Goal: Task Accomplishment & Management: Manage account settings

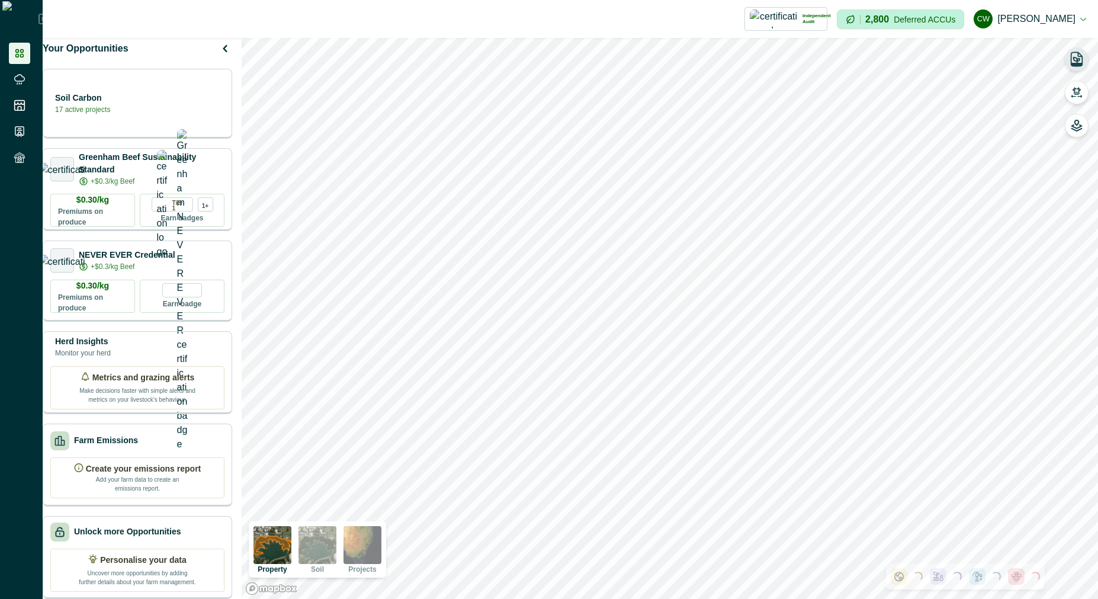
click at [1075, 66] on icon "button" at bounding box center [1077, 64] width 11 height 3
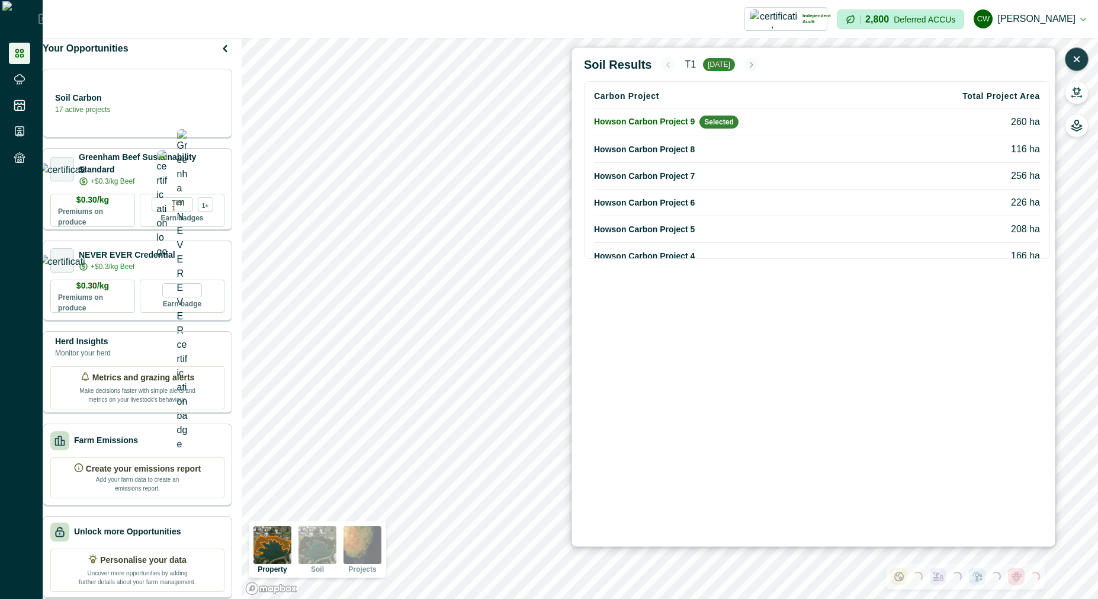
click at [1076, 104] on div "Soil Results T[DATE] Carbon Project Total Project Area Howson Carbon Project 9 …" at bounding box center [1077, 92] width 24 height 90
click at [1076, 98] on button "button" at bounding box center [1077, 93] width 24 height 24
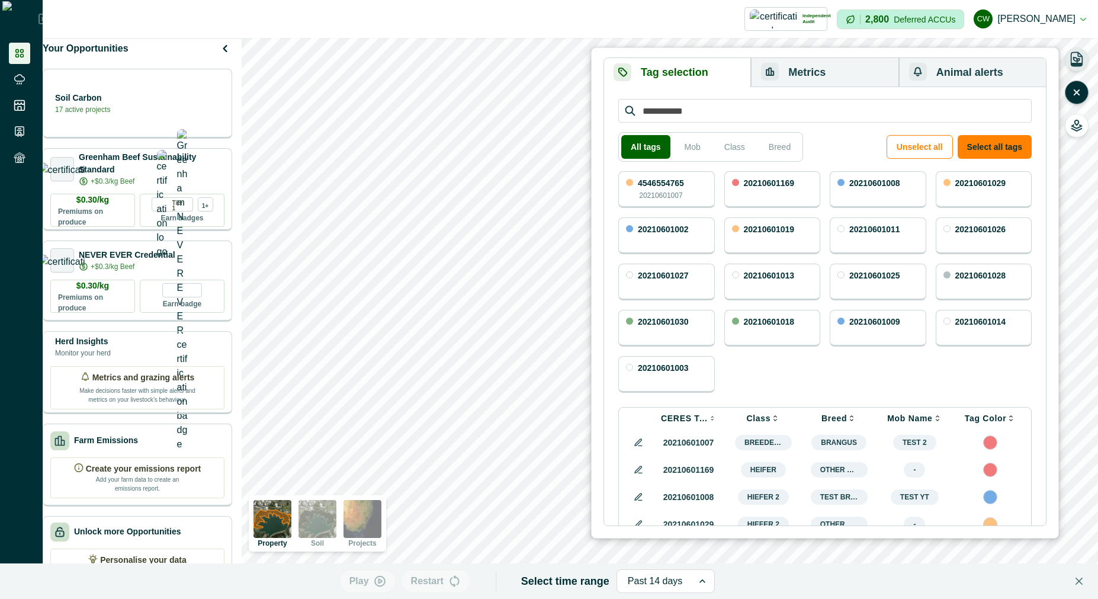
click at [797, 70] on button "Metrics" at bounding box center [825, 72] width 148 height 29
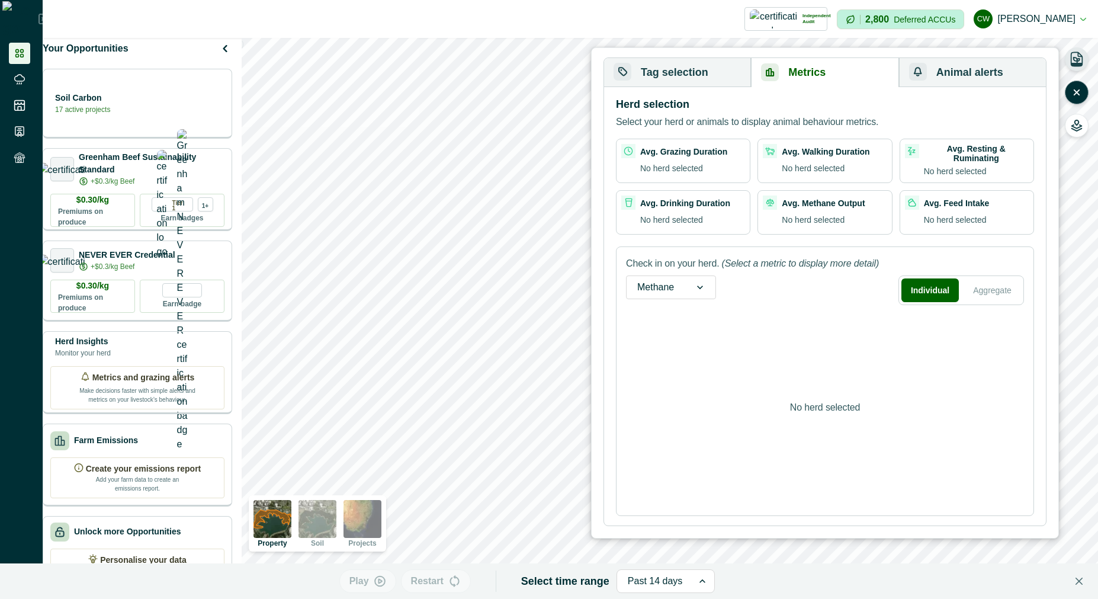
click at [707, 57] on div "Tag selection Metrics Animal alerts All tags Mob Class Breed Unselect all Selec…" at bounding box center [825, 291] width 443 height 469
click at [771, 73] on icon "button" at bounding box center [770, 72] width 7 height 7
click at [708, 68] on button "Tag selection" at bounding box center [677, 72] width 147 height 29
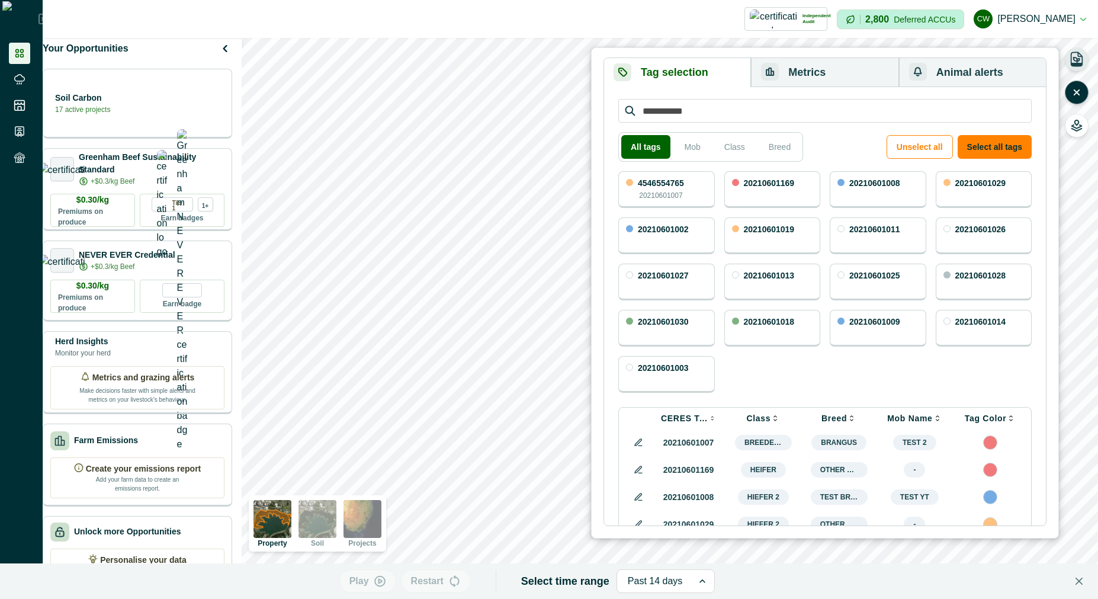
click at [708, 68] on button "Tag selection" at bounding box center [677, 72] width 147 height 29
click at [796, 78] on button "Metrics" at bounding box center [825, 72] width 148 height 29
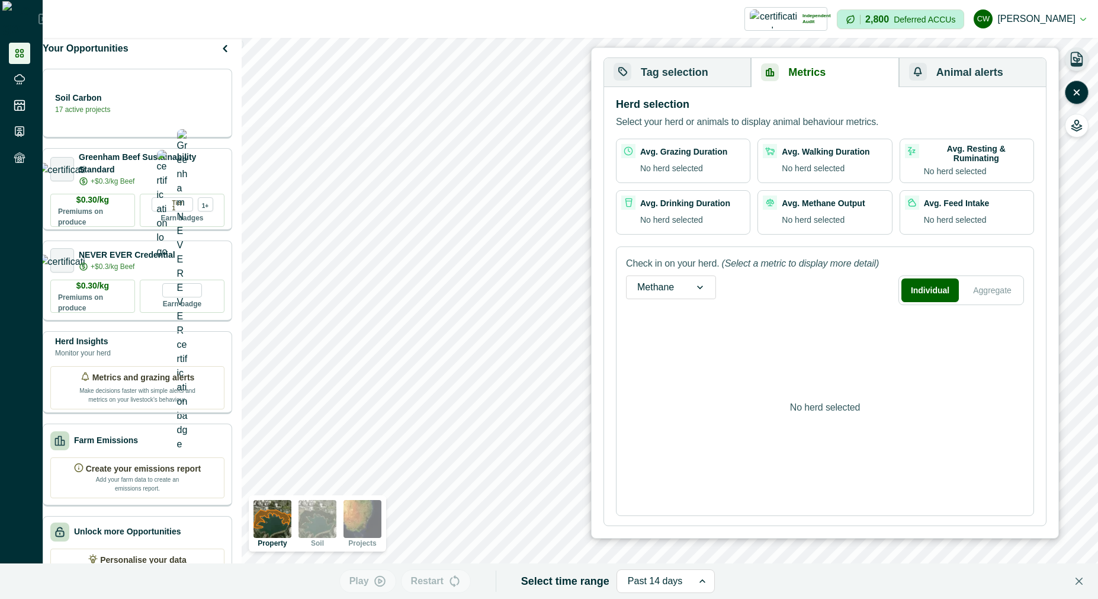
click at [1074, 66] on icon "button" at bounding box center [1077, 59] width 11 height 14
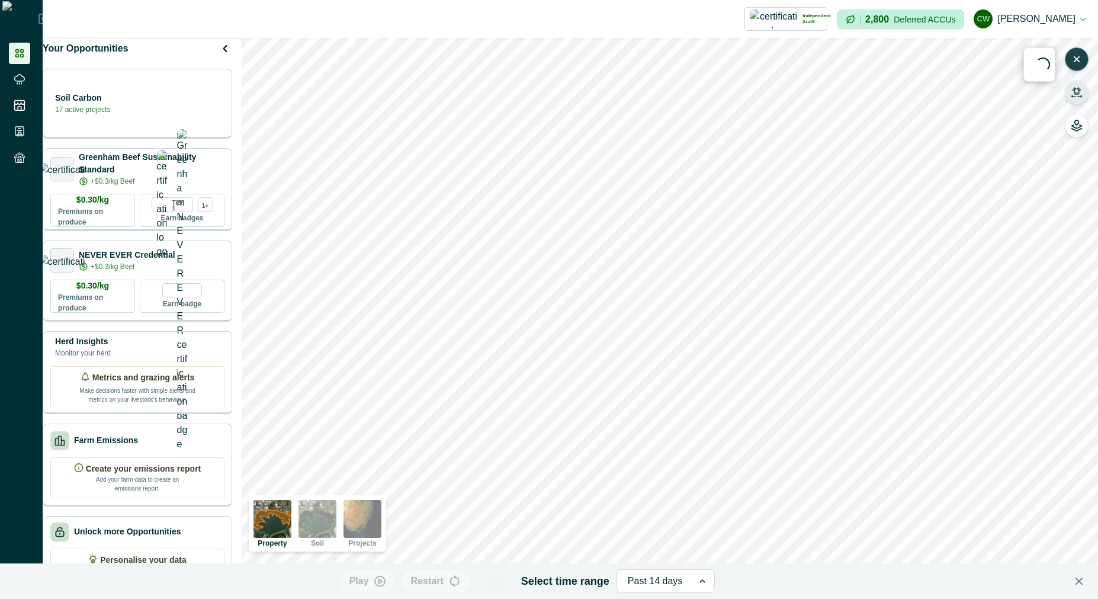
click at [1078, 93] on icon "button" at bounding box center [1077, 92] width 12 height 12
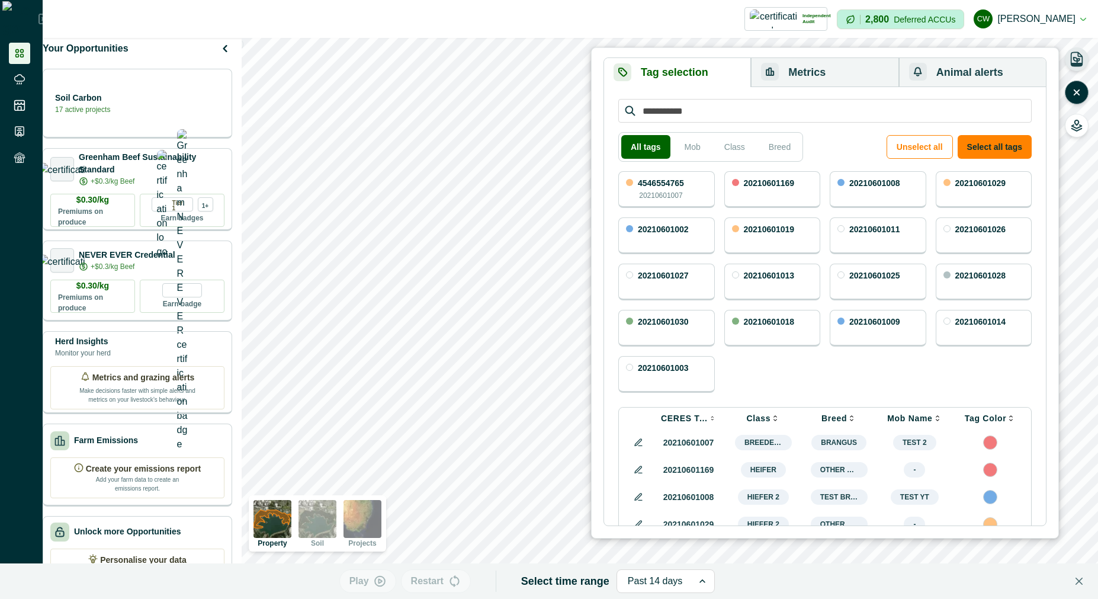
click at [802, 77] on button "Metrics" at bounding box center [825, 72] width 148 height 29
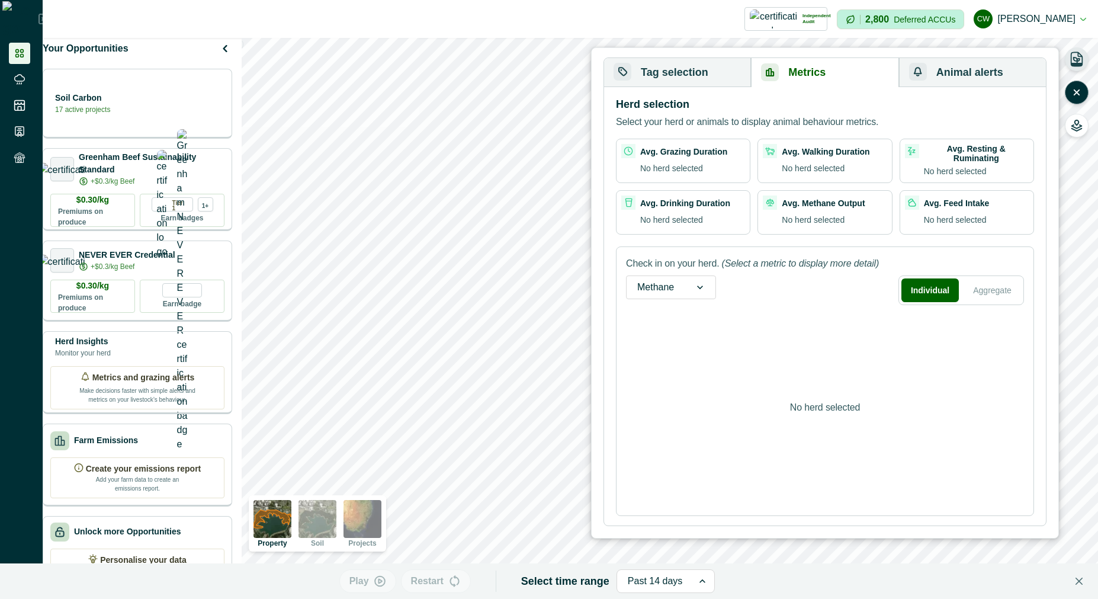
click at [690, 73] on button "Tag selection" at bounding box center [677, 72] width 147 height 29
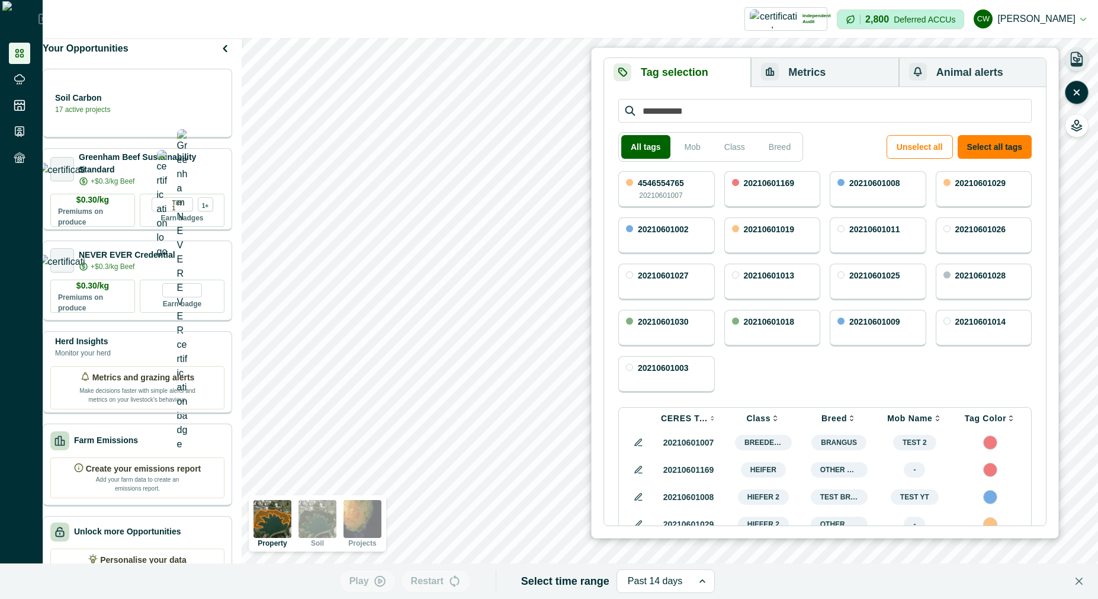
click at [684, 194] on div "4546554765 20210601007" at bounding box center [661, 190] width 46 height 22
click at [821, 70] on button "Metrics" at bounding box center [825, 72] width 148 height 29
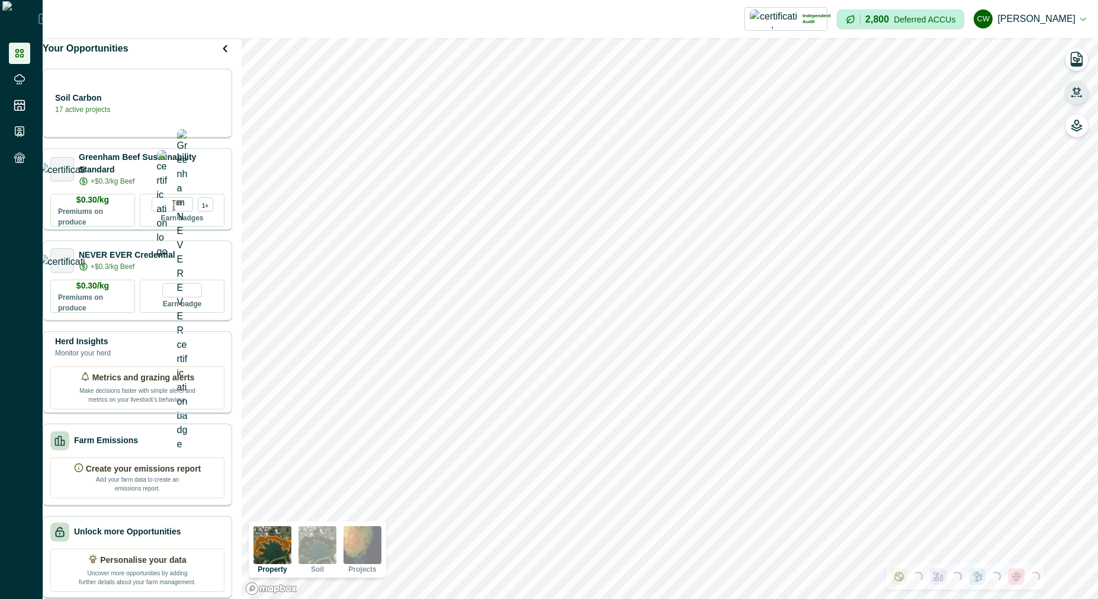
click at [1073, 93] on icon "button" at bounding box center [1077, 92] width 12 height 12
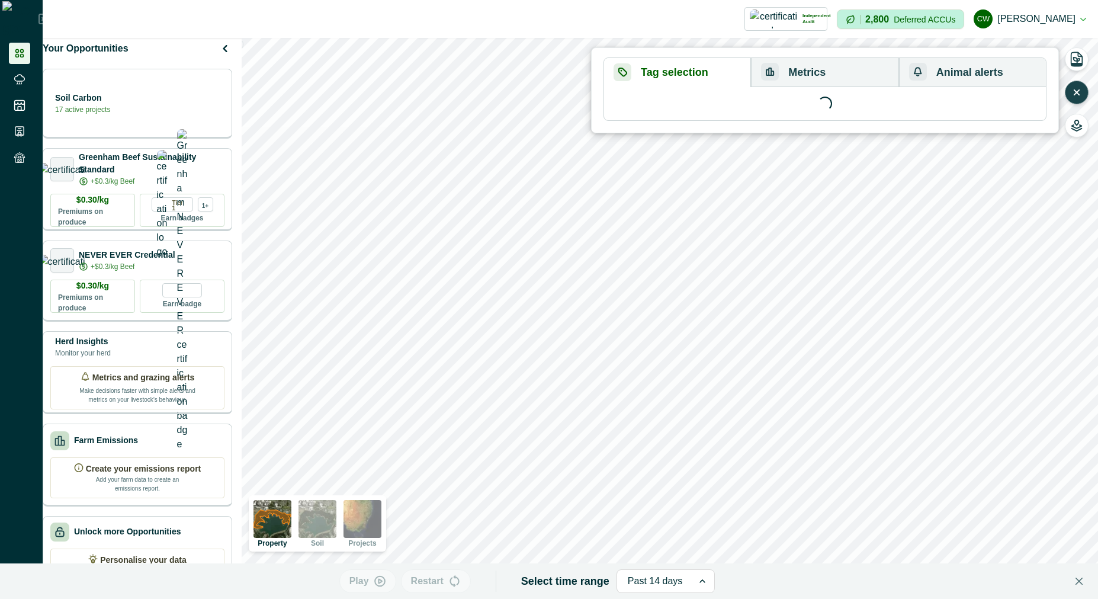
click at [864, 74] on button "Metrics" at bounding box center [825, 72] width 148 height 29
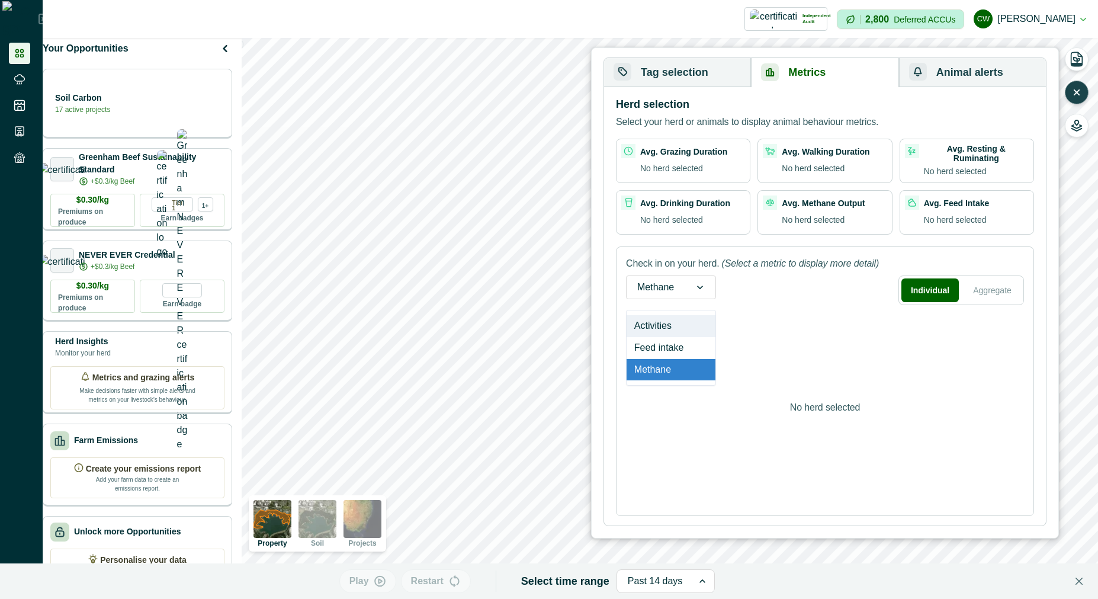
click at [688, 287] on div at bounding box center [700, 287] width 31 height 23
click at [759, 265] on p "(Select a metric to display more detail)" at bounding box center [801, 264] width 158 height 14
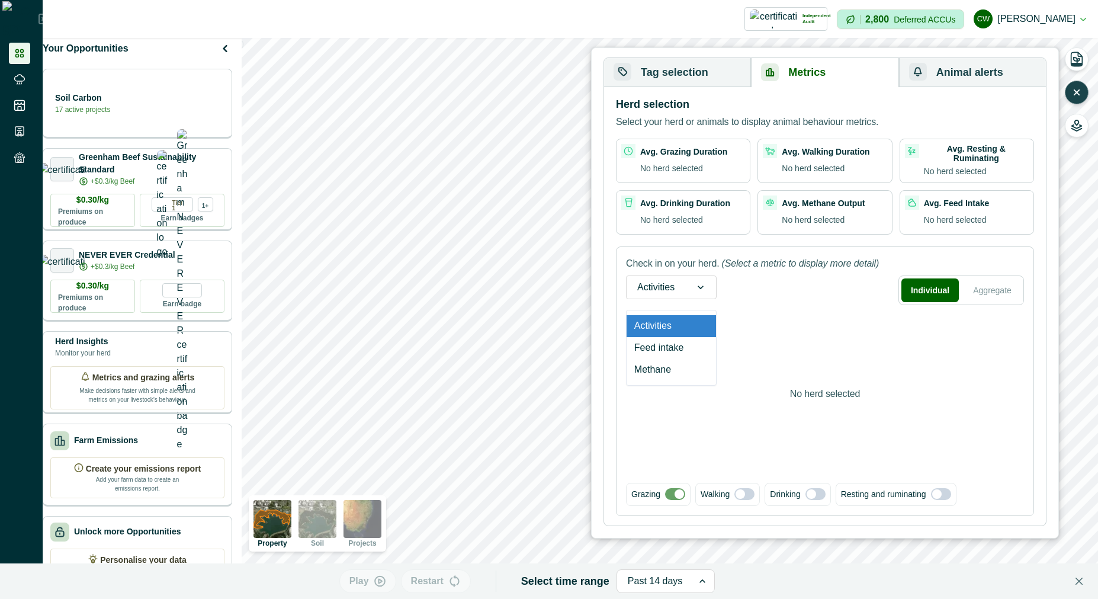
click at [698, 285] on icon at bounding box center [701, 287] width 12 height 12
click at [660, 351] on div "Feed intake" at bounding box center [671, 348] width 89 height 22
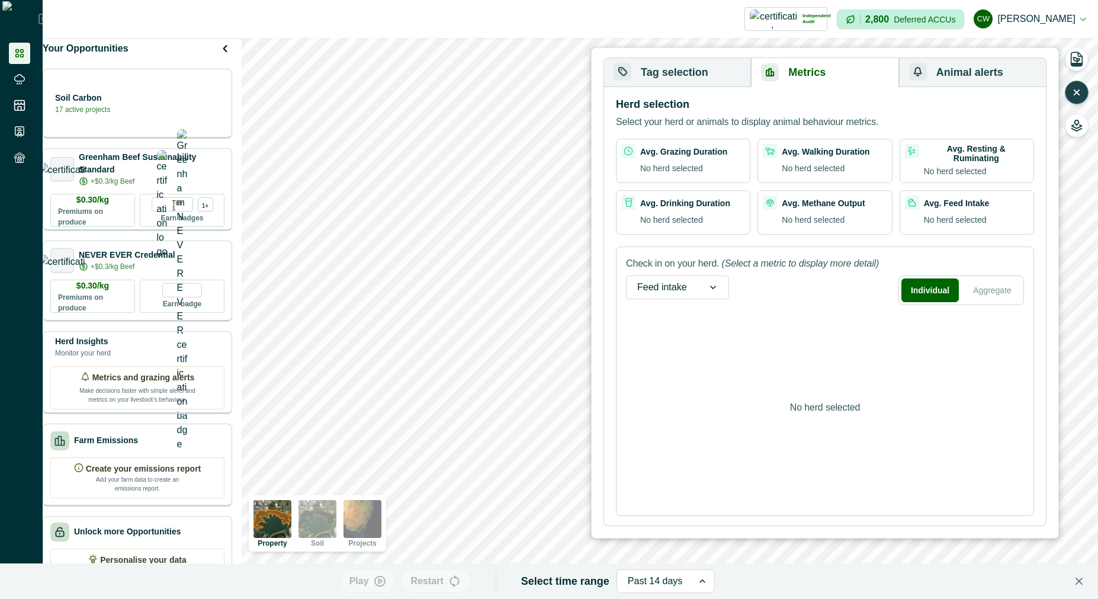
click at [685, 290] on div "Feed intake" at bounding box center [662, 287] width 71 height 19
click at [668, 320] on div "Activities" at bounding box center [678, 326] width 102 height 22
click at [732, 66] on button "Tag selection" at bounding box center [677, 72] width 147 height 29
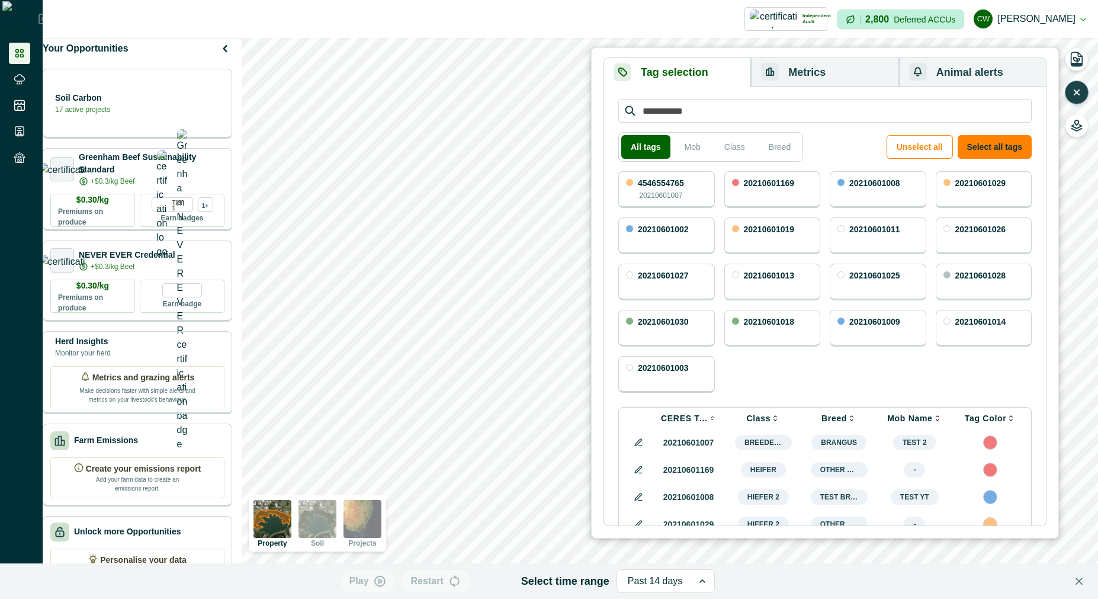
click at [1076, 88] on icon "button" at bounding box center [1077, 92] width 12 height 12
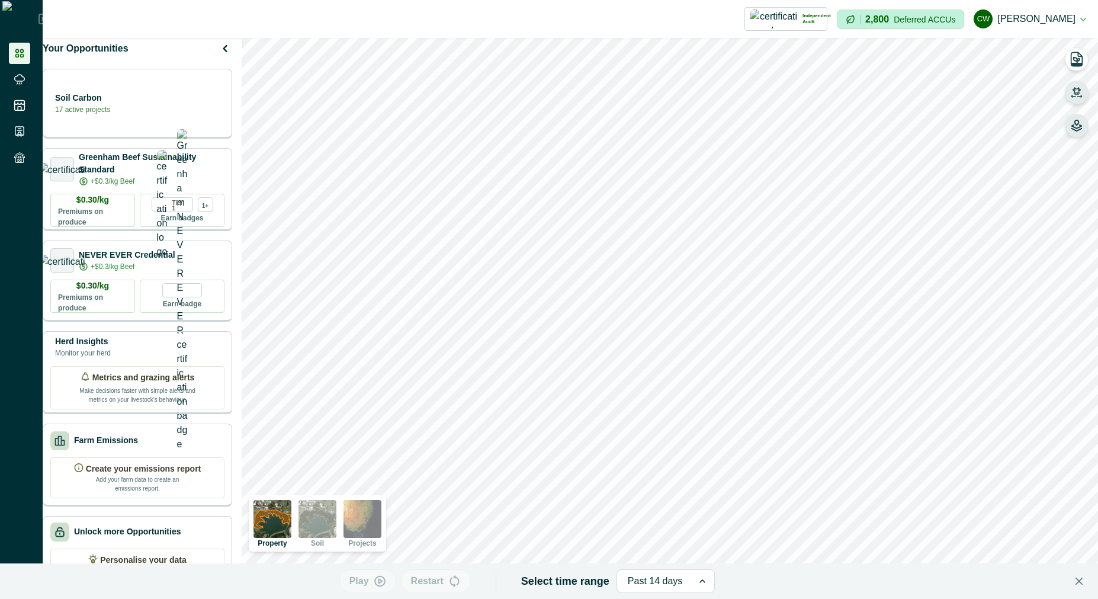
click at [1078, 125] on icon "button" at bounding box center [1077, 126] width 12 height 12
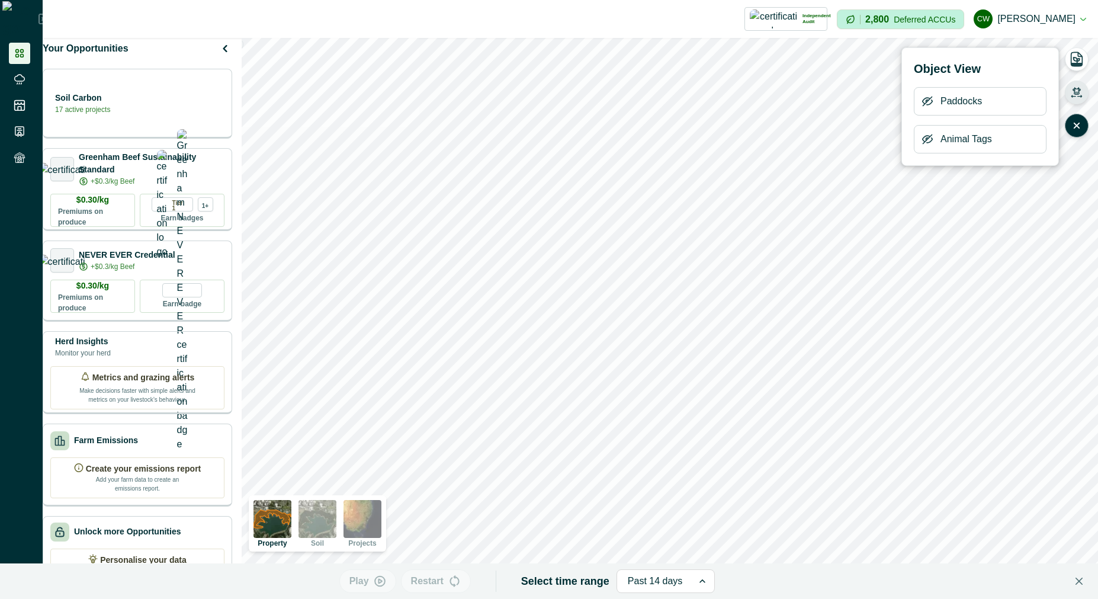
click at [932, 139] on icon "button" at bounding box center [927, 139] width 9 height 9
click at [1052, 24] on button "cw cadel watson" at bounding box center [1030, 19] width 113 height 28
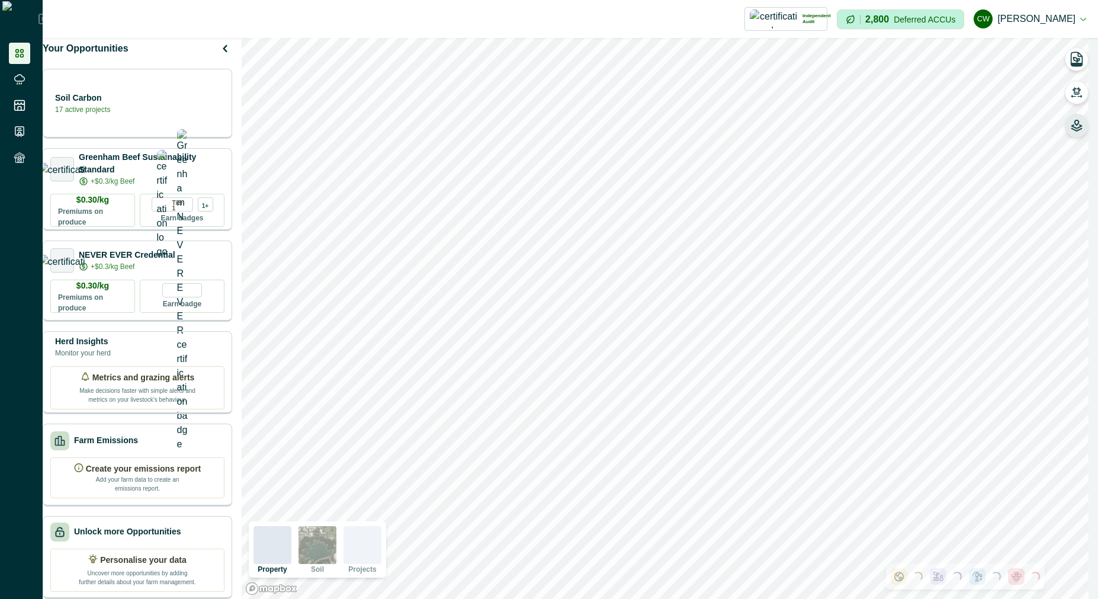
click at [1072, 124] on icon "button" at bounding box center [1077, 126] width 12 height 12
click at [1085, 129] on button "button" at bounding box center [1077, 126] width 24 height 24
click at [1081, 124] on icon "button" at bounding box center [1077, 126] width 12 height 12
click at [1077, 91] on icon "button" at bounding box center [1077, 92] width 12 height 12
click at [1070, 86] on button "button" at bounding box center [1077, 93] width 24 height 24
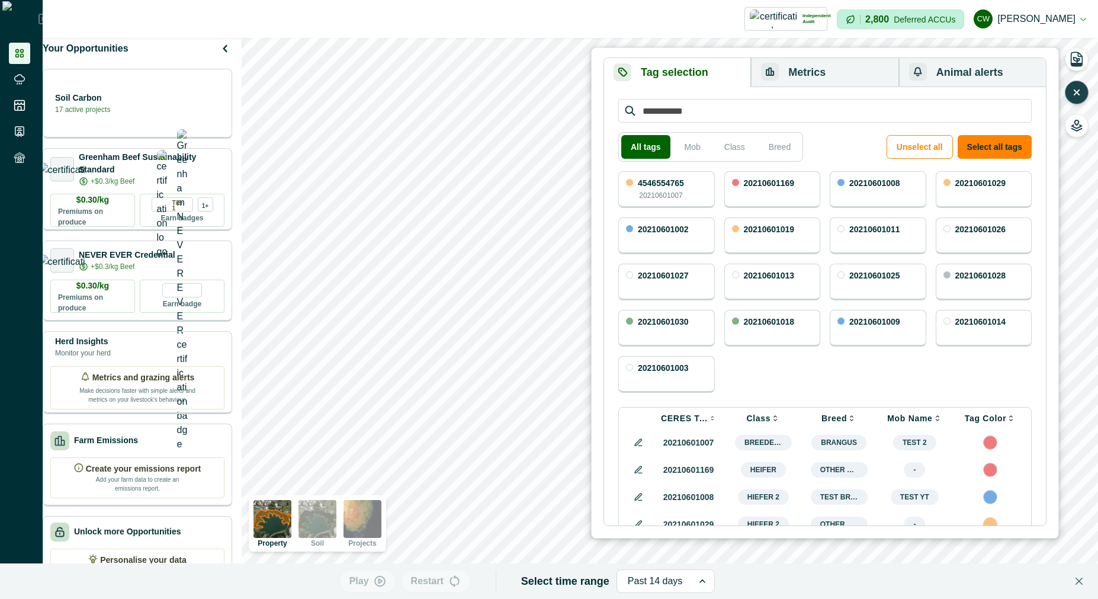
click at [1074, 97] on icon "button" at bounding box center [1077, 92] width 12 height 12
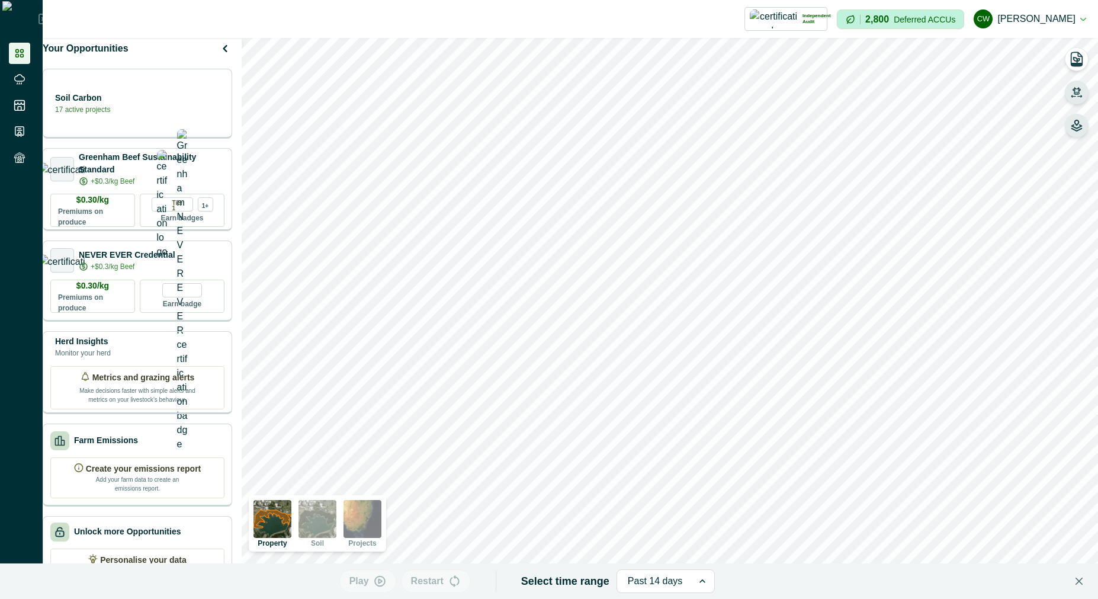
click at [1077, 123] on circle "button" at bounding box center [1077, 122] width 2 height 2
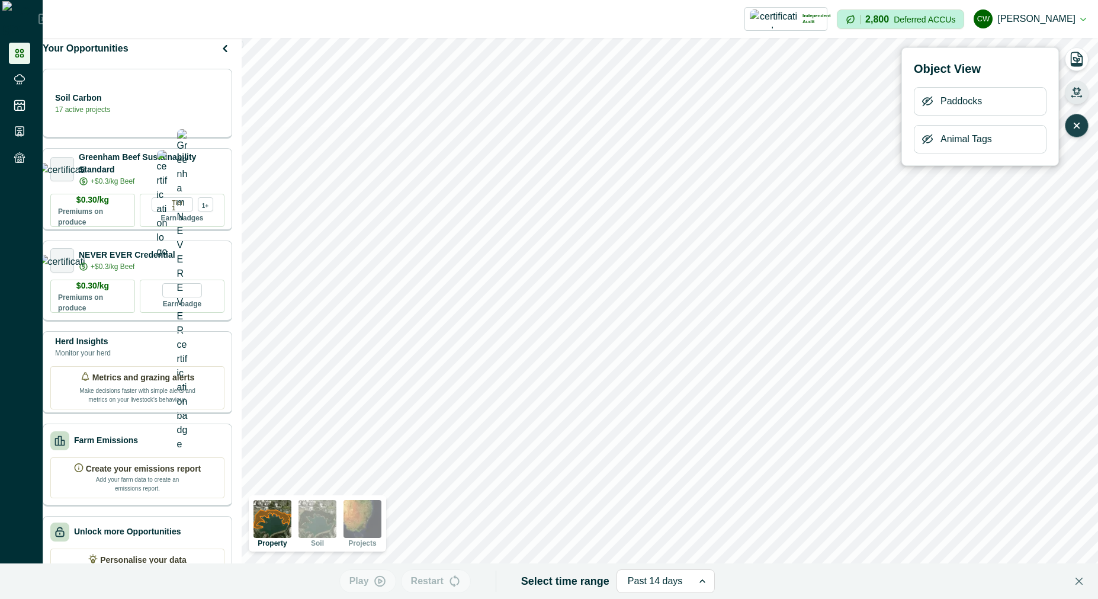
click at [933, 101] on icon "button" at bounding box center [928, 101] width 12 height 12
click at [929, 136] on icon "button" at bounding box center [927, 139] width 9 height 9
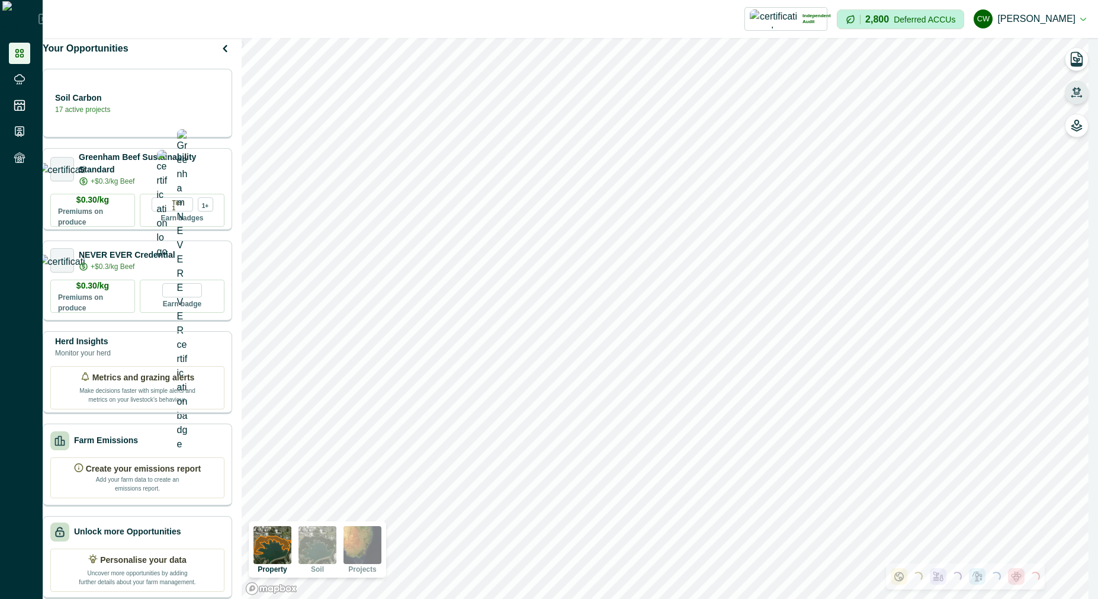
click at [1070, 97] on button "button" at bounding box center [1077, 93] width 24 height 24
click at [1073, 97] on icon "button" at bounding box center [1077, 96] width 10 height 2
click at [1088, 54] on button "button" at bounding box center [1077, 59] width 24 height 24
click at [1078, 57] on icon "button" at bounding box center [1077, 59] width 17 height 17
click at [1078, 124] on icon "button" at bounding box center [1077, 122] width 4 height 5
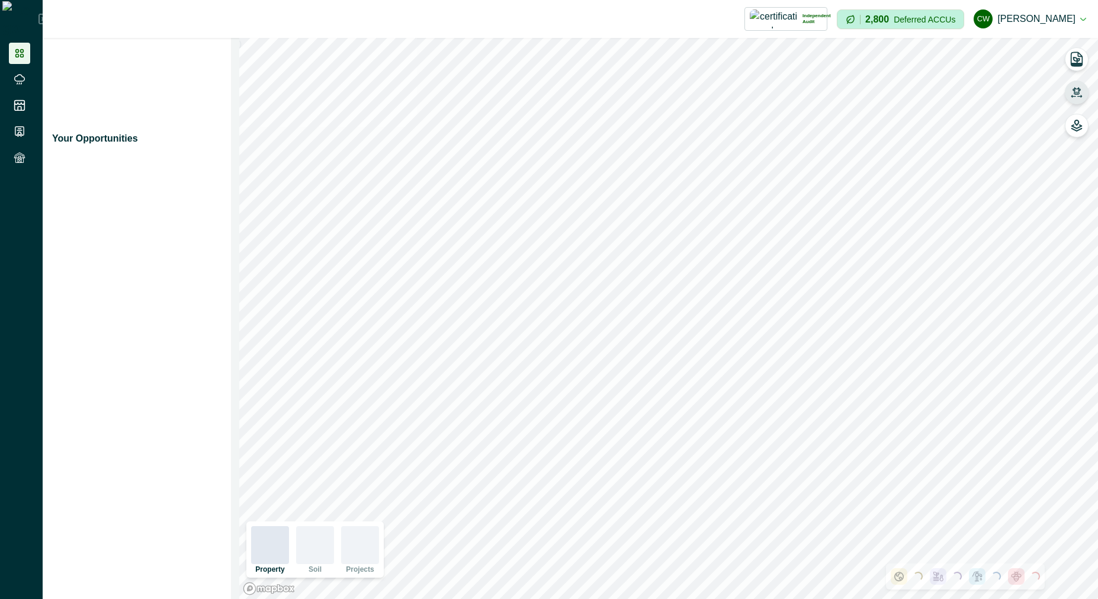
click at [1075, 93] on icon "button" at bounding box center [1077, 90] width 8 height 7
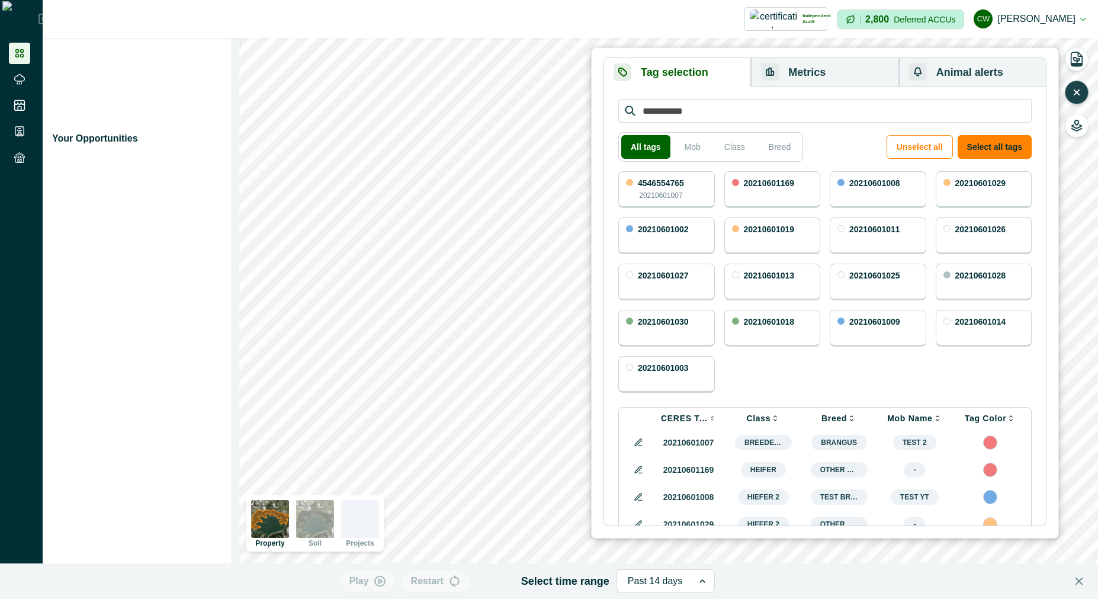
click at [791, 69] on button "Metrics" at bounding box center [825, 72] width 148 height 29
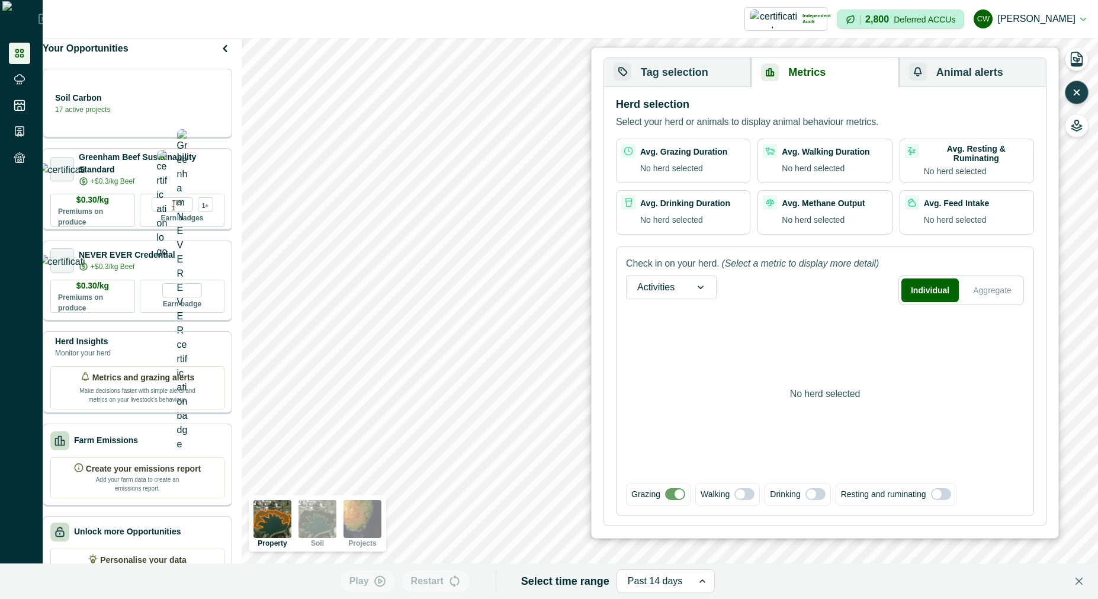
drag, startPoint x: 1078, startPoint y: 95, endPoint x: 1077, endPoint y: 123, distance: 27.8
click at [1077, 95] on icon "button" at bounding box center [1077, 92] width 12 height 12
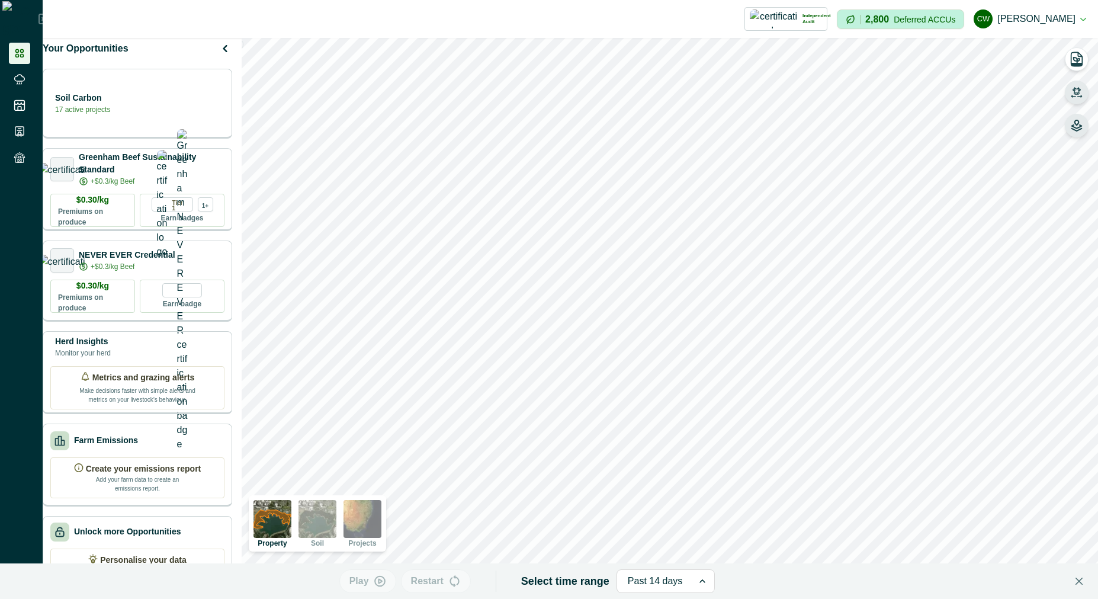
click at [1077, 123] on icon "button" at bounding box center [1077, 126] width 12 height 12
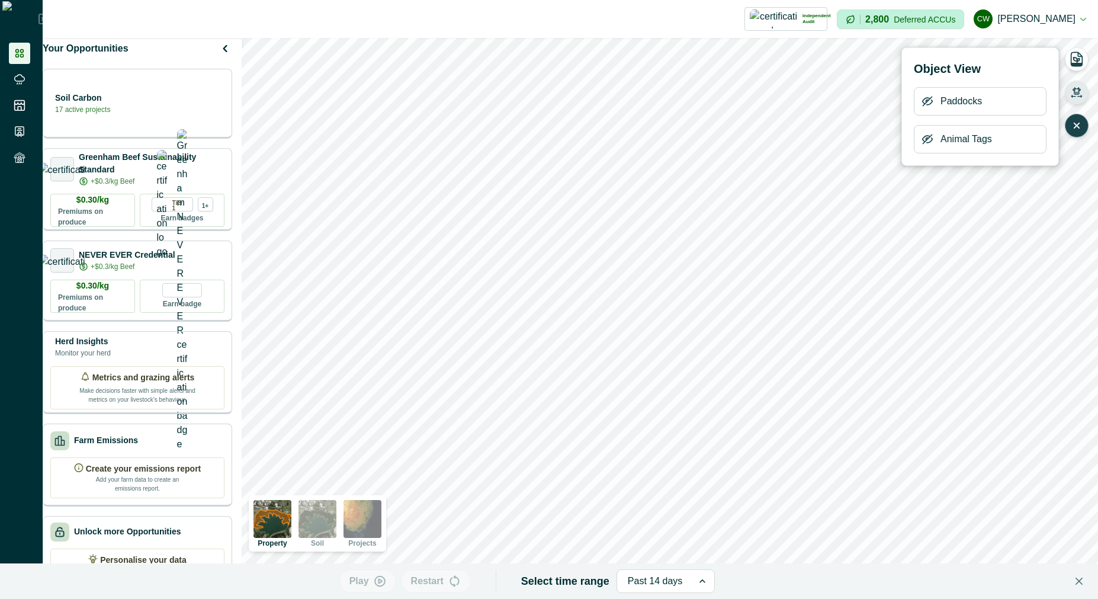
click at [926, 139] on icon "button" at bounding box center [927, 139] width 9 height 9
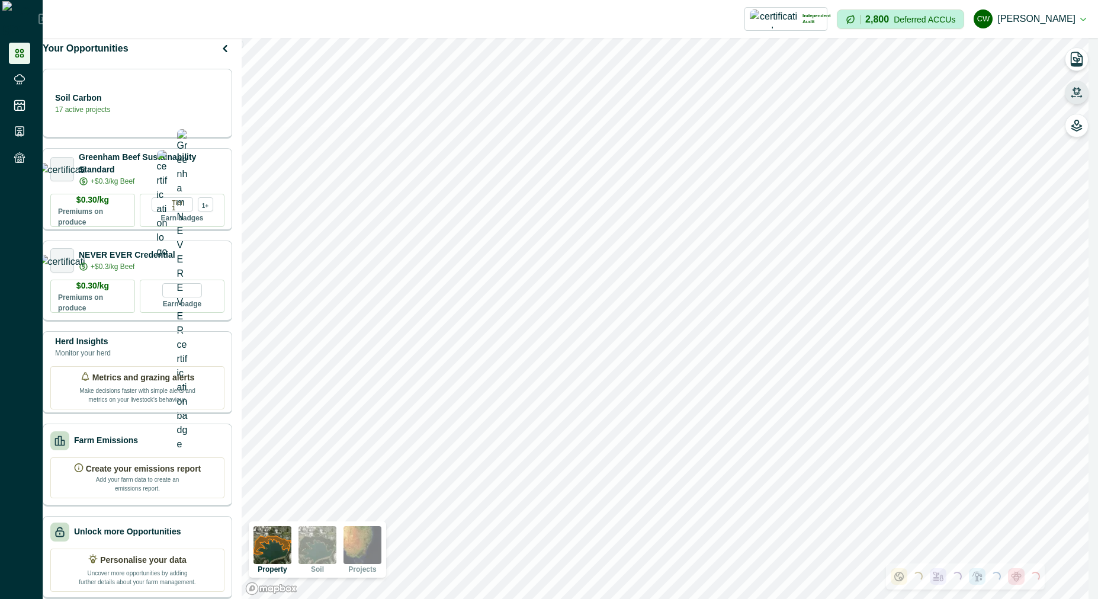
click at [1085, 84] on button "button" at bounding box center [1077, 93] width 24 height 24
click at [1076, 95] on icon "button" at bounding box center [1077, 92] width 12 height 12
click at [1073, 123] on icon "button" at bounding box center [1077, 126] width 12 height 12
click at [1086, 89] on button "button" at bounding box center [1077, 93] width 24 height 24
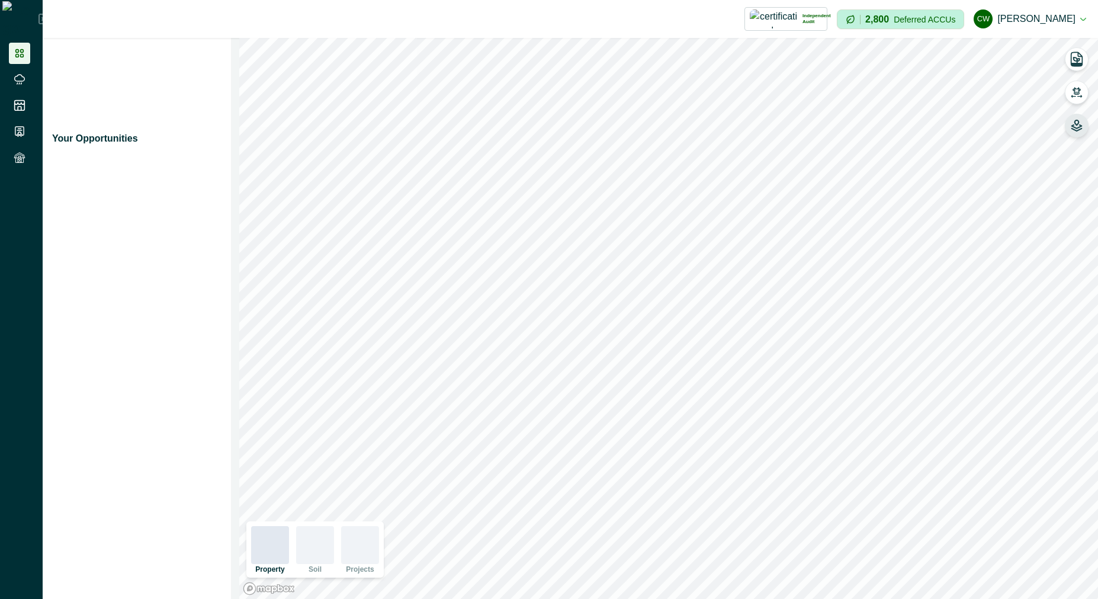
click at [1081, 123] on icon "button" at bounding box center [1077, 126] width 12 height 12
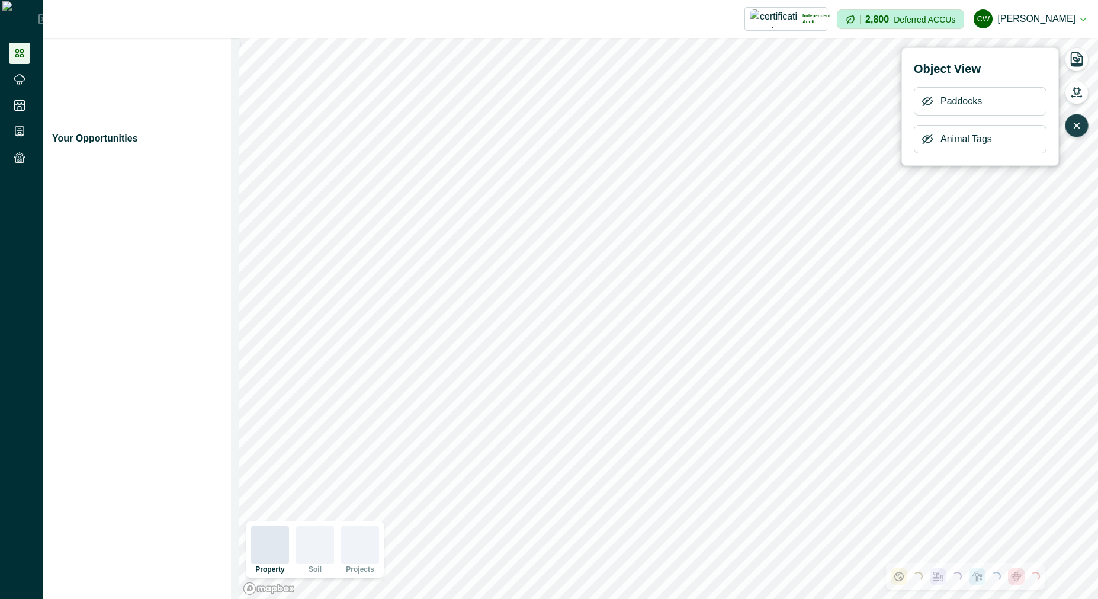
drag, startPoint x: 921, startPoint y: 134, endPoint x: 923, endPoint y: 145, distance: 10.8
click at [922, 134] on div "Animal Tags" at bounding box center [980, 139] width 133 height 28
click at [925, 140] on icon "button" at bounding box center [928, 139] width 12 height 12
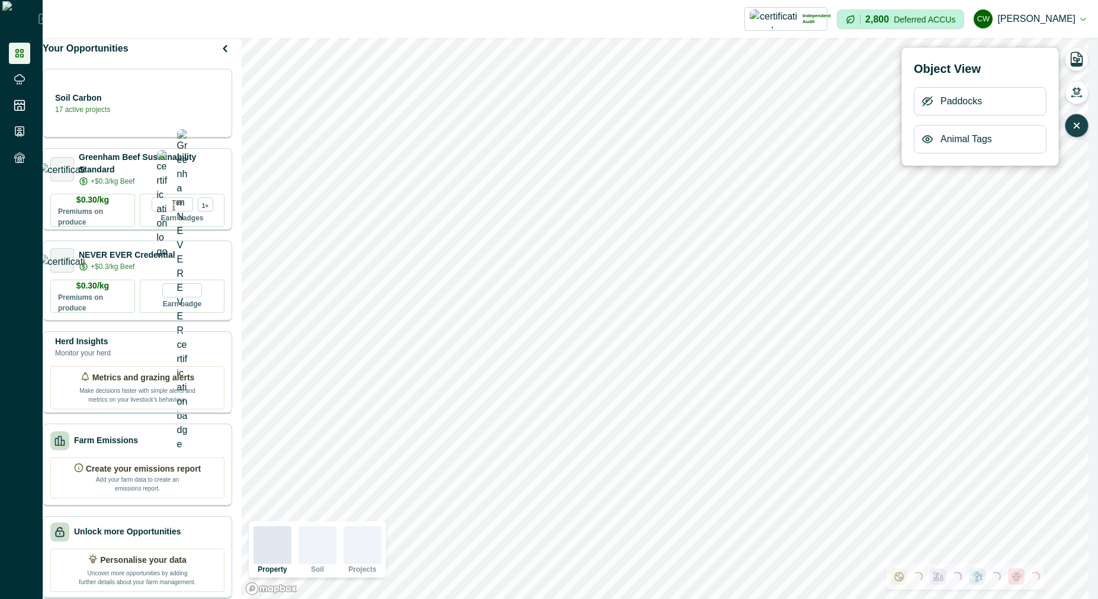
click at [1078, 121] on icon "button" at bounding box center [1077, 126] width 12 height 12
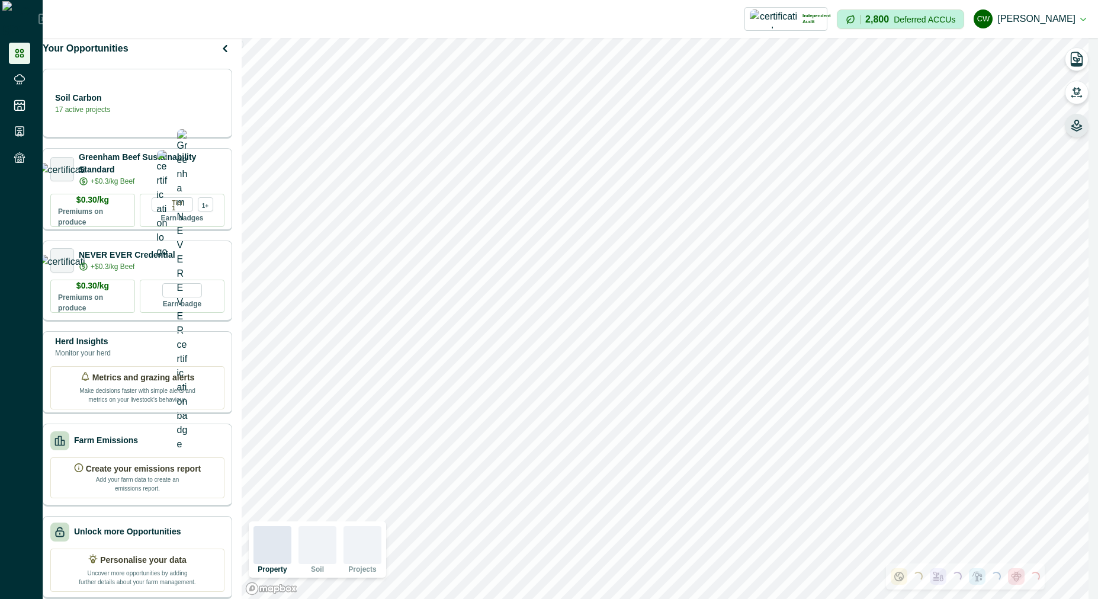
click at [1078, 121] on icon "button" at bounding box center [1077, 122] width 4 height 5
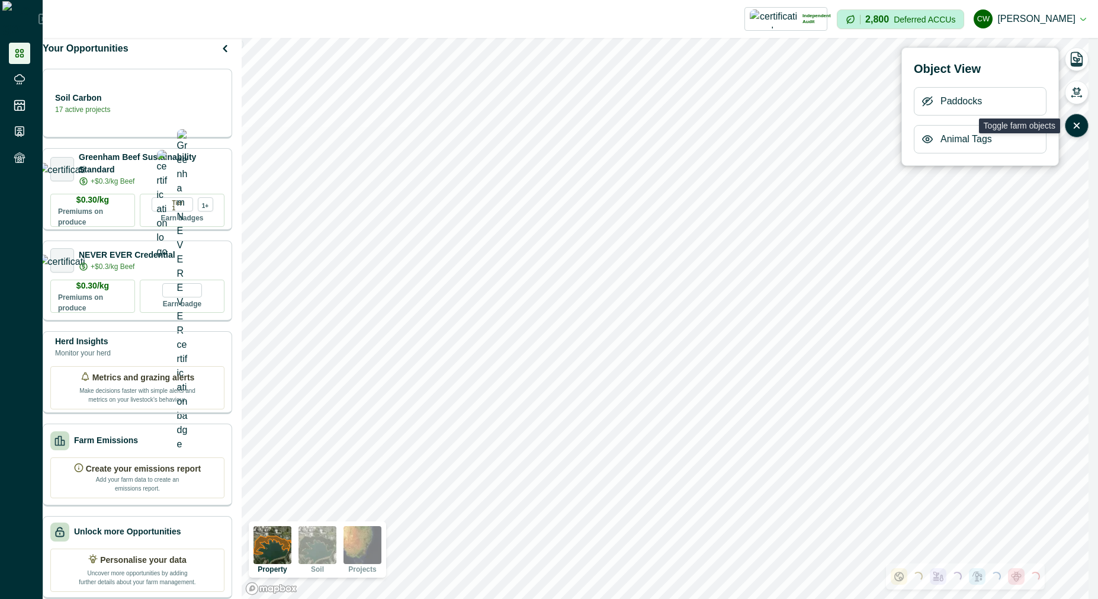
drag, startPoint x: 1074, startPoint y: 128, endPoint x: 1066, endPoint y: 136, distance: 11.3
click at [1074, 129] on icon "button" at bounding box center [1077, 126] width 12 height 12
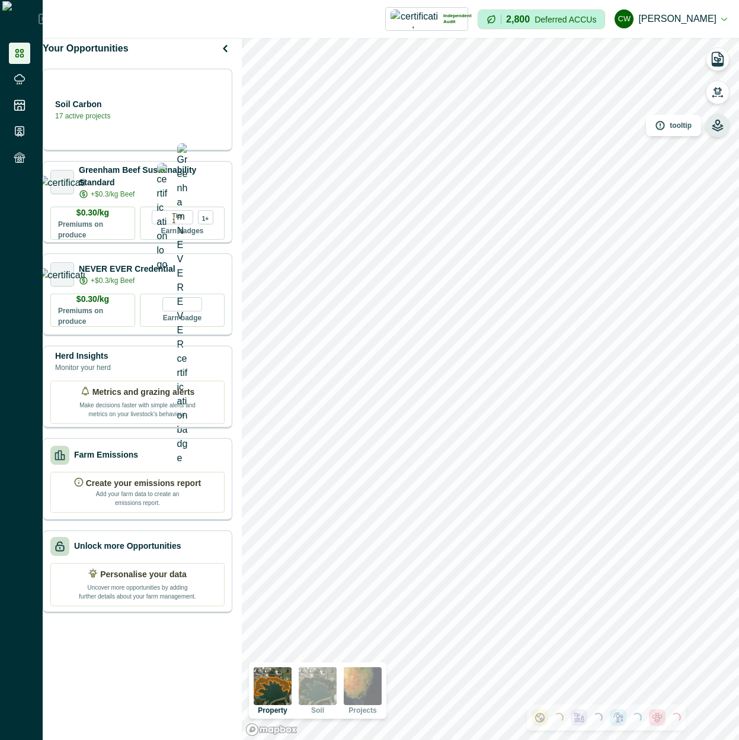
click at [717, 128] on icon "button" at bounding box center [717, 126] width 12 height 12
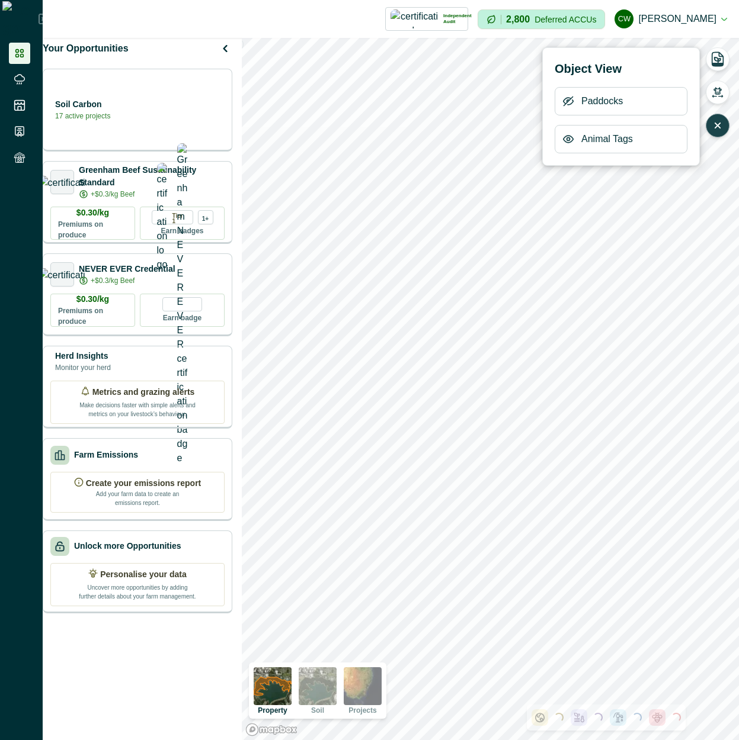
click at [717, 127] on icon "button" at bounding box center [717, 125] width 5 height 5
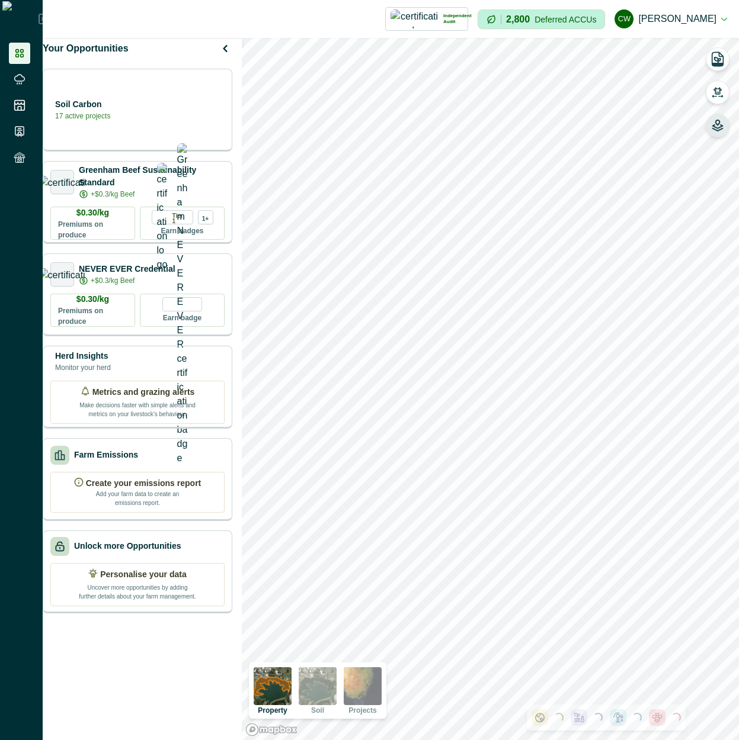
click at [721, 130] on icon "button" at bounding box center [717, 126] width 12 height 12
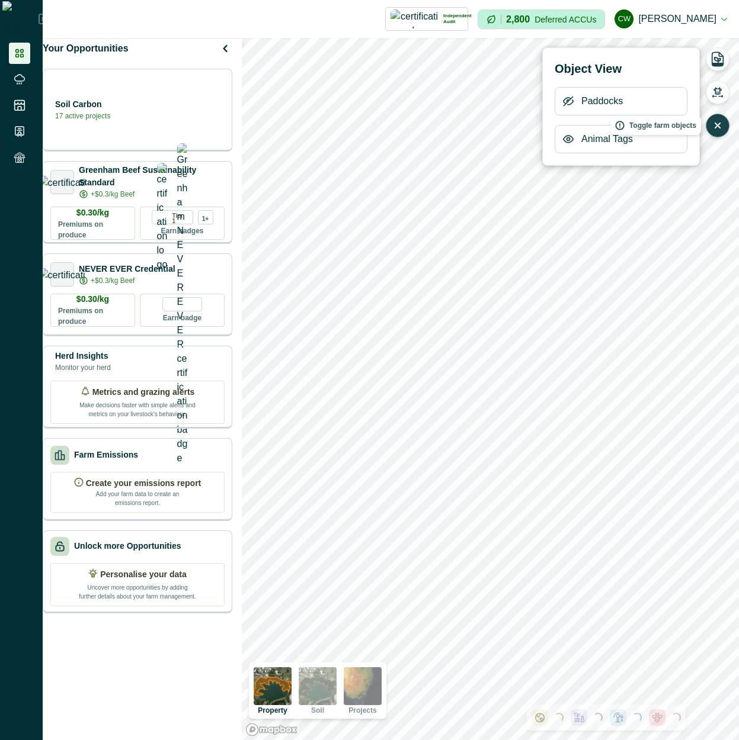
click at [719, 126] on icon "button" at bounding box center [717, 126] width 12 height 12
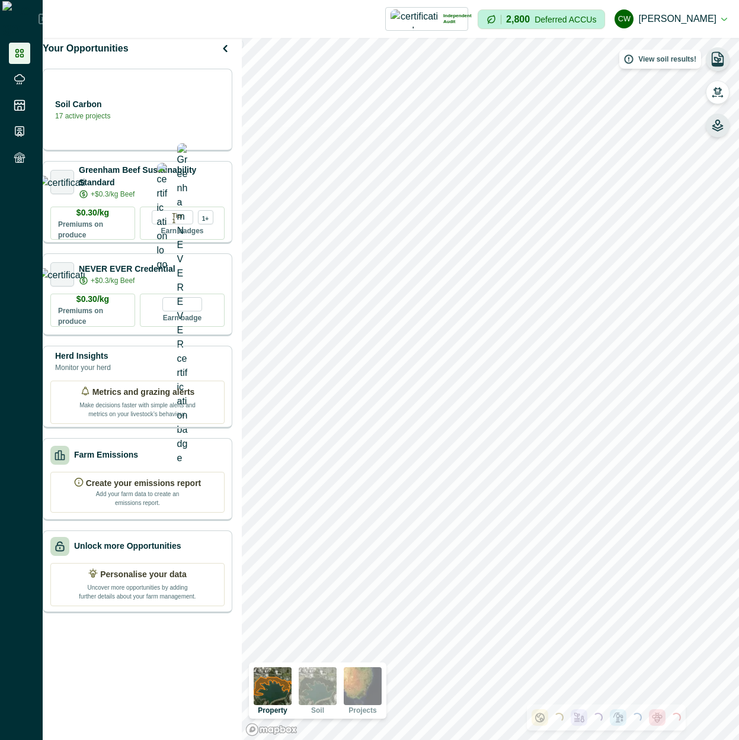
click at [722, 53] on button "button" at bounding box center [718, 59] width 24 height 24
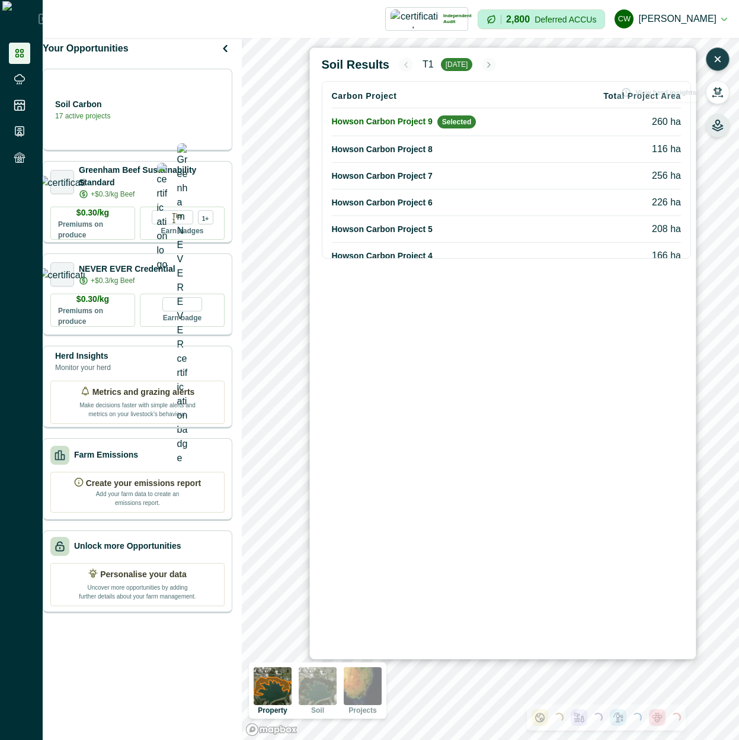
click at [717, 59] on icon "button" at bounding box center [717, 59] width 5 height 5
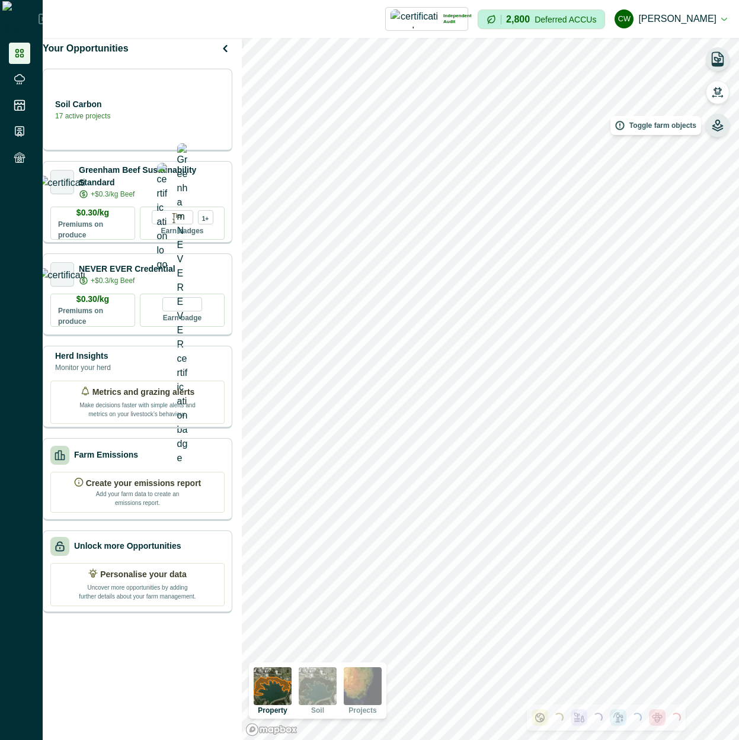
click at [714, 124] on icon "button" at bounding box center [717, 126] width 12 height 12
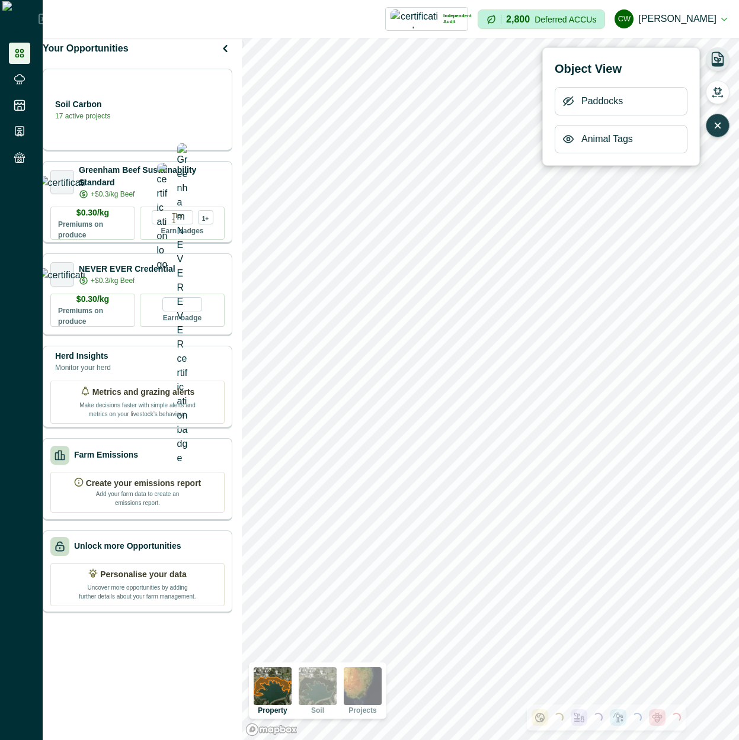
click at [720, 129] on icon "button" at bounding box center [717, 126] width 12 height 12
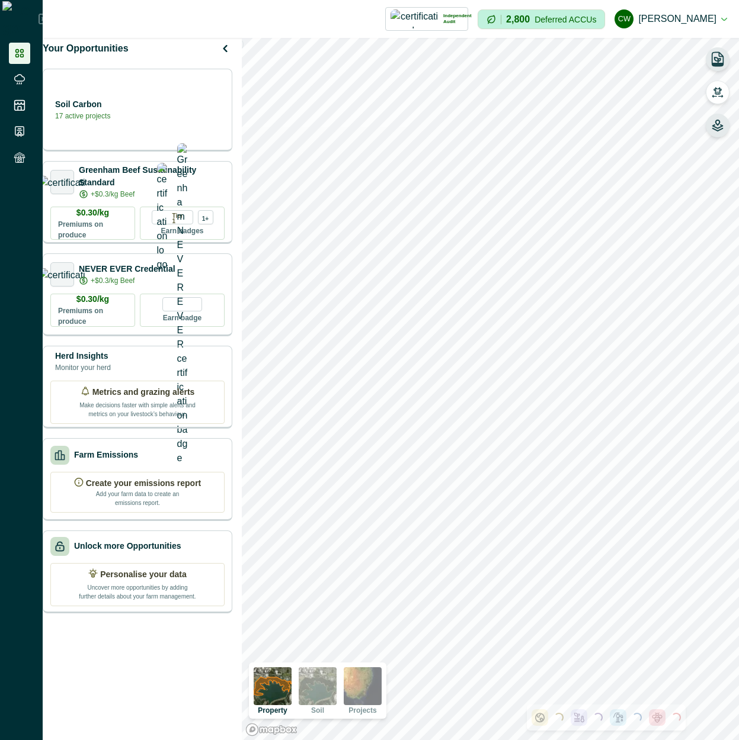
click at [713, 66] on icon "button" at bounding box center [717, 64] width 11 height 3
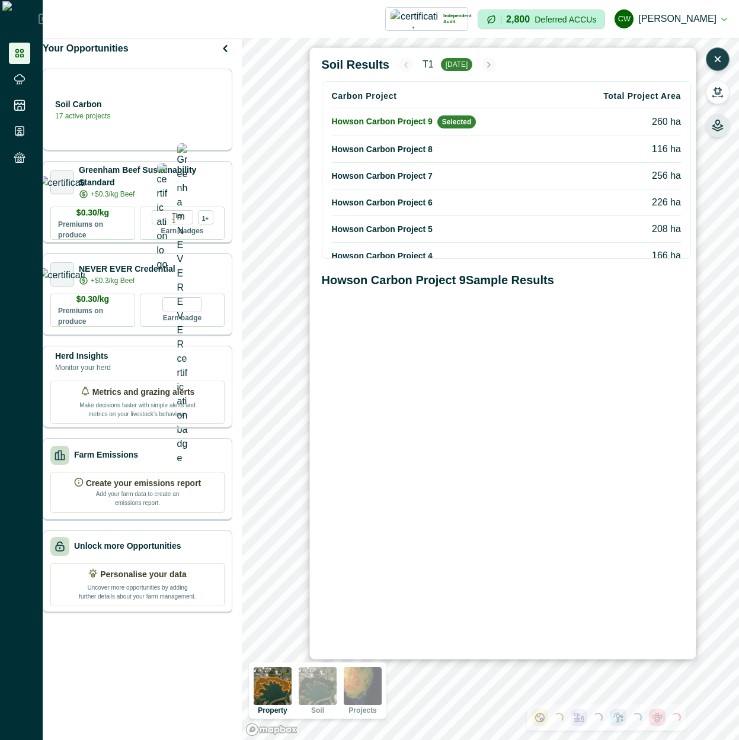
click at [719, 60] on icon "button" at bounding box center [717, 59] width 5 height 5
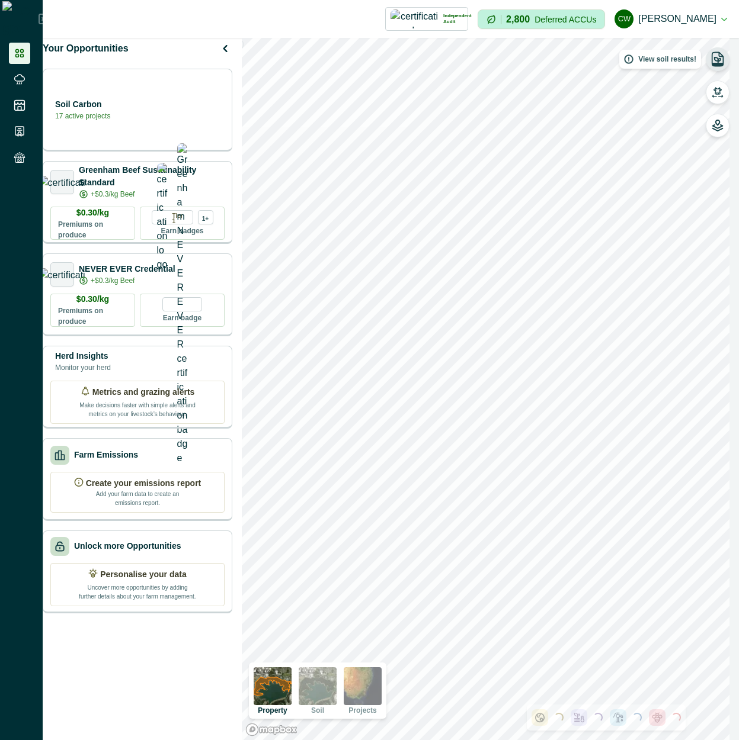
click at [719, 59] on icon "button" at bounding box center [717, 59] width 6 height 5
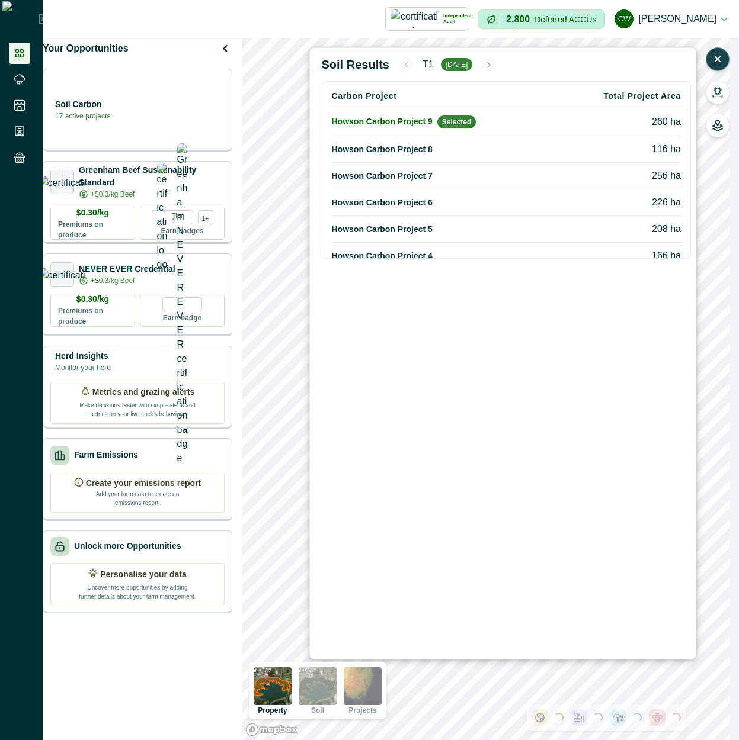
click at [722, 59] on icon "button" at bounding box center [717, 59] width 12 height 12
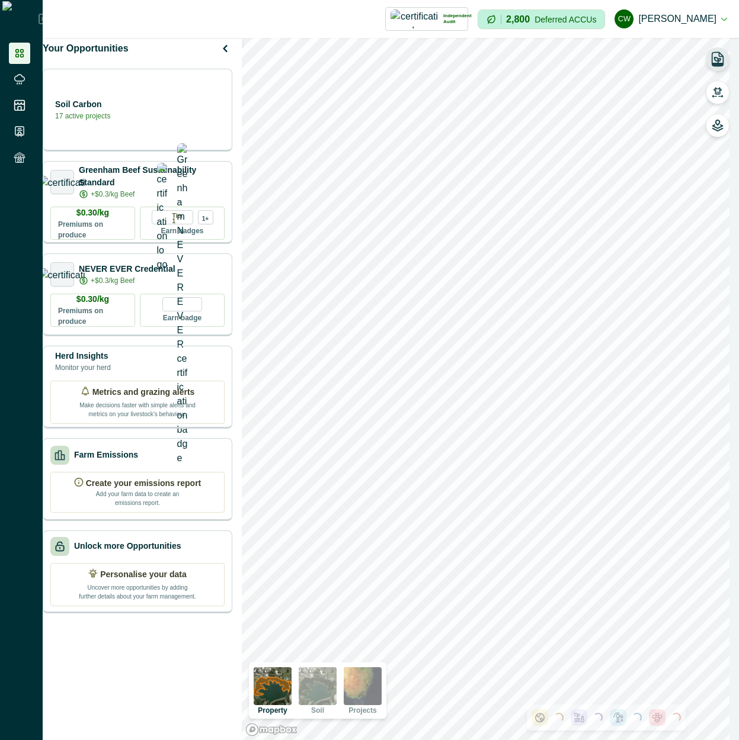
click at [718, 59] on icon "button" at bounding box center [717, 59] width 6 height 5
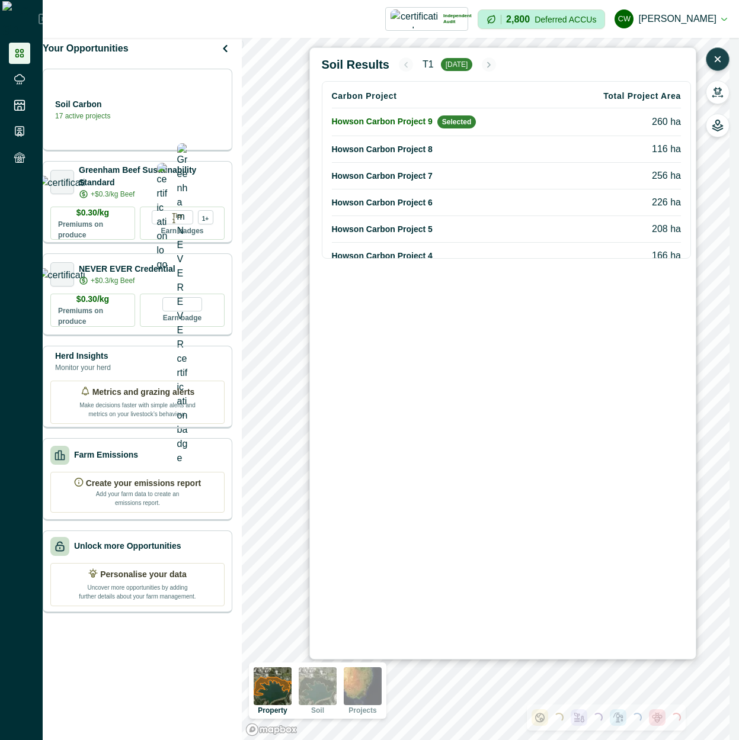
click at [721, 57] on icon "button" at bounding box center [717, 59] width 12 height 12
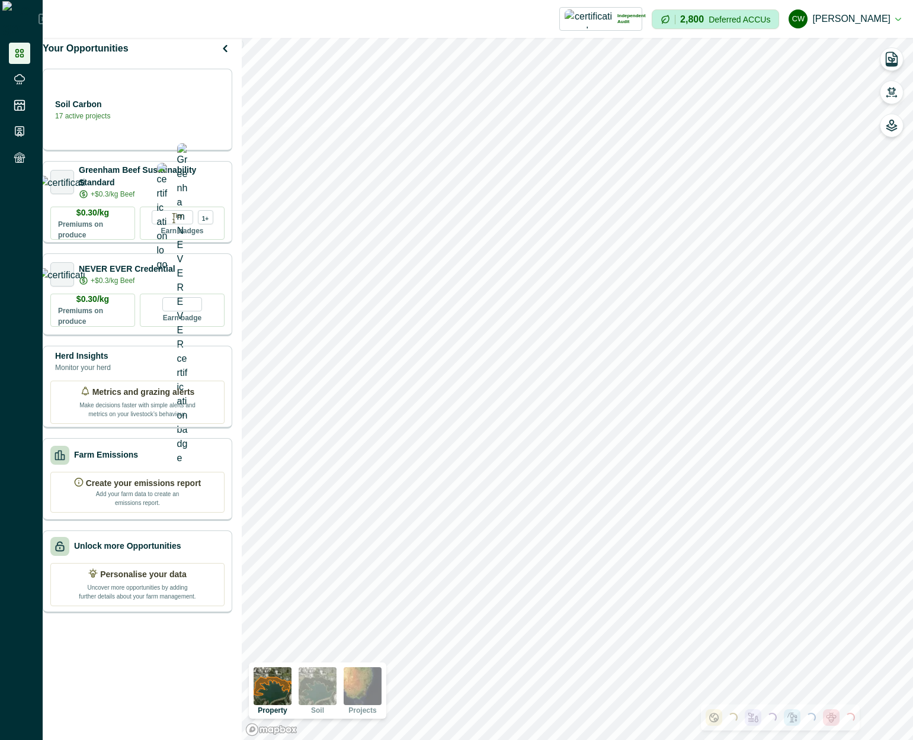
click at [284, 698] on img at bounding box center [273, 687] width 38 height 38
click at [892, 126] on icon "button" at bounding box center [892, 126] width 12 height 12
click at [744, 141] on icon "button" at bounding box center [742, 139] width 12 height 12
click at [740, 142] on icon "button" at bounding box center [742, 139] width 9 height 9
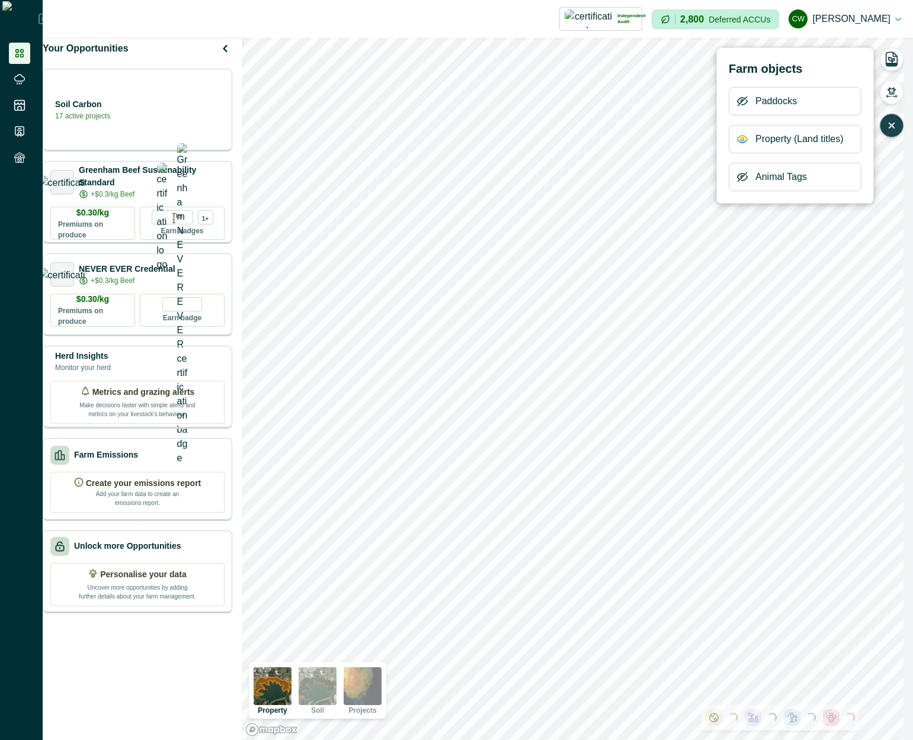
click at [740, 142] on icon "button" at bounding box center [742, 139] width 12 height 12
click at [740, 142] on icon "button" at bounding box center [742, 139] width 9 height 9
click at [740, 142] on icon "button" at bounding box center [742, 139] width 9 height 7
click at [742, 140] on icon "button" at bounding box center [742, 139] width 12 height 12
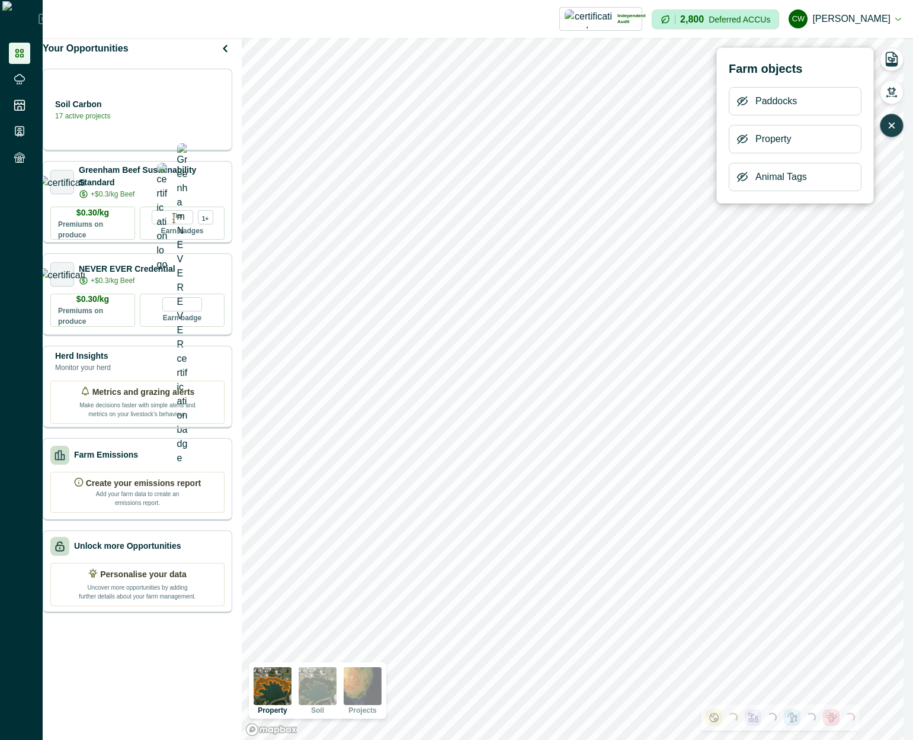
click at [742, 140] on icon "button" at bounding box center [742, 139] width 9 height 9
click at [742, 142] on icon "button" at bounding box center [742, 139] width 12 height 12
click at [743, 140] on icon "button" at bounding box center [742, 138] width 3 height 3
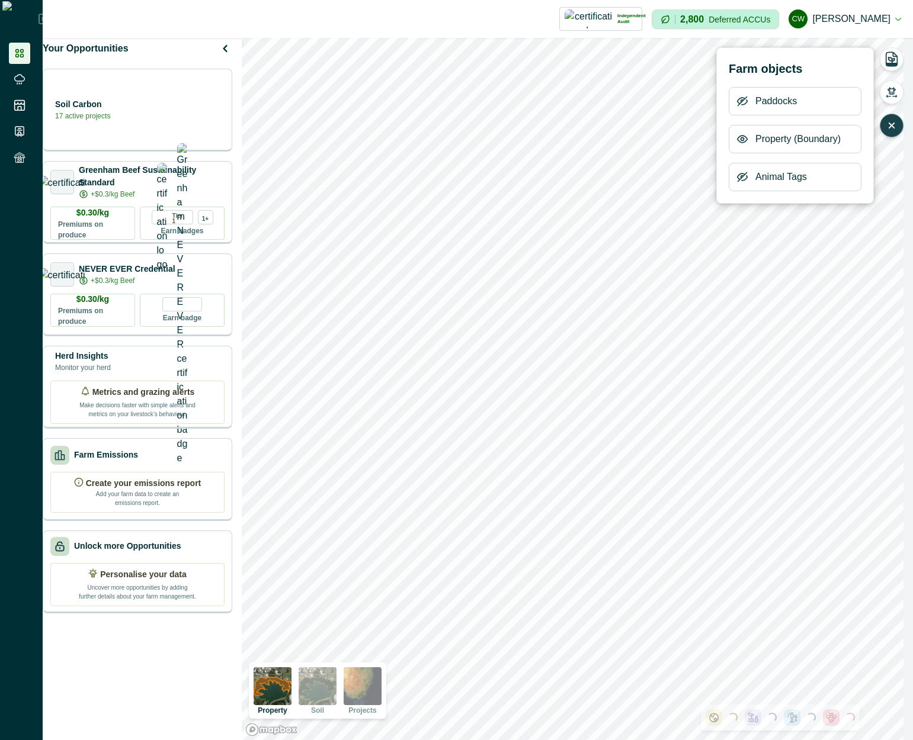
click at [743, 140] on icon "button" at bounding box center [742, 138] width 3 height 3
click at [741, 145] on button "button" at bounding box center [742, 139] width 12 height 24
click at [743, 140] on icon "button" at bounding box center [742, 138] width 3 height 3
click at [741, 131] on button "button" at bounding box center [742, 139] width 12 height 24
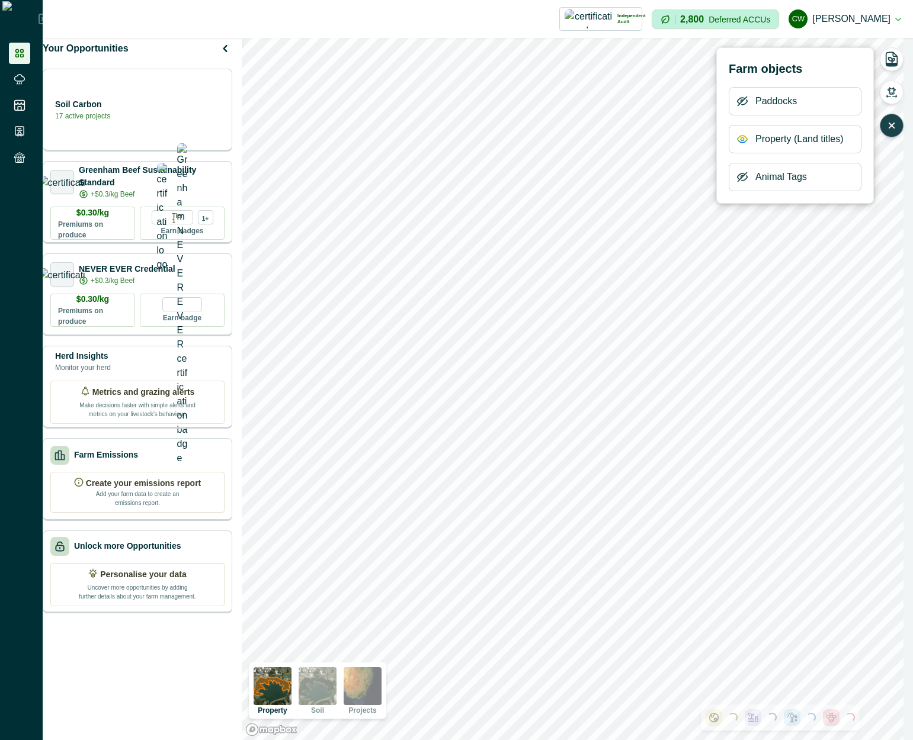
click at [742, 140] on icon "button" at bounding box center [742, 138] width 3 height 3
click at [742, 141] on icon "button" at bounding box center [742, 139] width 12 height 12
click at [740, 144] on icon "button" at bounding box center [742, 139] width 12 height 12
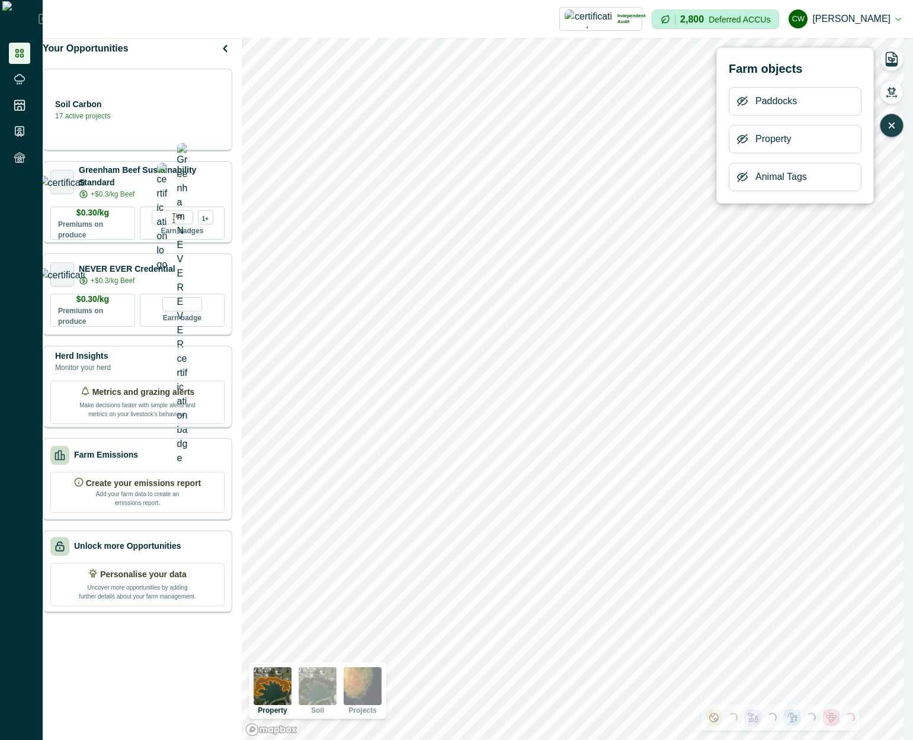
click at [740, 144] on icon "button" at bounding box center [742, 139] width 12 height 12
click at [748, 142] on div "Property (Boundary)" at bounding box center [795, 139] width 133 height 28
click at [746, 141] on icon "button" at bounding box center [742, 139] width 9 height 7
click at [746, 141] on icon "button" at bounding box center [742, 139] width 9 height 9
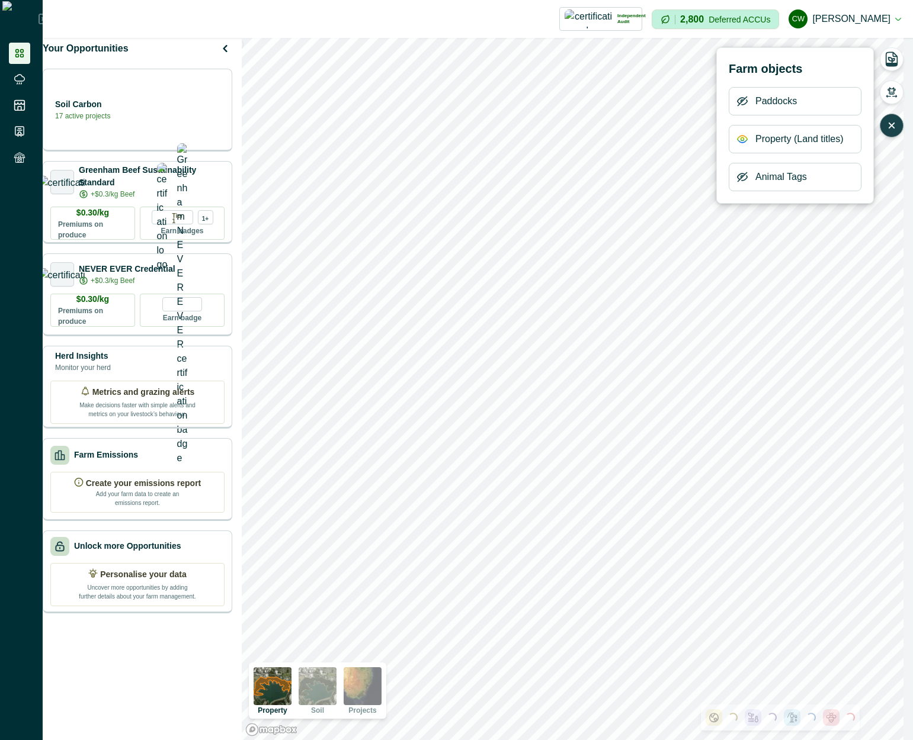
click at [742, 139] on icon "button" at bounding box center [742, 139] width 12 height 12
click at [747, 140] on icon "button" at bounding box center [742, 139] width 9 height 7
click at [747, 140] on icon "button" at bounding box center [742, 139] width 9 height 9
click at [747, 140] on icon "button" at bounding box center [742, 139] width 9 height 7
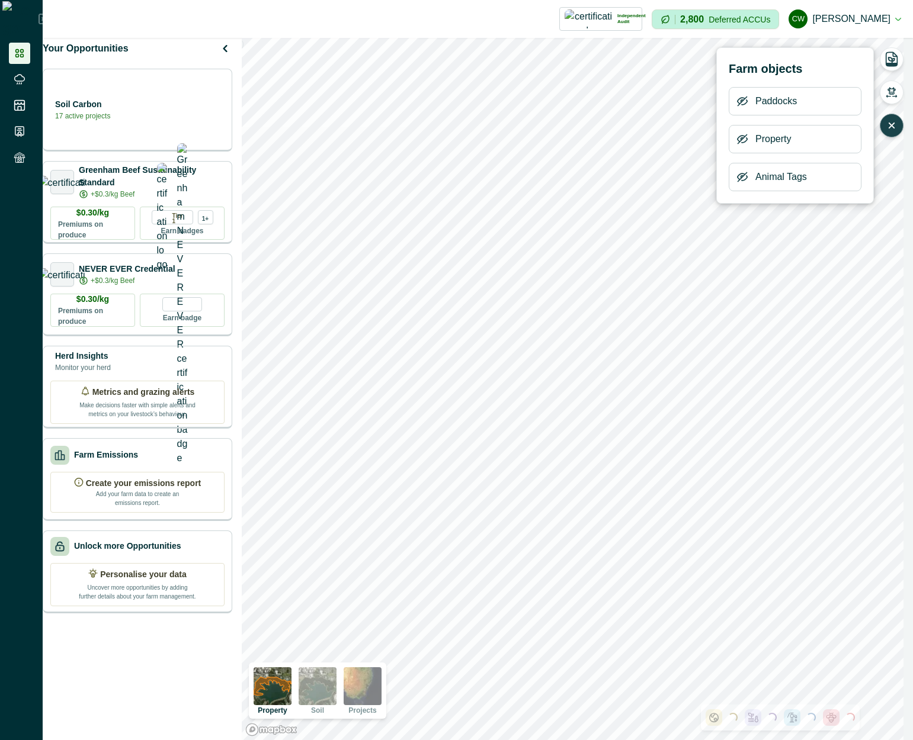
click at [891, 121] on icon "button" at bounding box center [892, 126] width 12 height 12
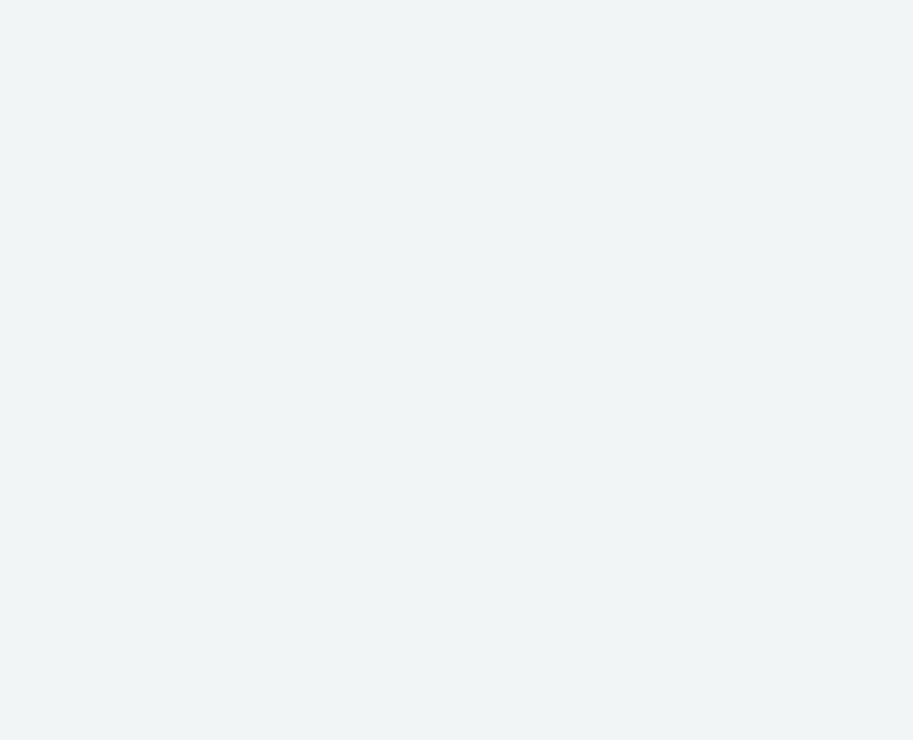
click at [142, 78] on div at bounding box center [456, 370] width 913 height 740
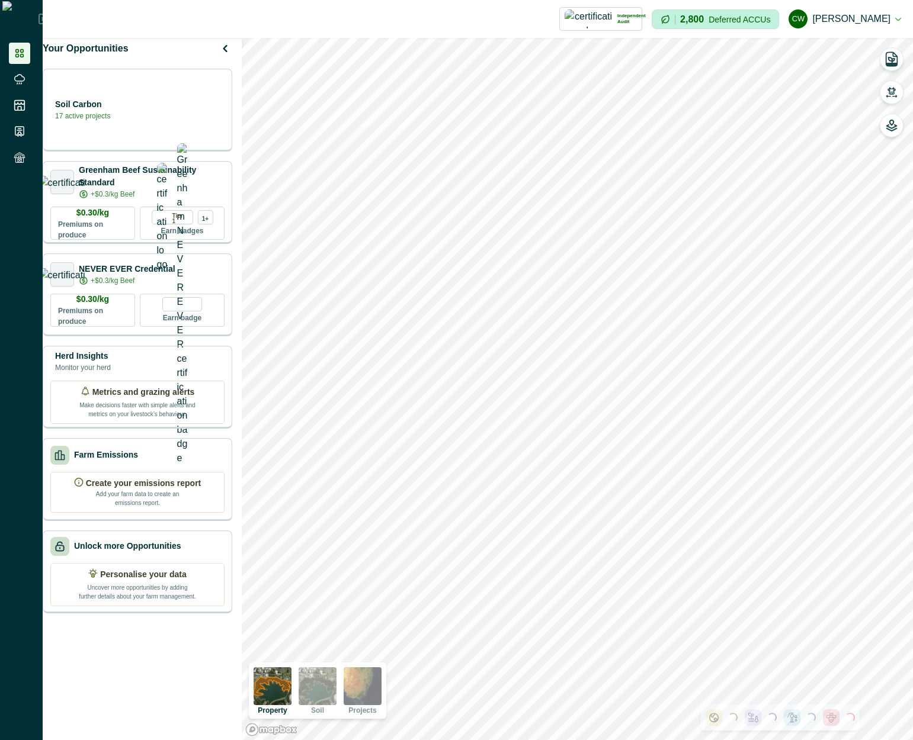
click at [291, 693] on img at bounding box center [273, 687] width 38 height 38
click at [322, 692] on img at bounding box center [318, 687] width 38 height 38
click at [287, 694] on img at bounding box center [273, 687] width 38 height 38
click at [318, 696] on img at bounding box center [318, 687] width 38 height 38
click at [290, 687] on img at bounding box center [273, 687] width 38 height 38
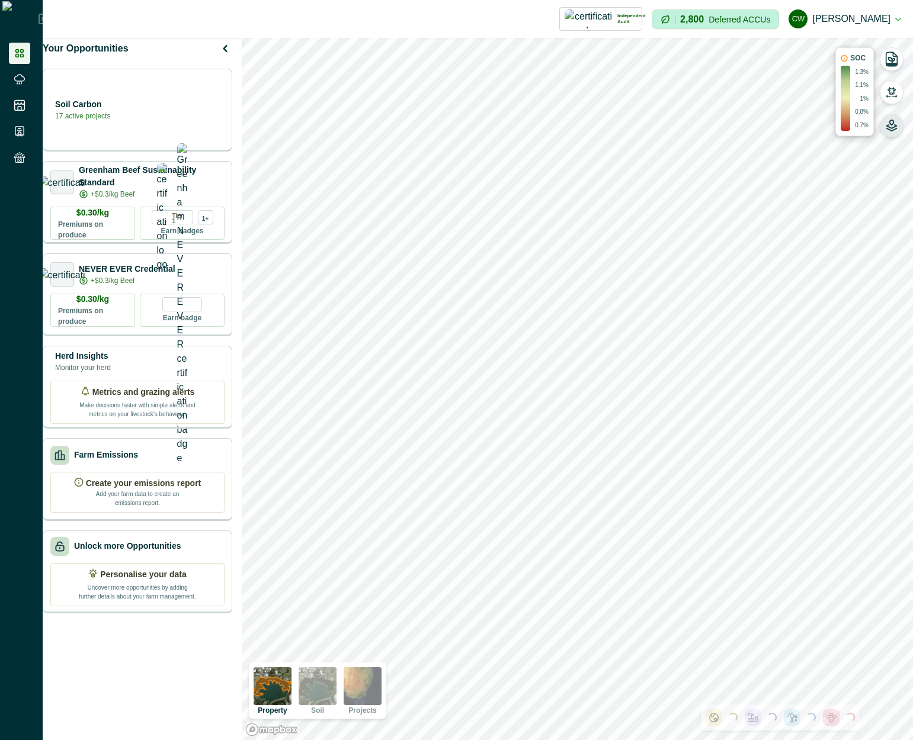
click at [898, 129] on button "button" at bounding box center [892, 126] width 24 height 24
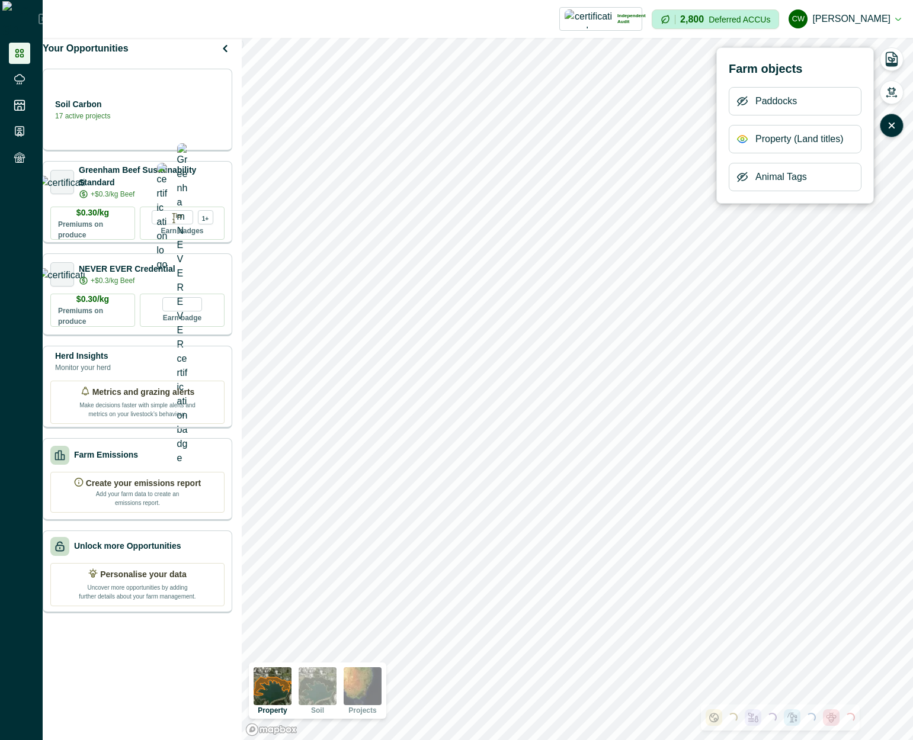
click at [743, 139] on icon "button" at bounding box center [742, 139] width 12 height 12
click at [371, 686] on img at bounding box center [363, 687] width 38 height 38
drag, startPoint x: 294, startPoint y: 697, endPoint x: 315, endPoint y: 664, distance: 38.6
click at [291, 697] on img at bounding box center [273, 687] width 38 height 38
click at [735, 140] on div "Property (Boundary)" at bounding box center [795, 139] width 133 height 28
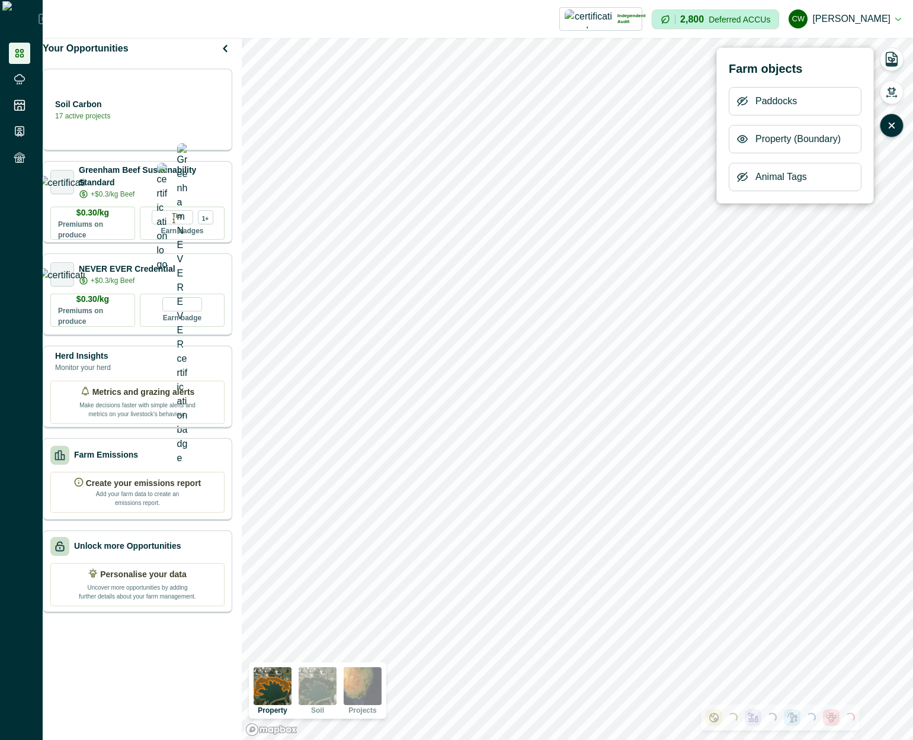
click at [742, 142] on icon "button" at bounding box center [742, 139] width 9 height 7
click at [749, 139] on div "Property" at bounding box center [795, 139] width 133 height 28
click at [746, 139] on icon "button" at bounding box center [742, 139] width 9 height 9
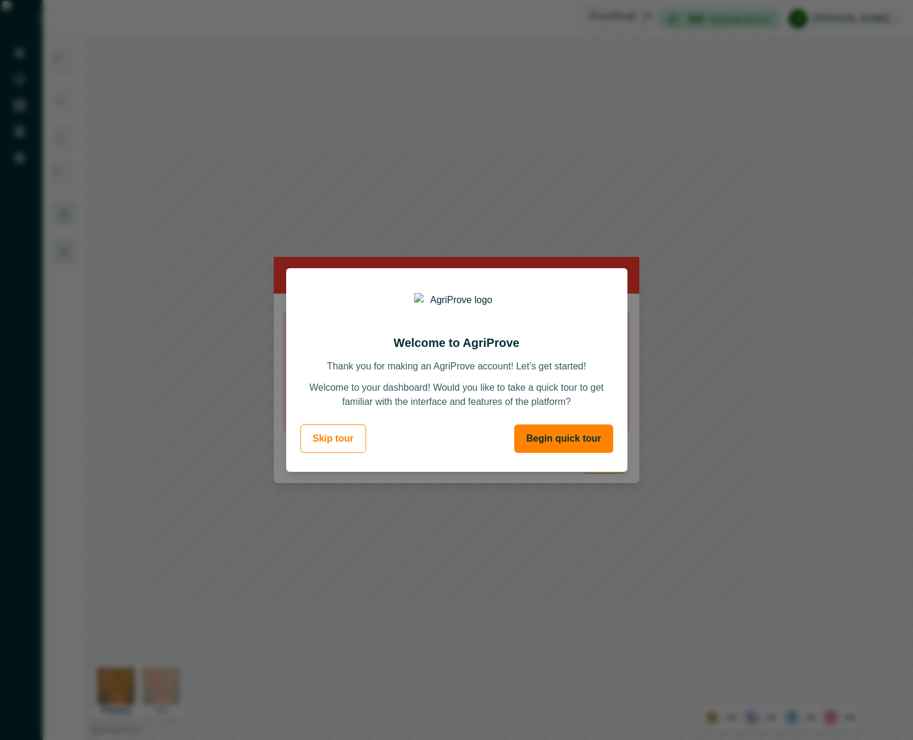
drag, startPoint x: 600, startPoint y: 365, endPoint x: 433, endPoint y: 429, distance: 178.9
click at [599, 367] on div "Welcome to AgriProve Thank you for making an AgriProve account! Let’s get start…" at bounding box center [456, 341] width 301 height 135
click at [355, 435] on button "Skip tour" at bounding box center [333, 439] width 66 height 28
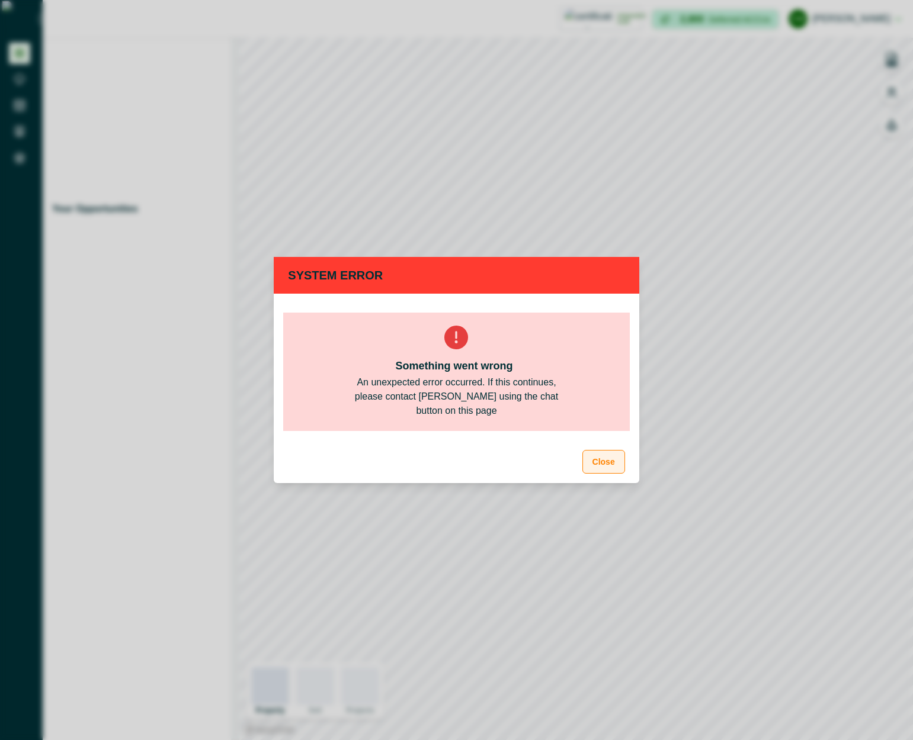
click at [594, 458] on button "Close" at bounding box center [603, 462] width 43 height 24
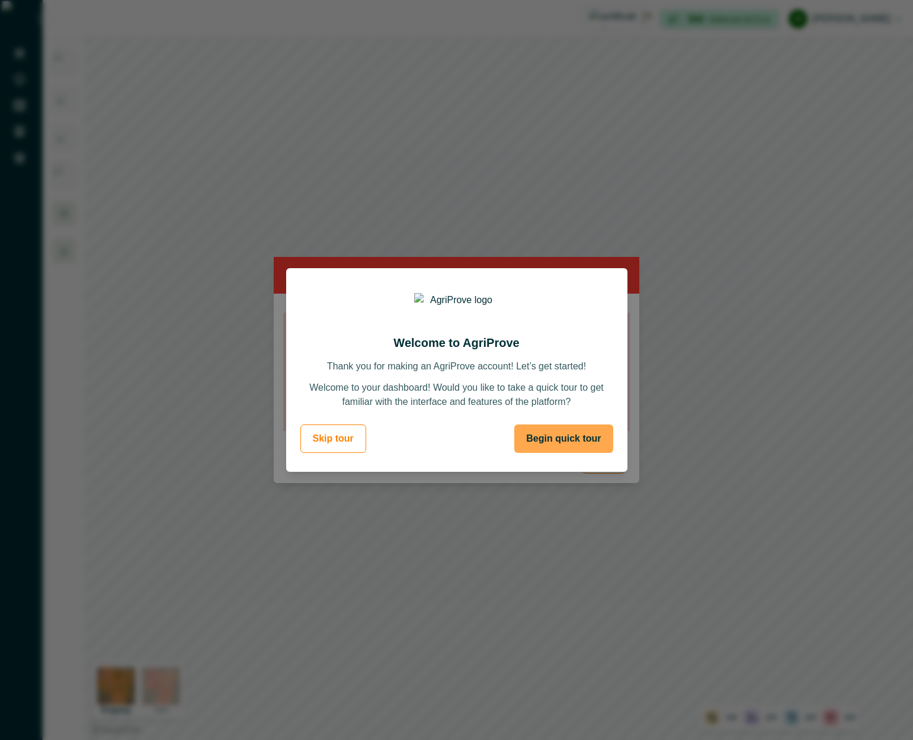
click at [549, 440] on button "Begin quick tour" at bounding box center [563, 439] width 98 height 28
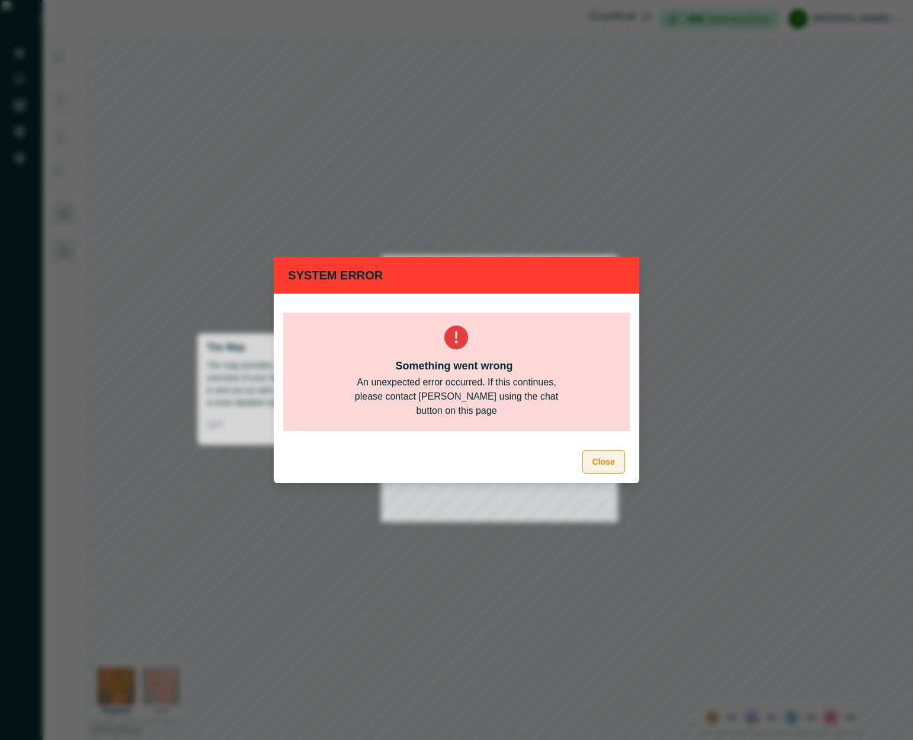
click at [618, 463] on button "Close" at bounding box center [603, 462] width 43 height 24
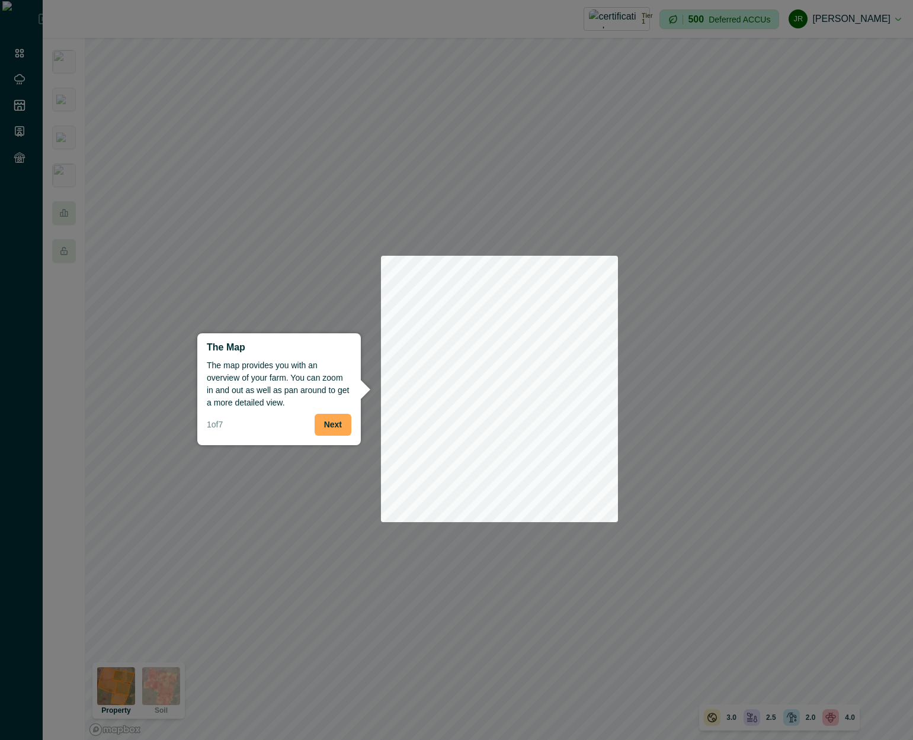
click at [325, 422] on button "Next" at bounding box center [333, 425] width 37 height 22
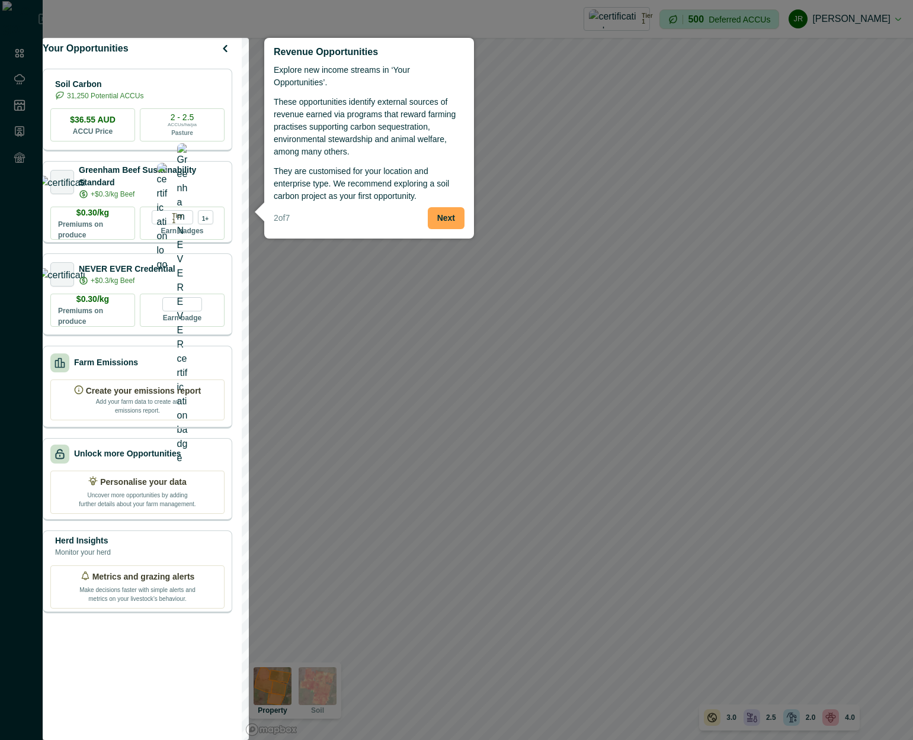
click at [452, 209] on button "Next" at bounding box center [446, 218] width 37 height 22
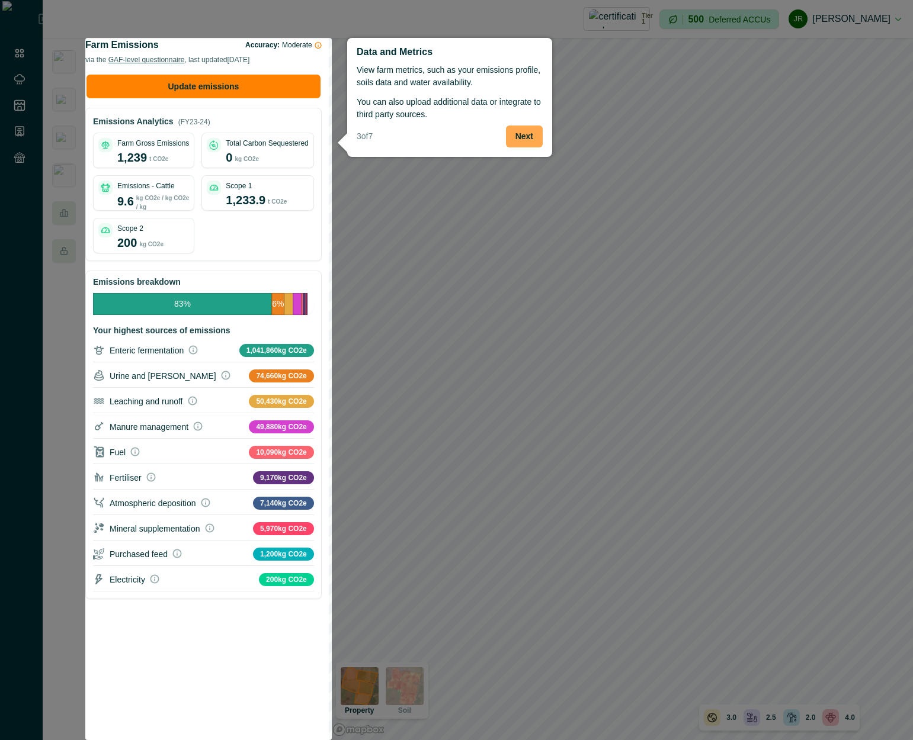
click at [524, 140] on button "Next" at bounding box center [524, 137] width 37 height 22
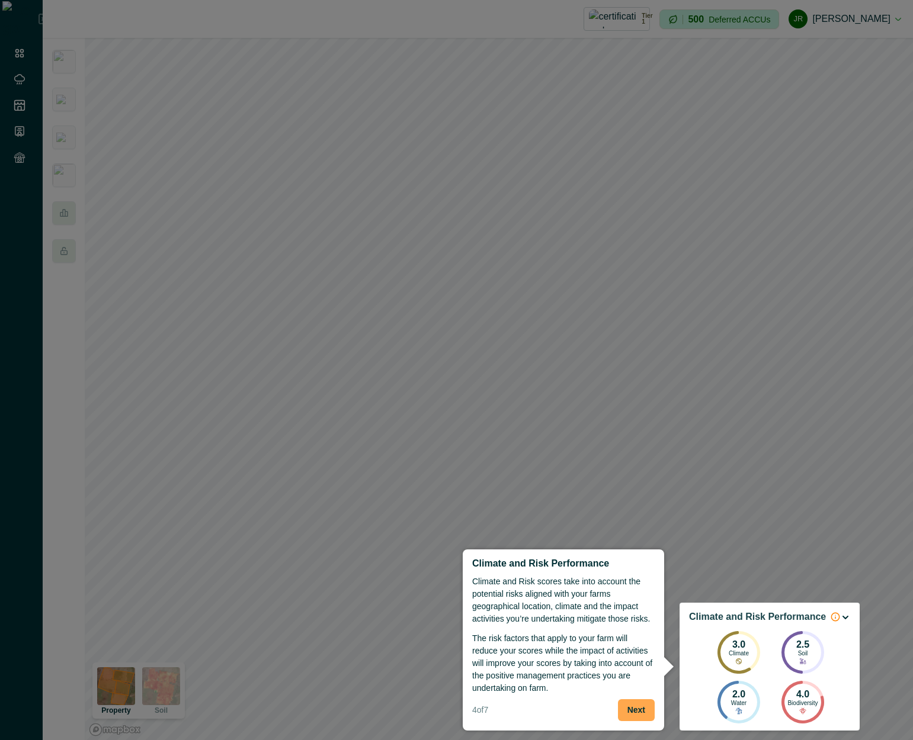
click at [624, 711] on button "Next" at bounding box center [636, 711] width 37 height 22
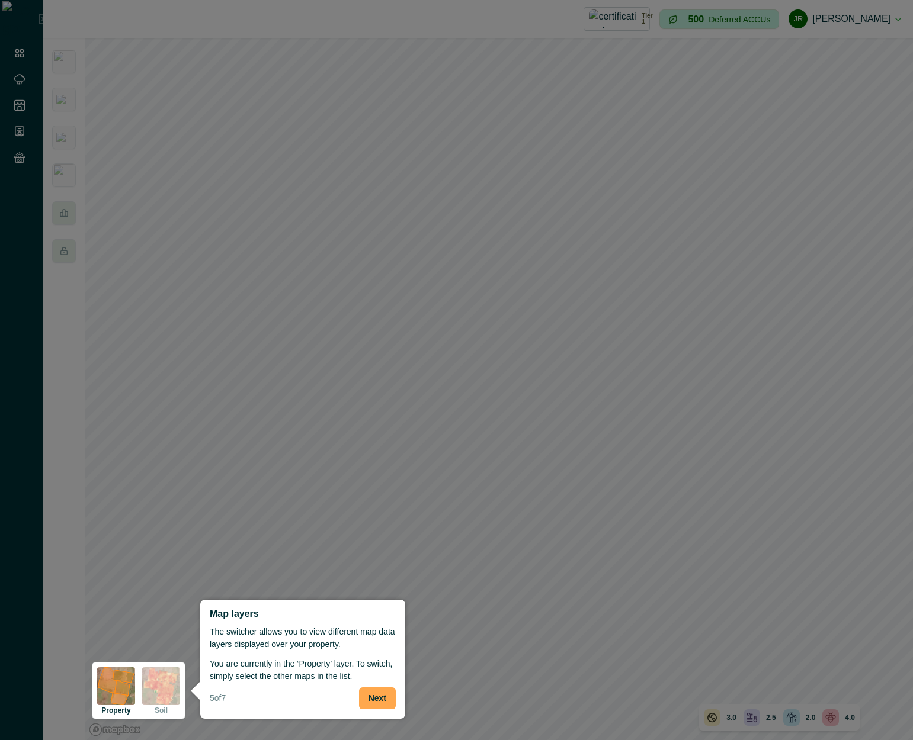
click at [387, 694] on button "Next" at bounding box center [377, 699] width 37 height 22
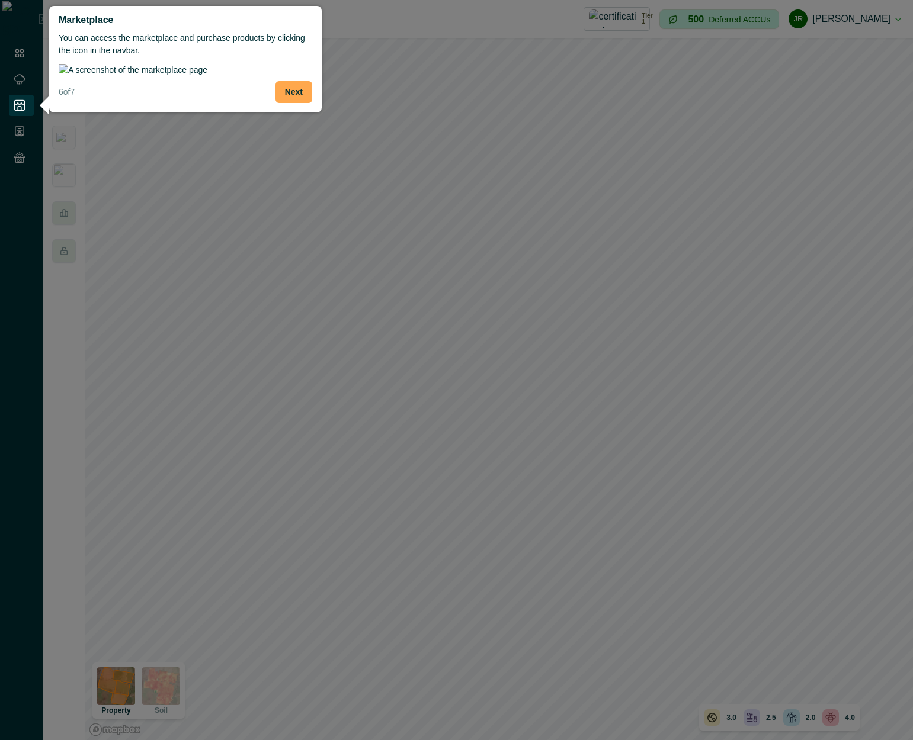
click at [309, 103] on button "Next" at bounding box center [293, 92] width 37 height 22
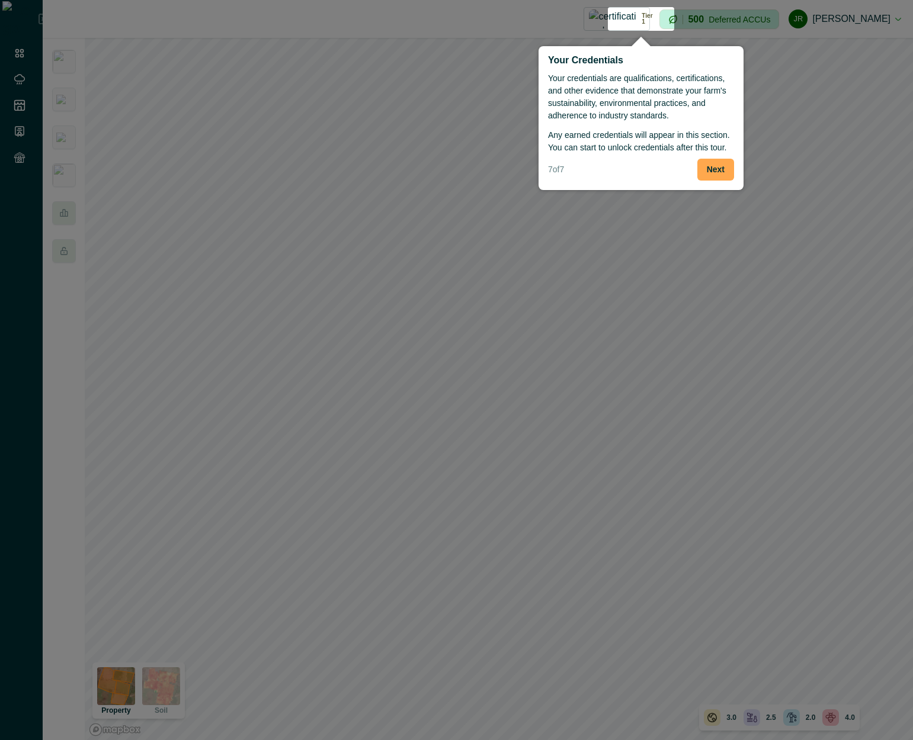
click at [716, 167] on button "Next" at bounding box center [715, 170] width 37 height 22
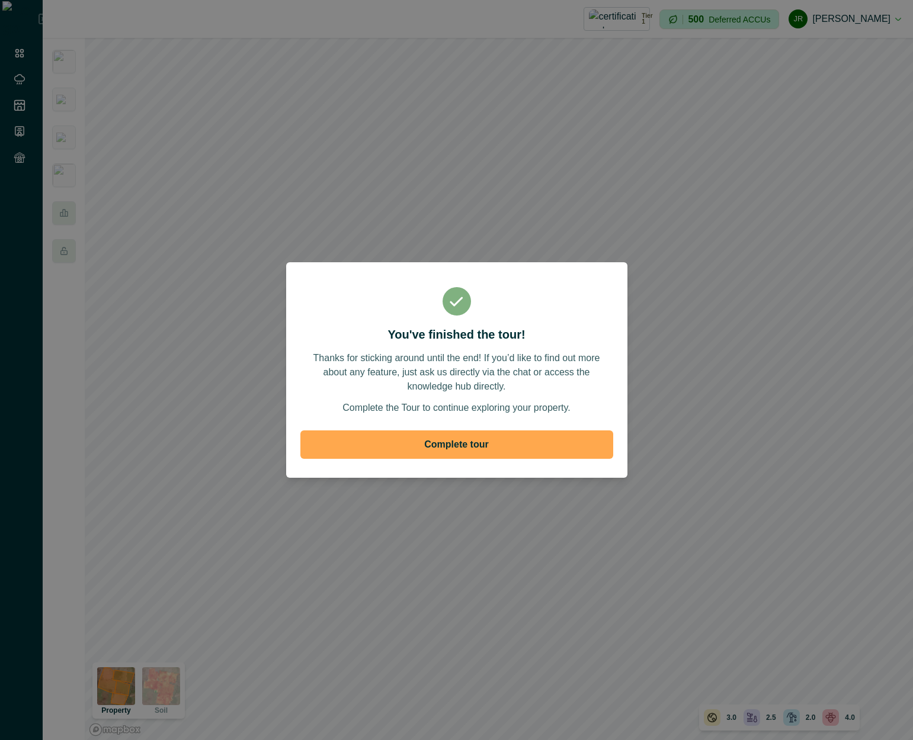
click at [499, 449] on button "Complete tour" at bounding box center [456, 445] width 313 height 28
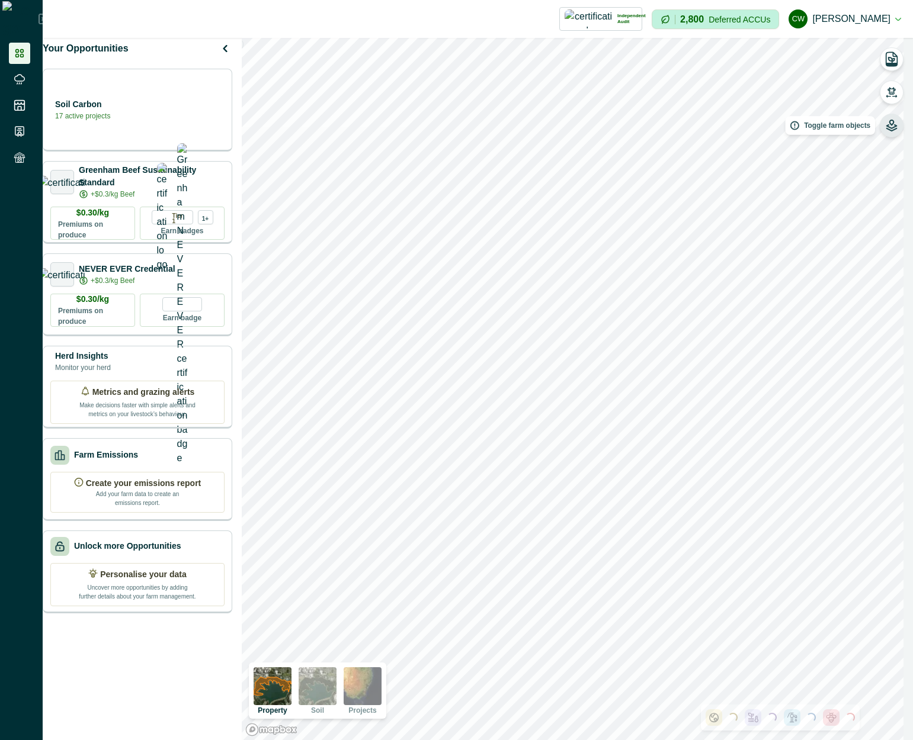
click at [884, 124] on button "button" at bounding box center [892, 126] width 24 height 24
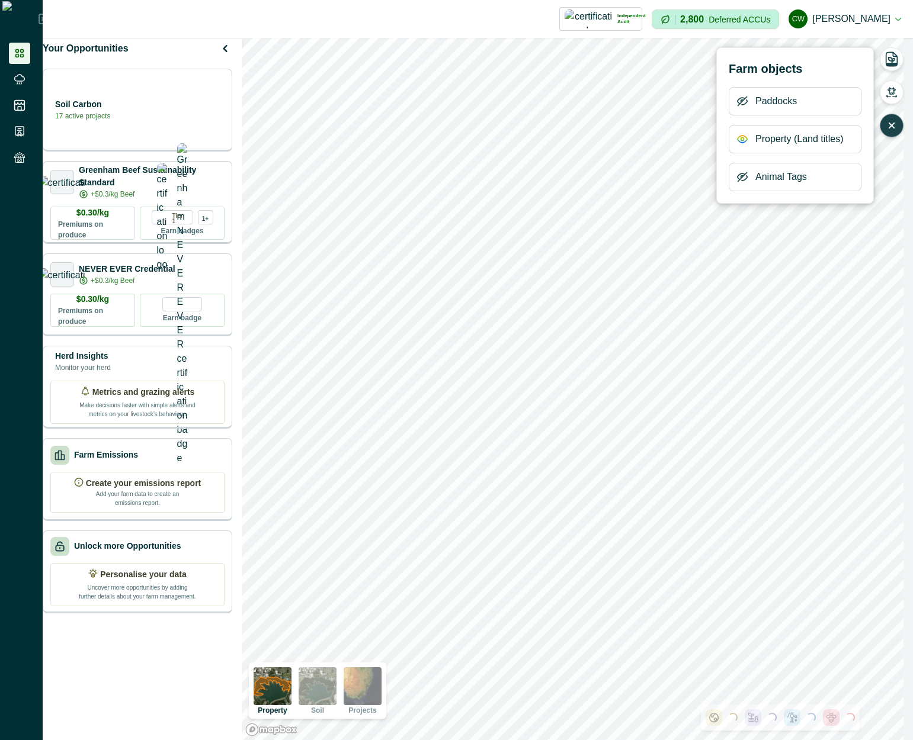
click at [886, 124] on icon "button" at bounding box center [892, 126] width 12 height 12
click at [746, 138] on icon "button" at bounding box center [742, 139] width 9 height 7
click at [884, 125] on button "button" at bounding box center [892, 126] width 24 height 24
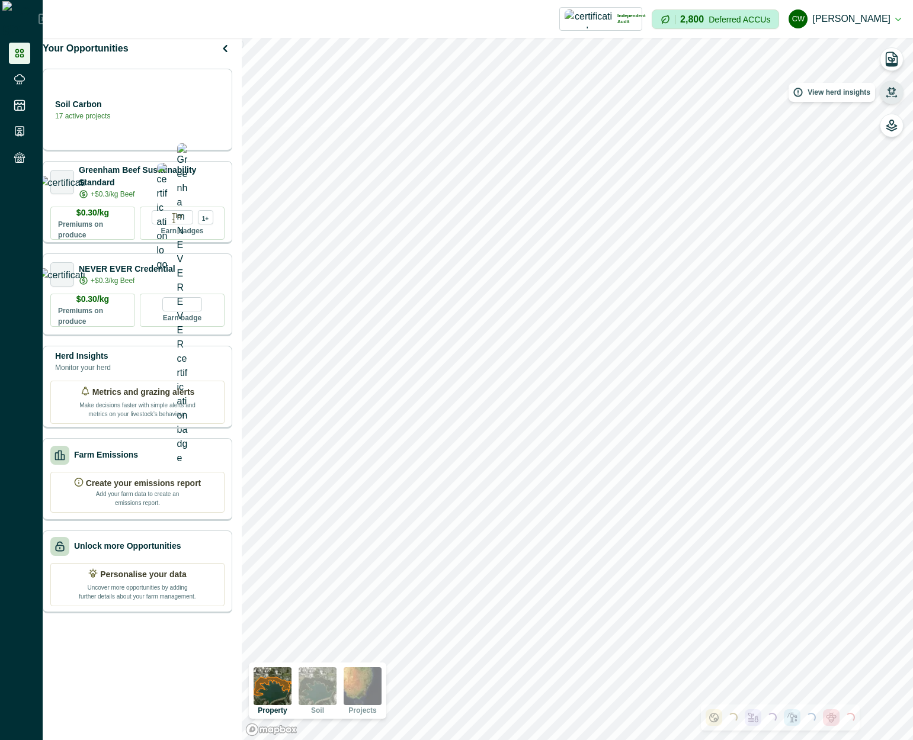
click at [896, 88] on icon "button" at bounding box center [892, 92] width 12 height 12
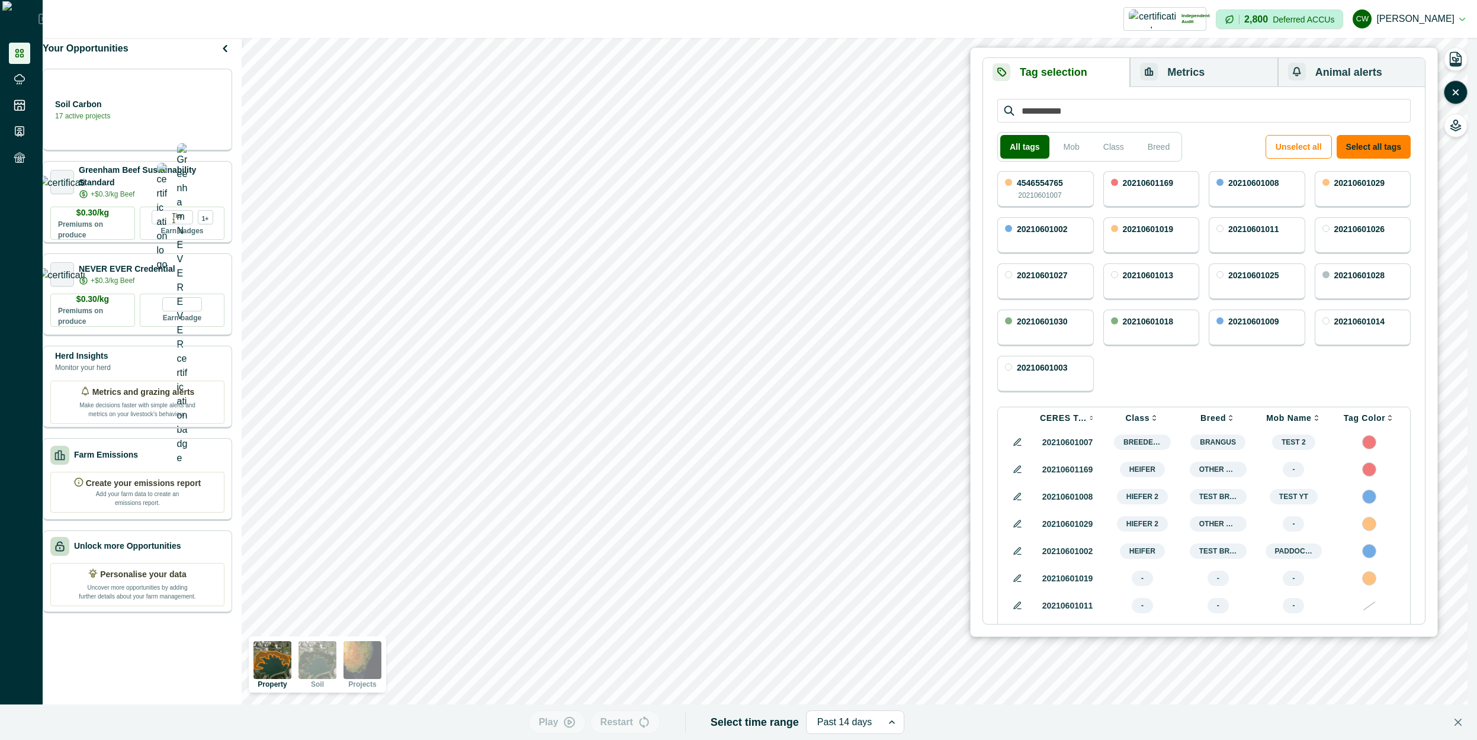
click at [912, 79] on button "Metrics" at bounding box center [1204, 72] width 148 height 29
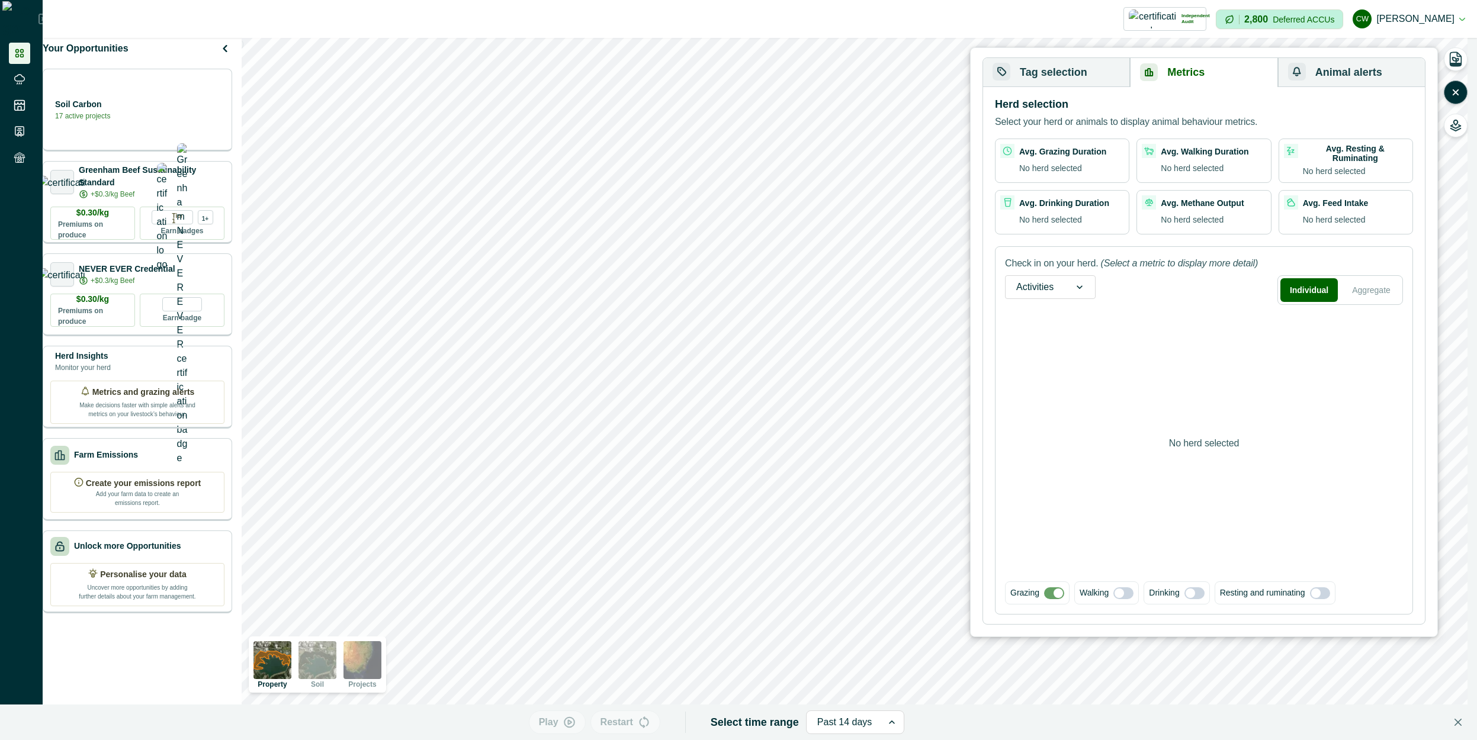
click at [912, 72] on button "Tag selection" at bounding box center [1056, 72] width 147 height 29
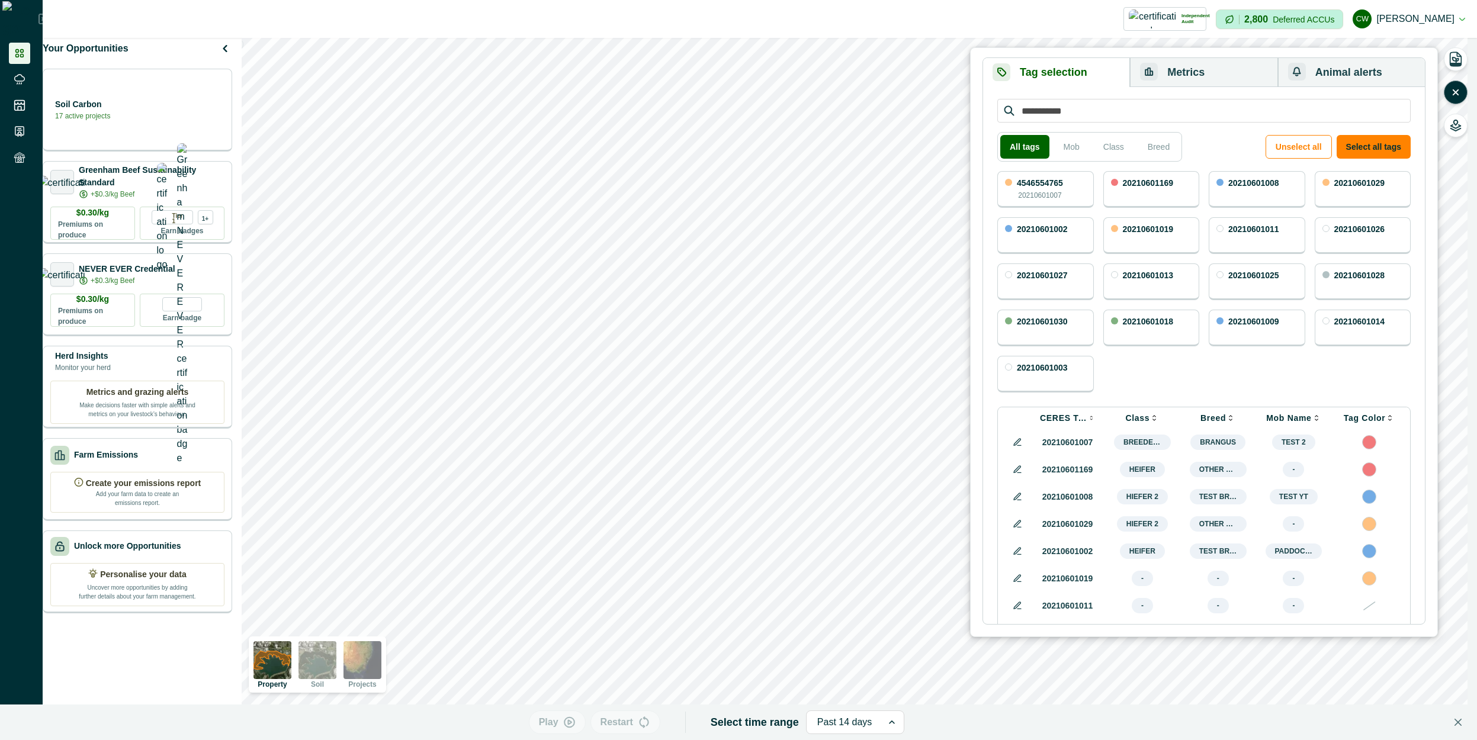
click at [912, 70] on button "Metrics" at bounding box center [1204, 72] width 148 height 29
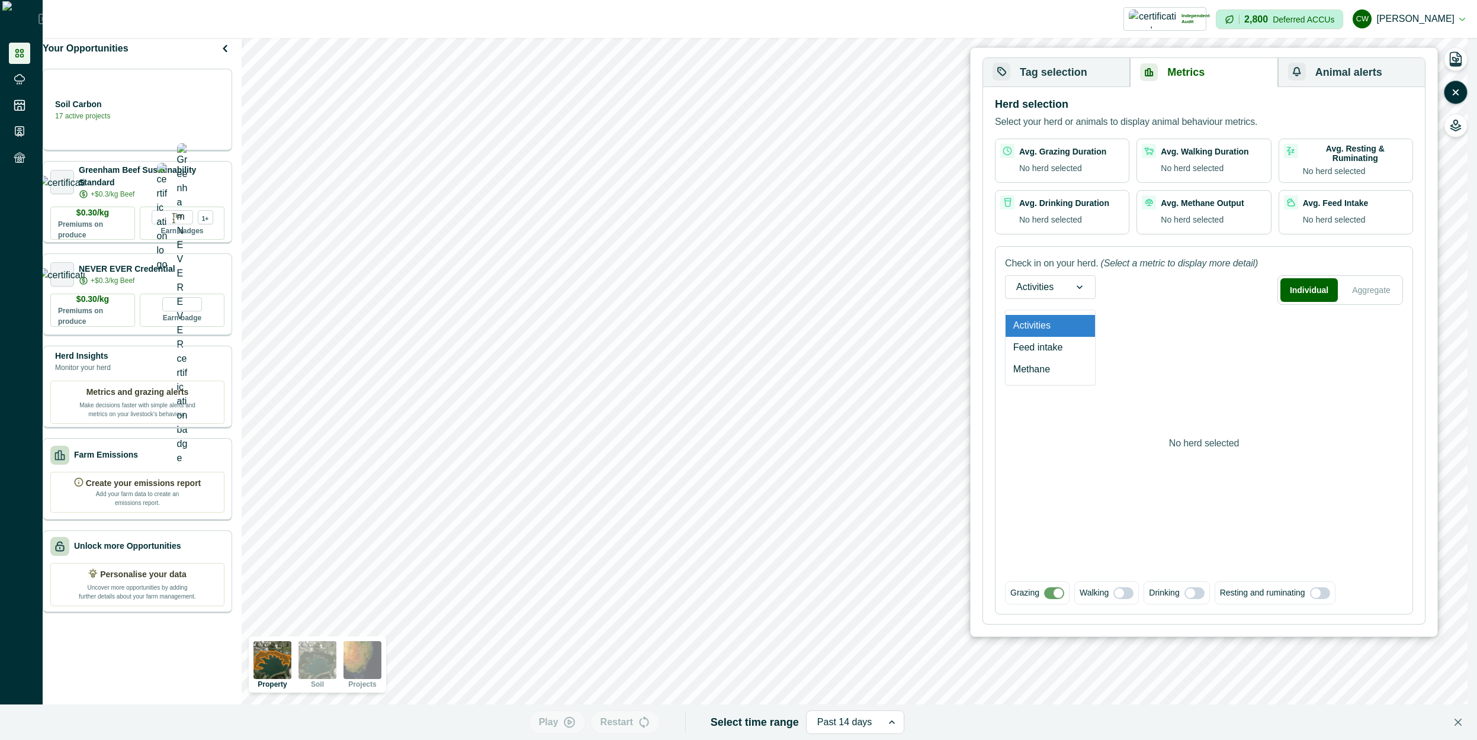
click at [912, 284] on div "Activities" at bounding box center [1035, 287] width 59 height 19
click at [912, 328] on div "Activities" at bounding box center [1050, 326] width 89 height 22
click at [912, 284] on div at bounding box center [1035, 287] width 37 height 17
click at [912, 344] on div "Feed intake" at bounding box center [1050, 348] width 89 height 22
drag, startPoint x: 1062, startPoint y: 287, endPoint x: 1089, endPoint y: 299, distance: 29.7
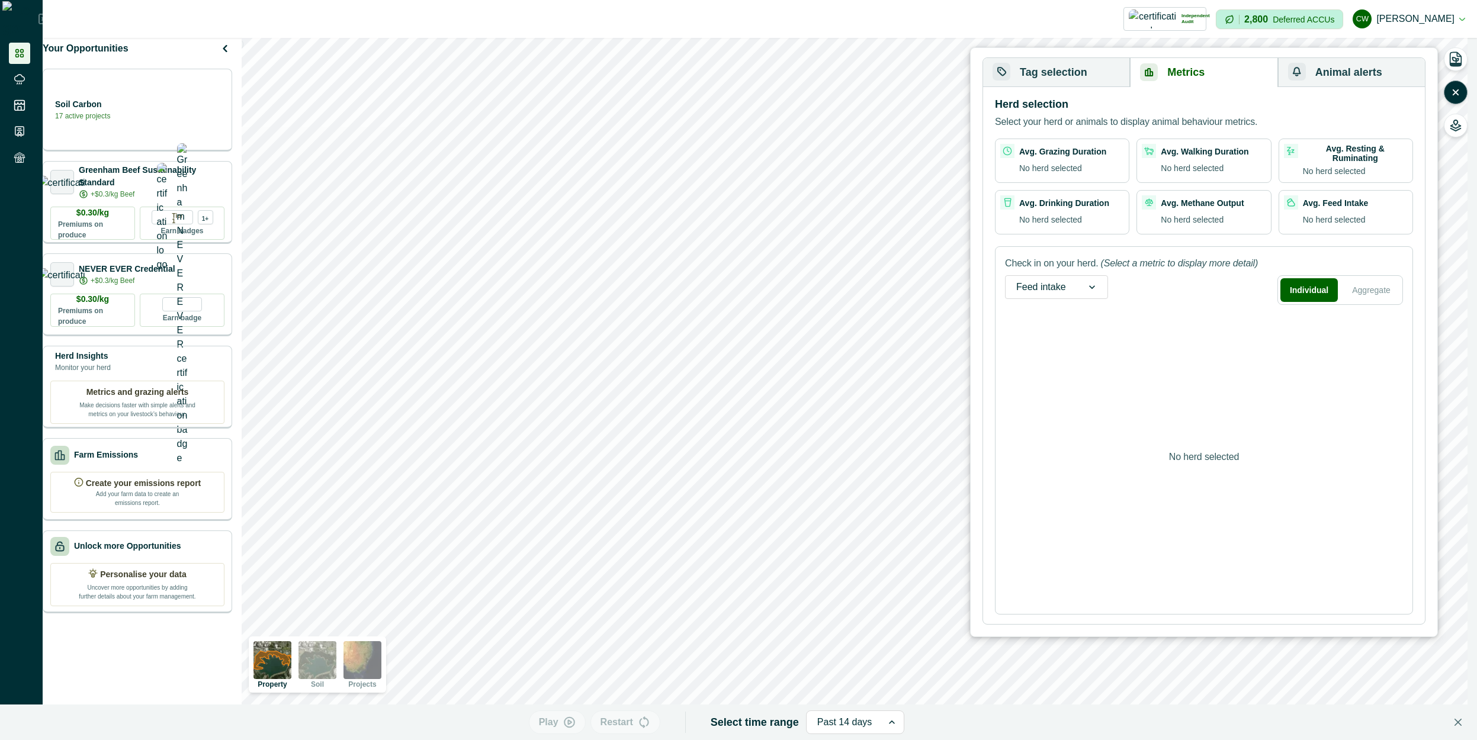
click at [912, 287] on div at bounding box center [1042, 287] width 50 height 17
click at [912, 323] on div "Activities" at bounding box center [1057, 326] width 102 height 22
click at [912, 78] on button "Tag selection" at bounding box center [1056, 72] width 147 height 29
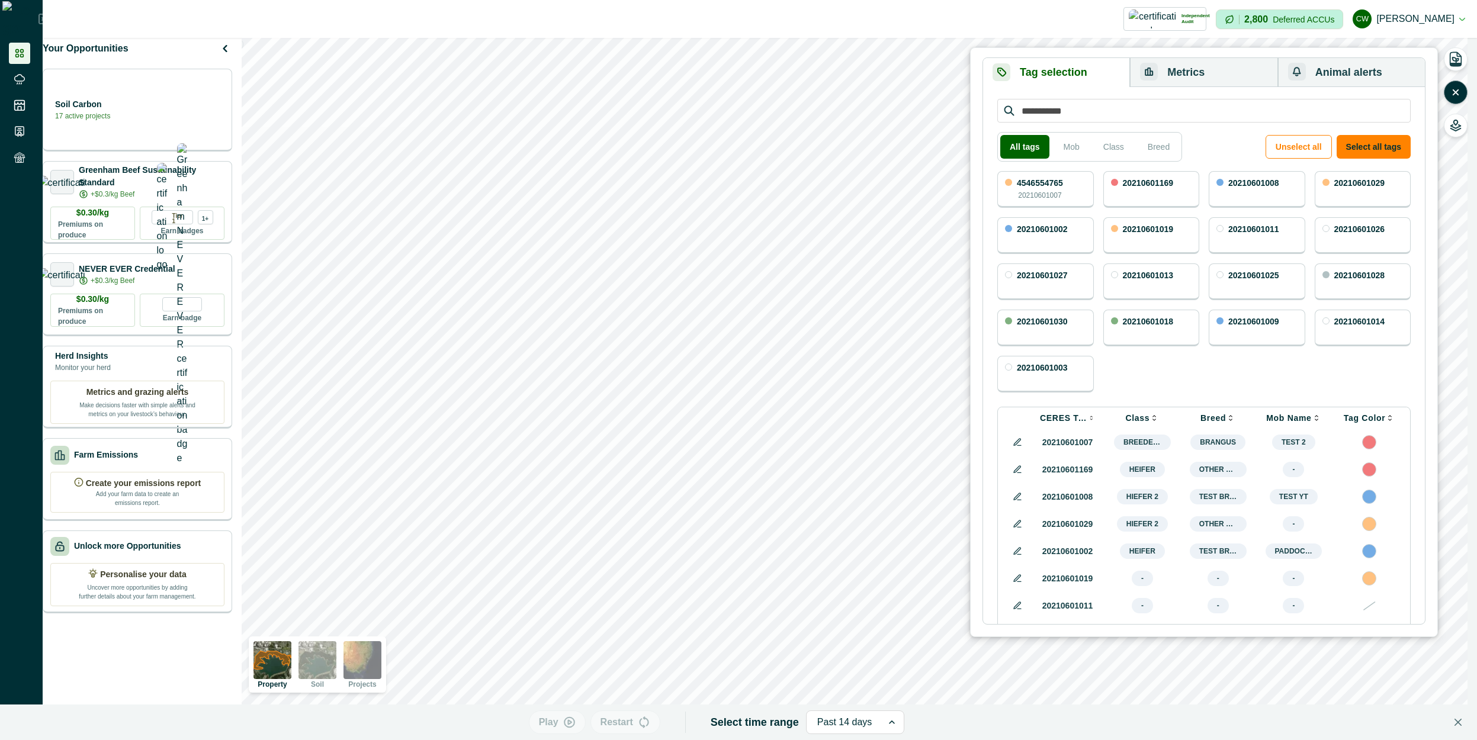
click at [912, 197] on p "20210601007" at bounding box center [1039, 195] width 43 height 11
click at [912, 82] on button "Metrics" at bounding box center [1204, 72] width 148 height 29
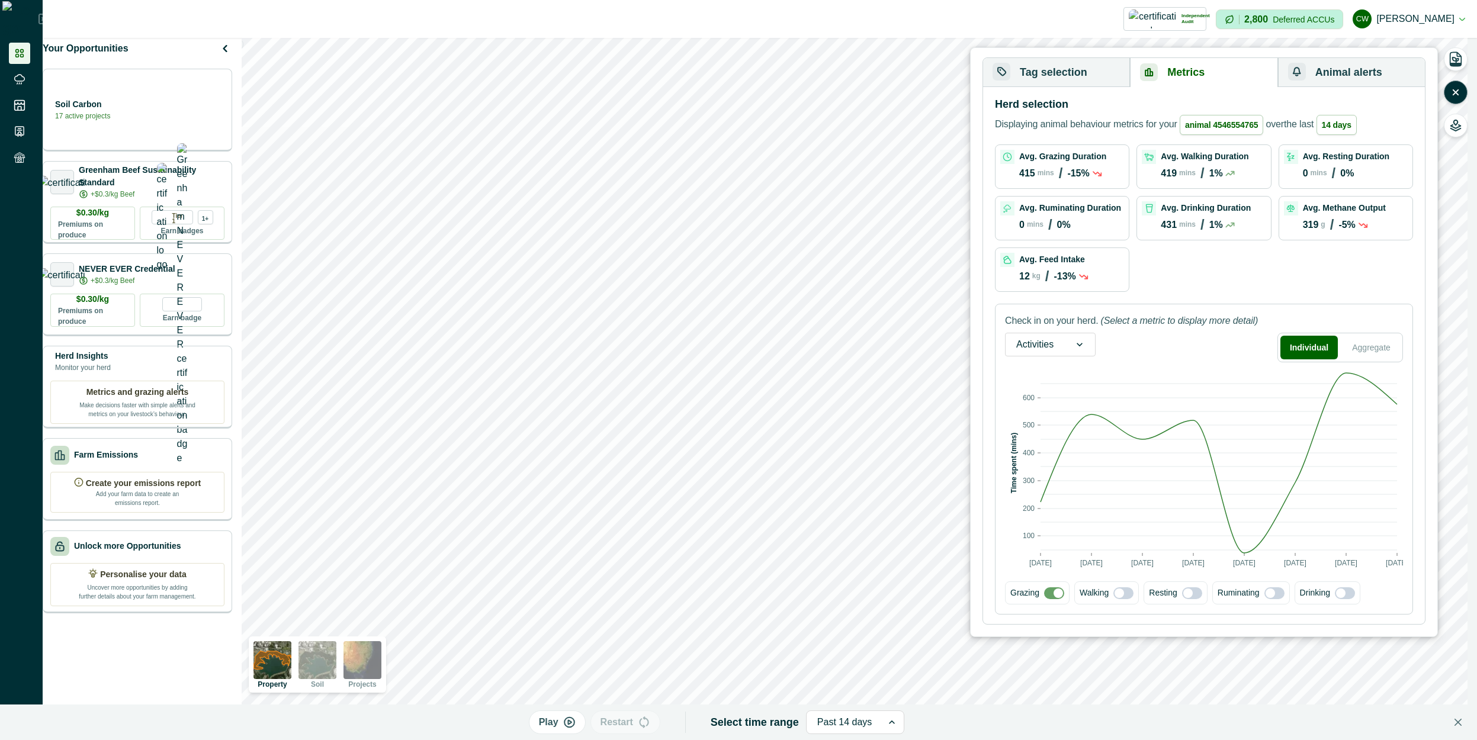
click at [912, 177] on p "415" at bounding box center [1027, 173] width 16 height 11
click at [856, 723] on div at bounding box center [844, 722] width 55 height 17
click at [855, 543] on div "Past 24 hours" at bounding box center [850, 538] width 95 height 22
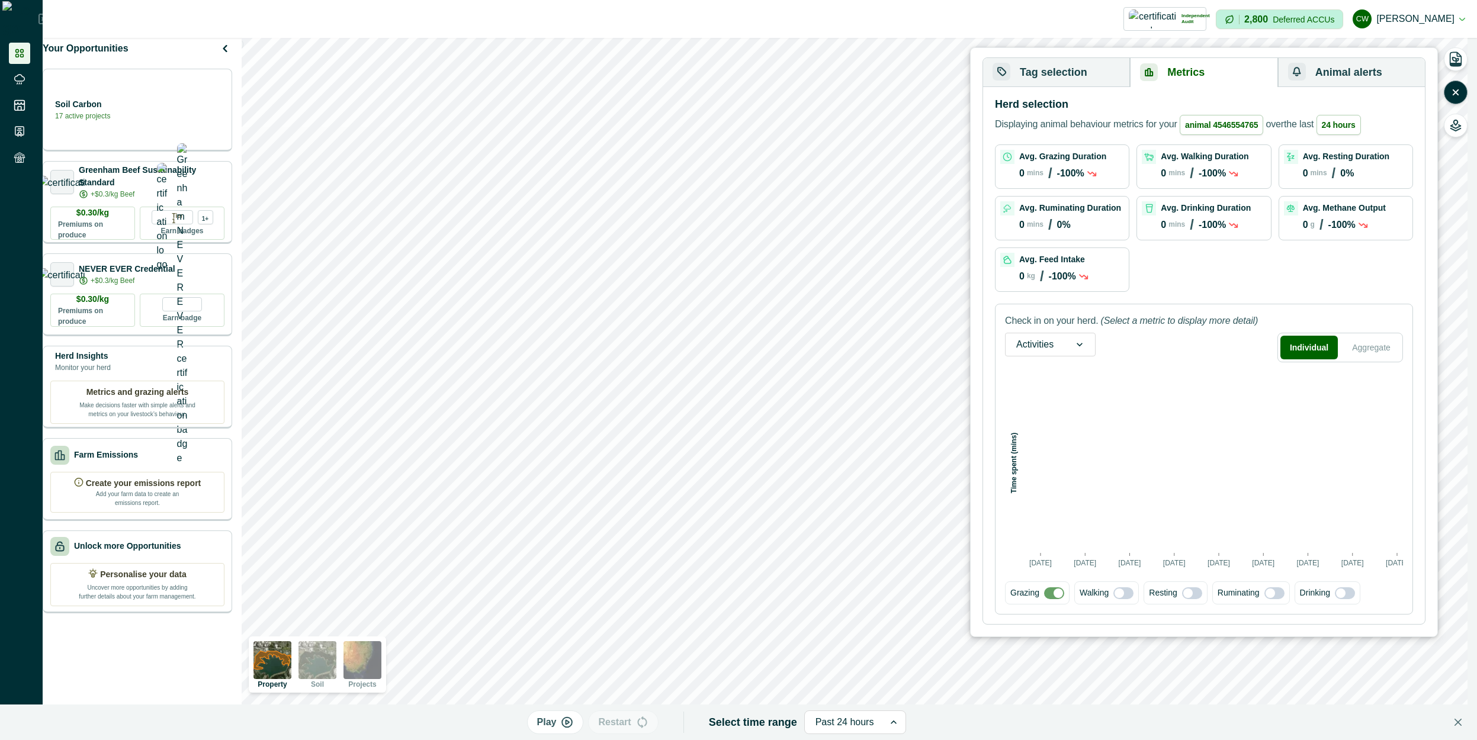
click at [887, 730] on div at bounding box center [894, 722] width 14 height 23
click at [854, 562] on div "Past 7 days" at bounding box center [850, 560] width 100 height 22
click at [858, 724] on div at bounding box center [844, 722] width 51 height 17
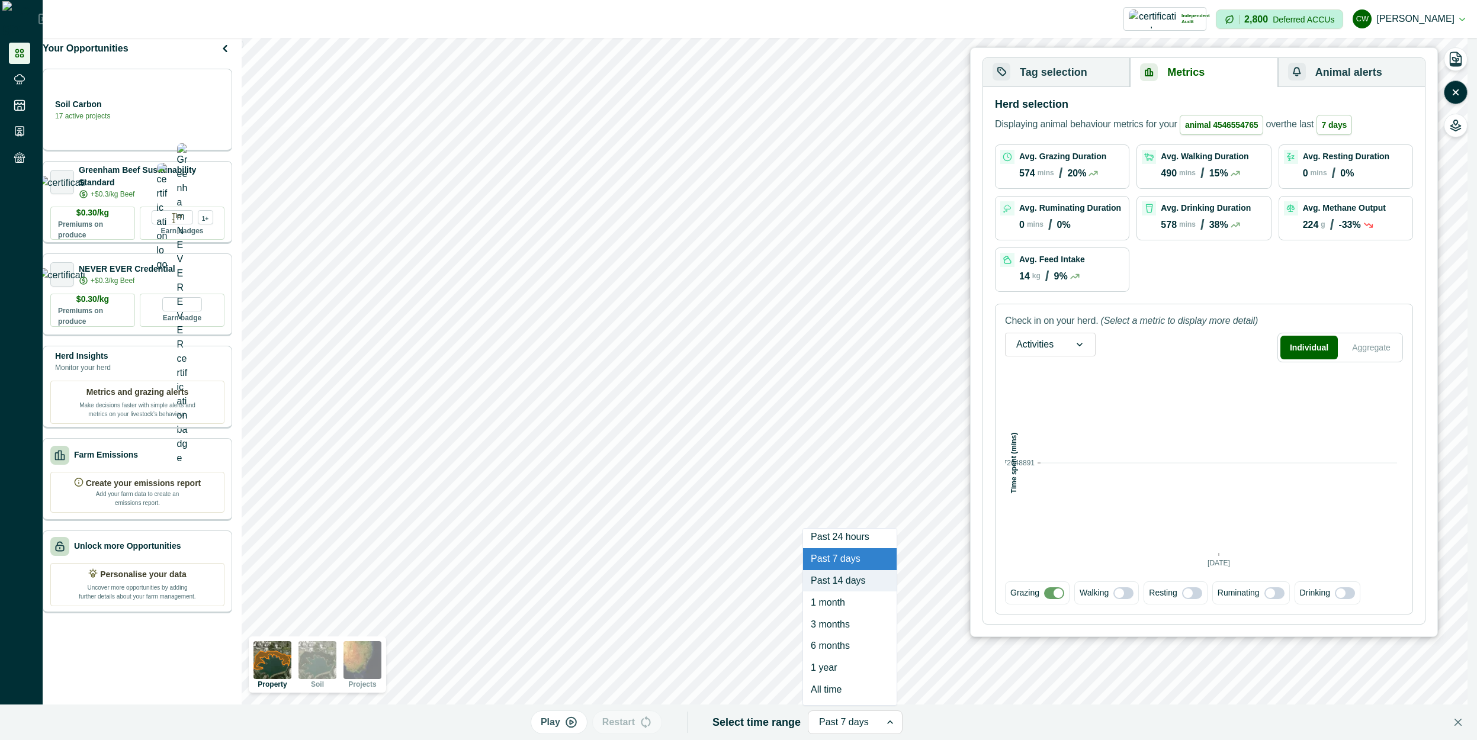
click at [838, 585] on div "Past 14 days" at bounding box center [850, 581] width 94 height 22
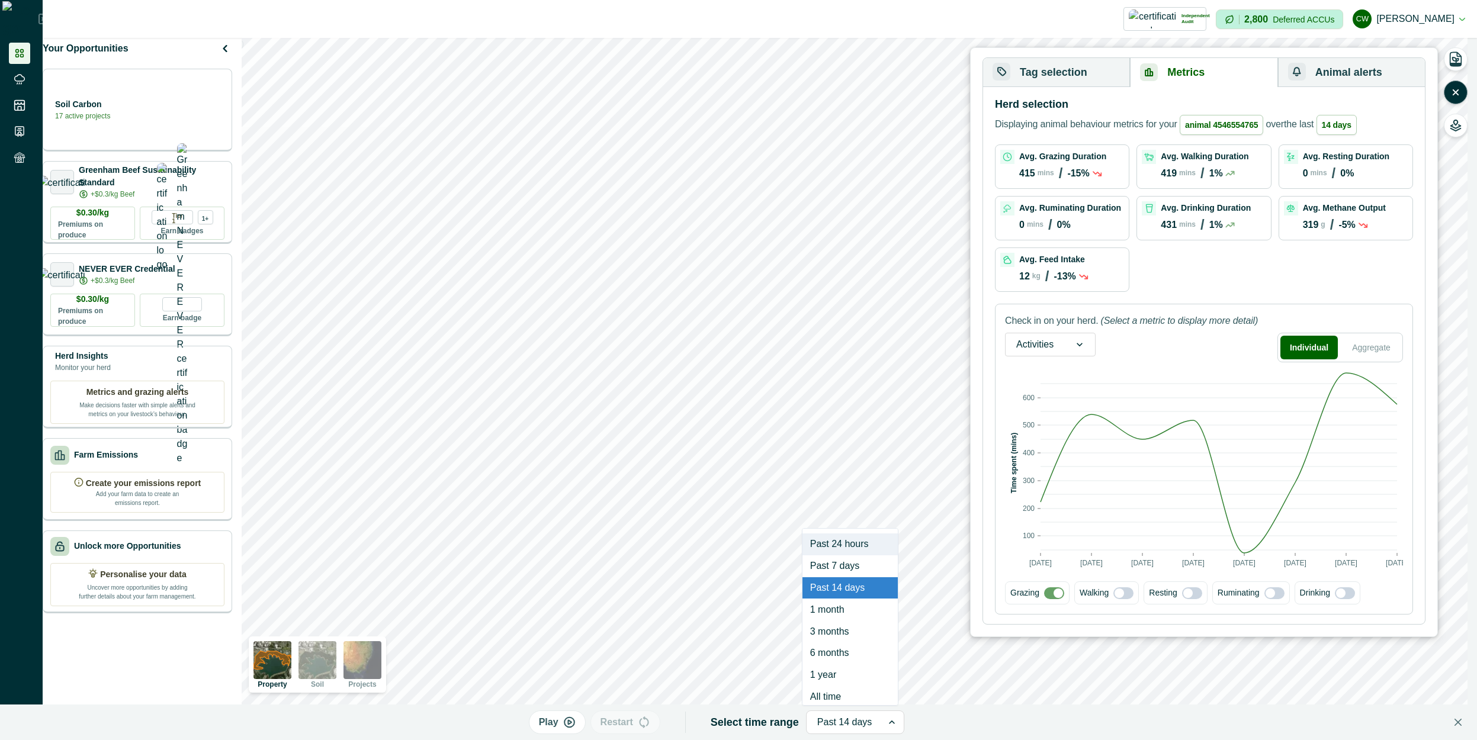
click at [893, 718] on div at bounding box center [893, 722] width 21 height 23
click at [912, 325] on p "(Select a metric to display more detail)" at bounding box center [1180, 321] width 158 height 14
click at [875, 716] on div "Past 14 days" at bounding box center [845, 722] width 76 height 19
click at [912, 726] on div "Play Restart Select time range option 6 months focused, 6 of 8. 8 results avail…" at bounding box center [716, 723] width 1415 height 36
click at [886, 717] on icon at bounding box center [892, 723] width 12 height 12
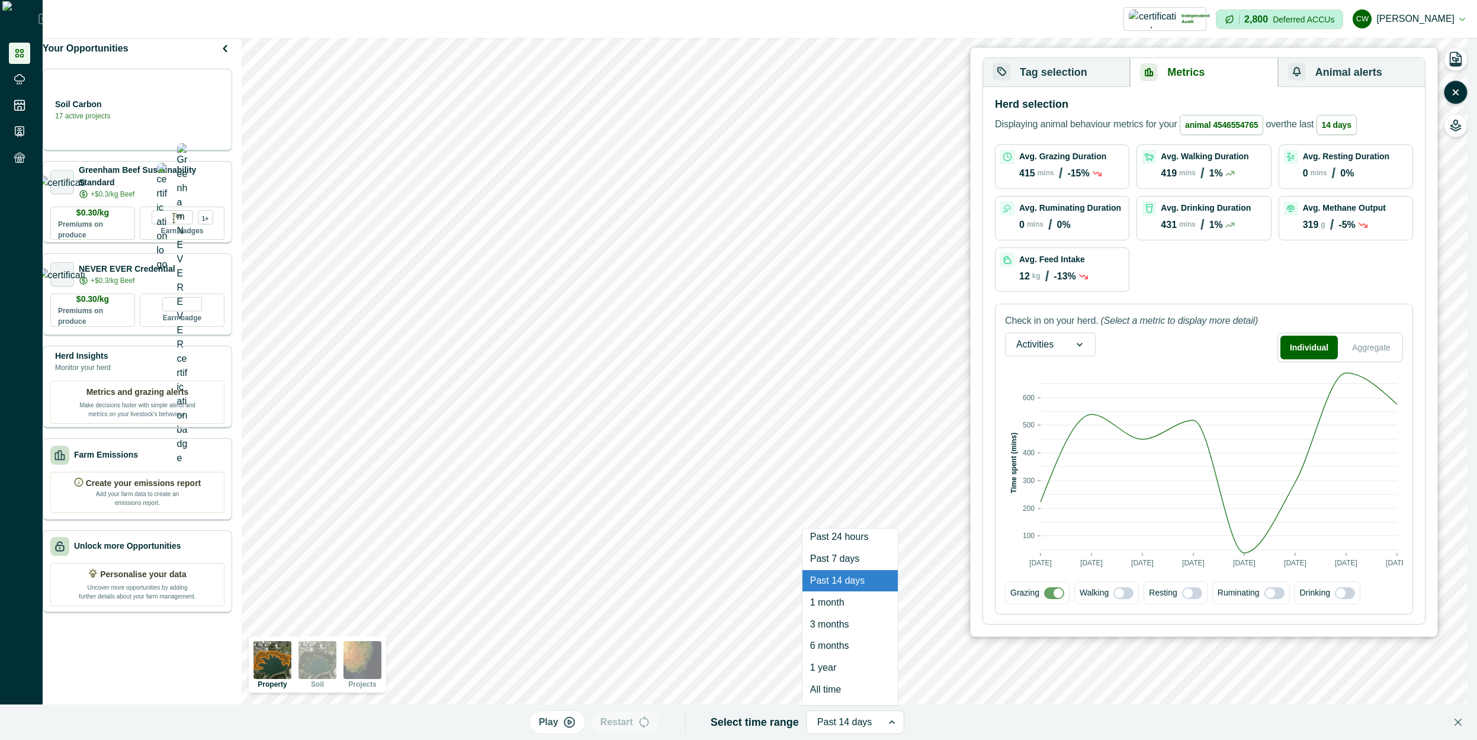
scroll to position [0, 0]
click at [912, 276] on p "12" at bounding box center [1024, 276] width 11 height 11
click at [868, 731] on div "Past 14 days" at bounding box center [845, 722] width 76 height 19
click at [886, 727] on icon at bounding box center [892, 723] width 12 height 12
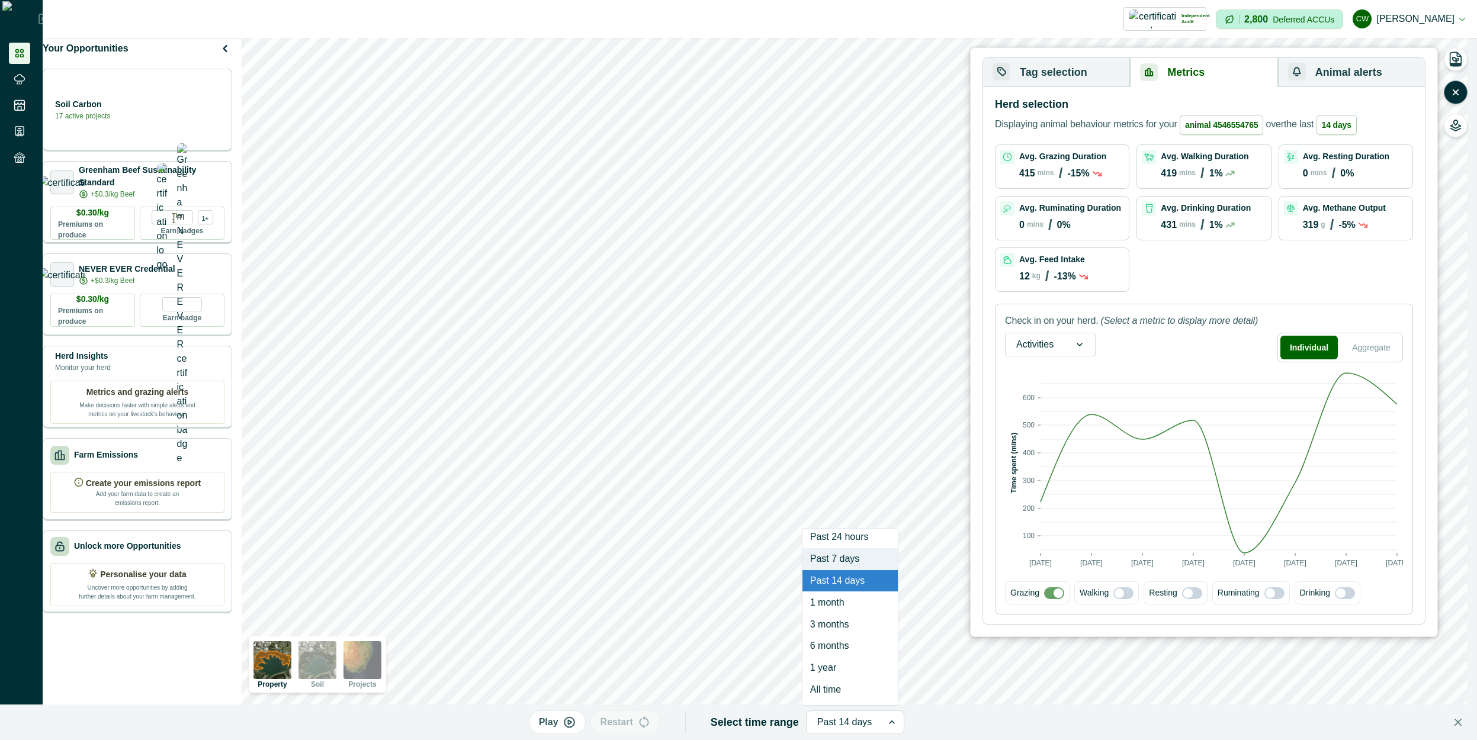
click at [859, 554] on div "Past 7 days" at bounding box center [850, 560] width 95 height 22
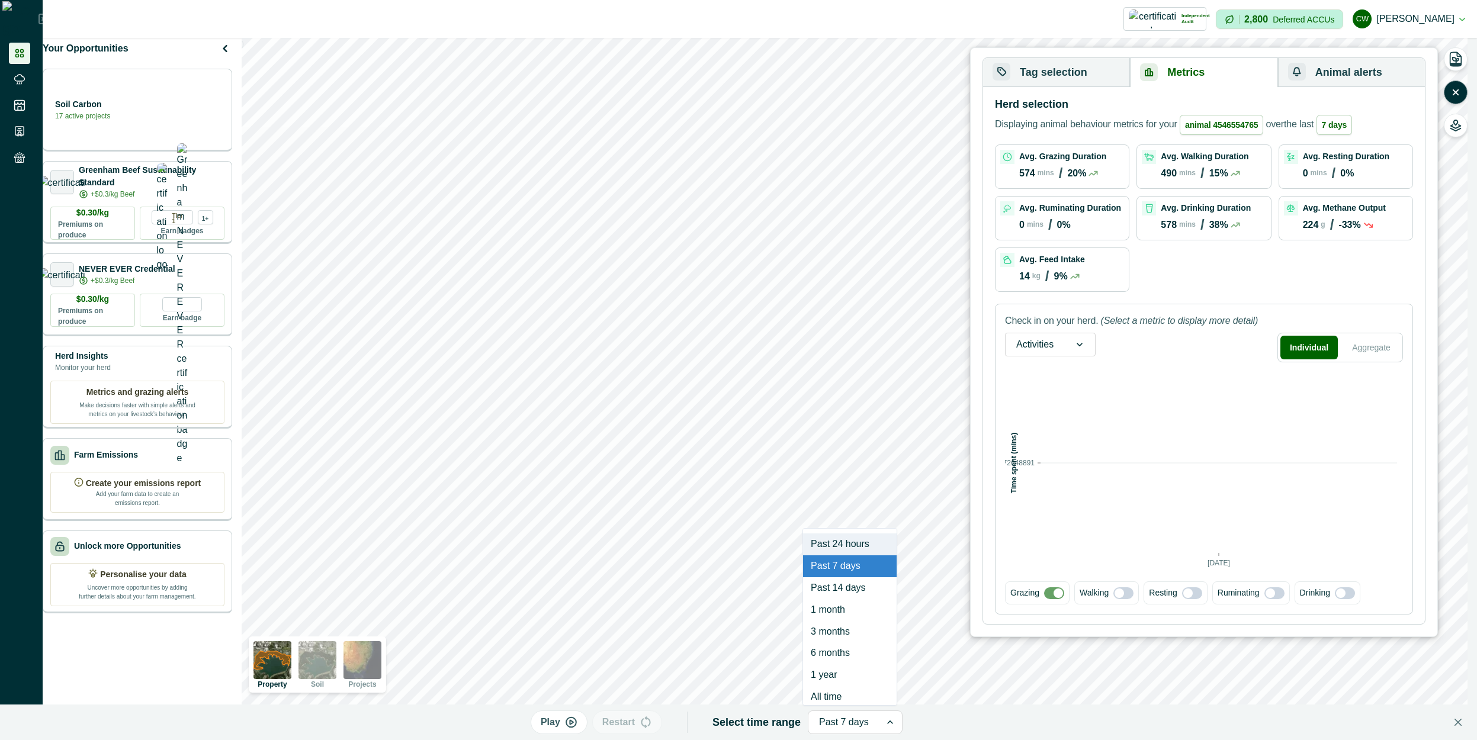
click at [847, 725] on div at bounding box center [844, 722] width 51 height 17
click at [838, 586] on div "Past 14 days" at bounding box center [850, 581] width 94 height 22
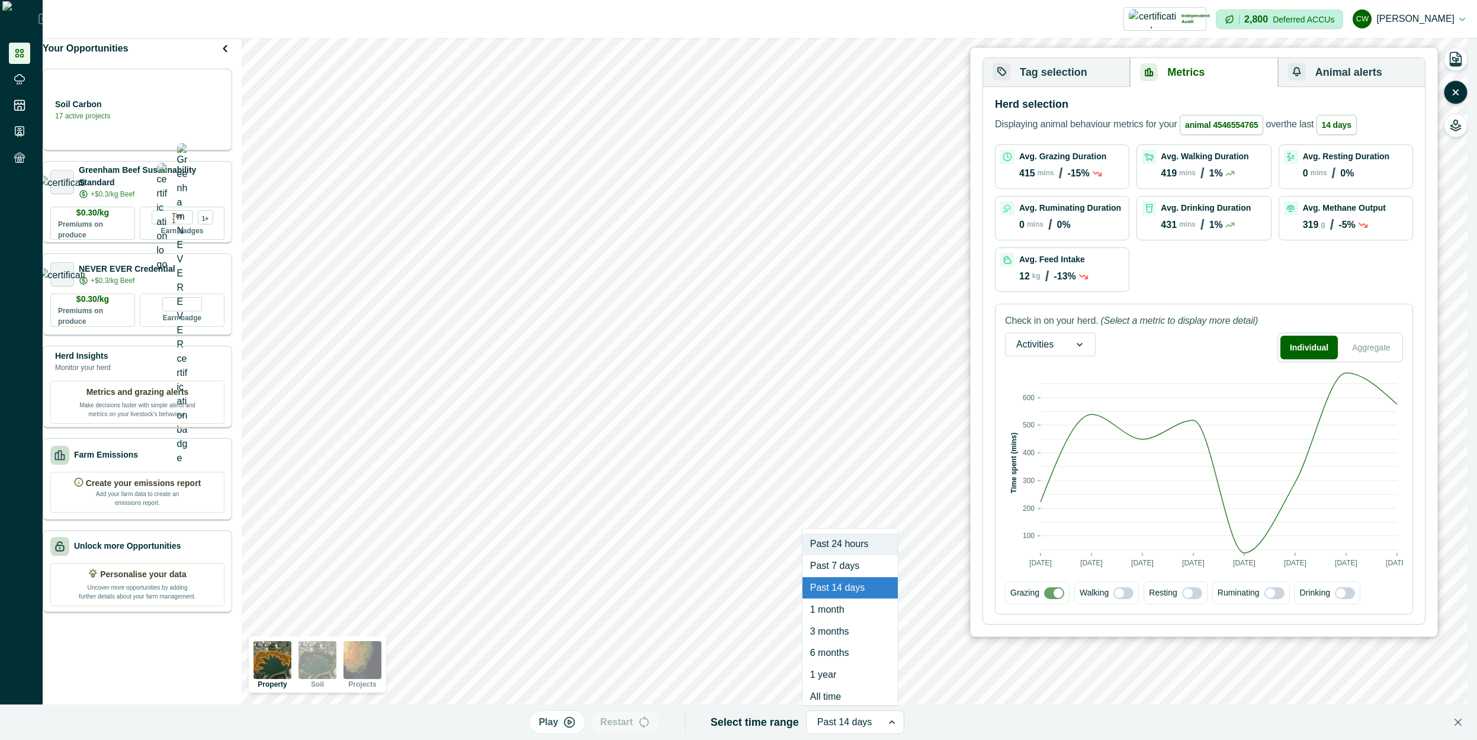
click at [873, 722] on div "Past 14 days" at bounding box center [845, 722] width 76 height 19
click at [858, 604] on div "1 month" at bounding box center [850, 603] width 95 height 22
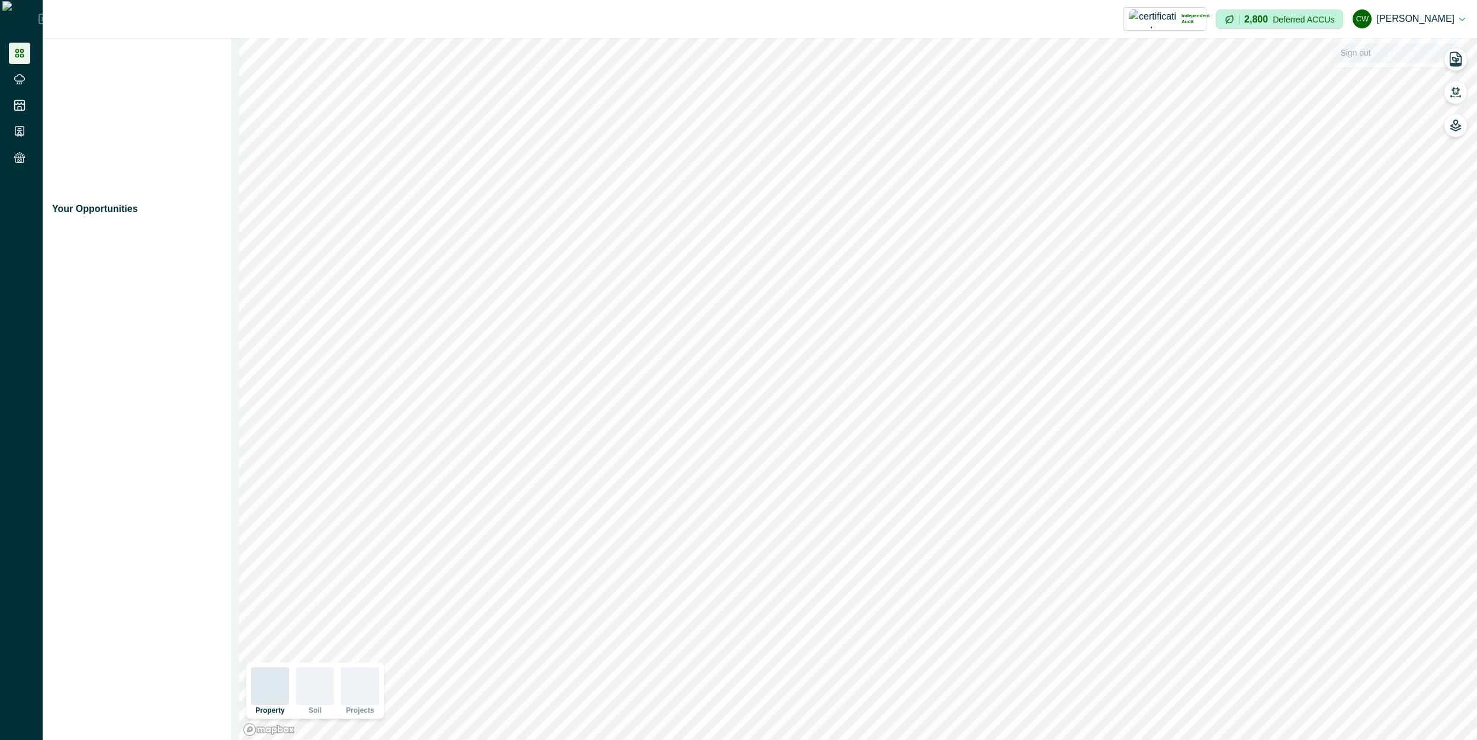
click at [1392, 60] on button "Sign out" at bounding box center [1399, 53] width 132 height 20
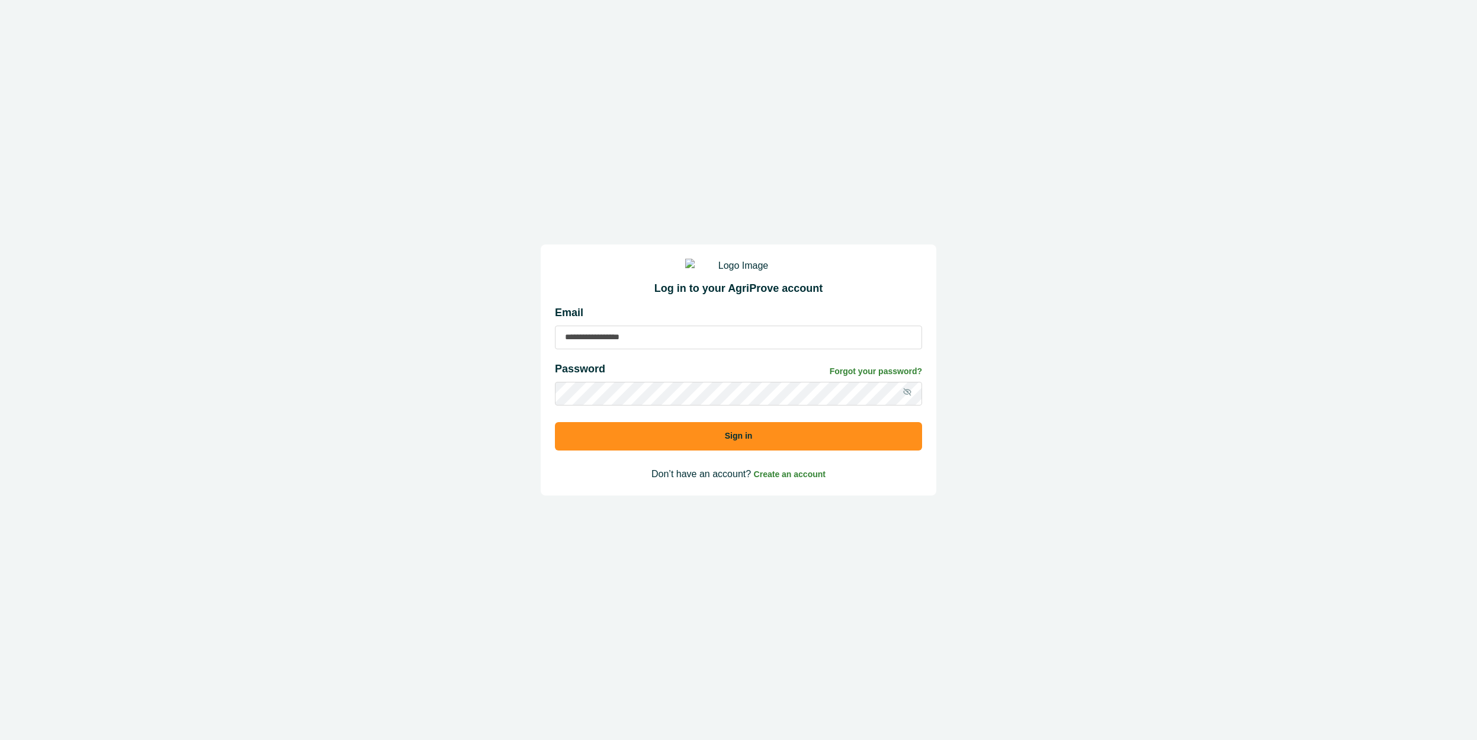
click at [793, 350] on input at bounding box center [738, 338] width 367 height 24
type input "**********"
click at [591, 382] on div "Password Forgot your password?" at bounding box center [738, 371] width 367 height 21
click at [555, 422] on button "Sign in" at bounding box center [738, 436] width 367 height 28
